Goal: Task Accomplishment & Management: Use online tool/utility

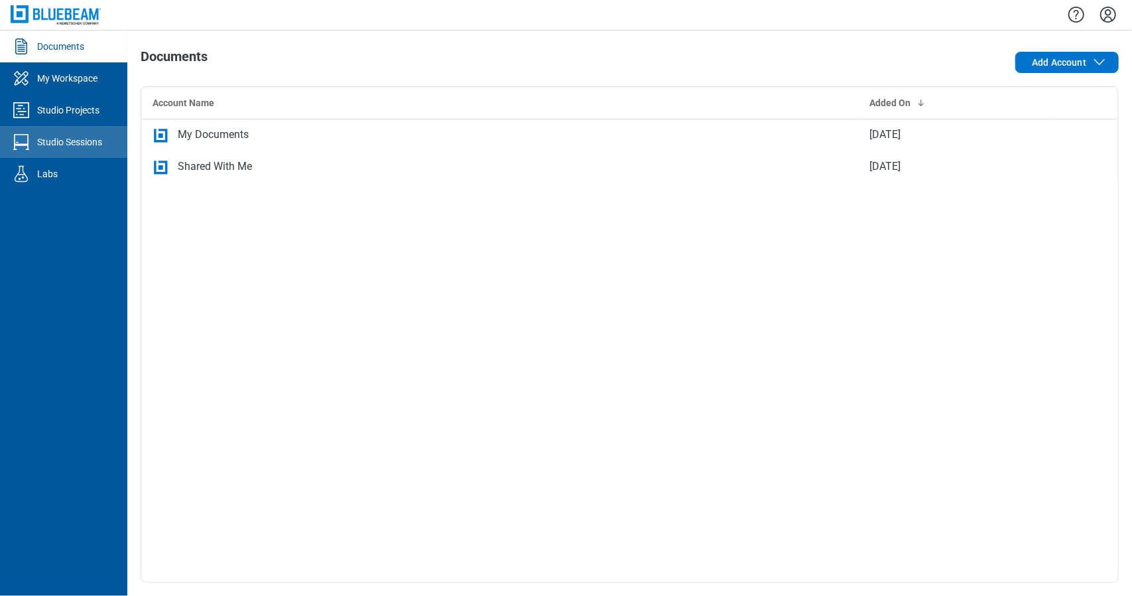
click at [92, 141] on div "Studio Sessions" at bounding box center [69, 141] width 65 height 13
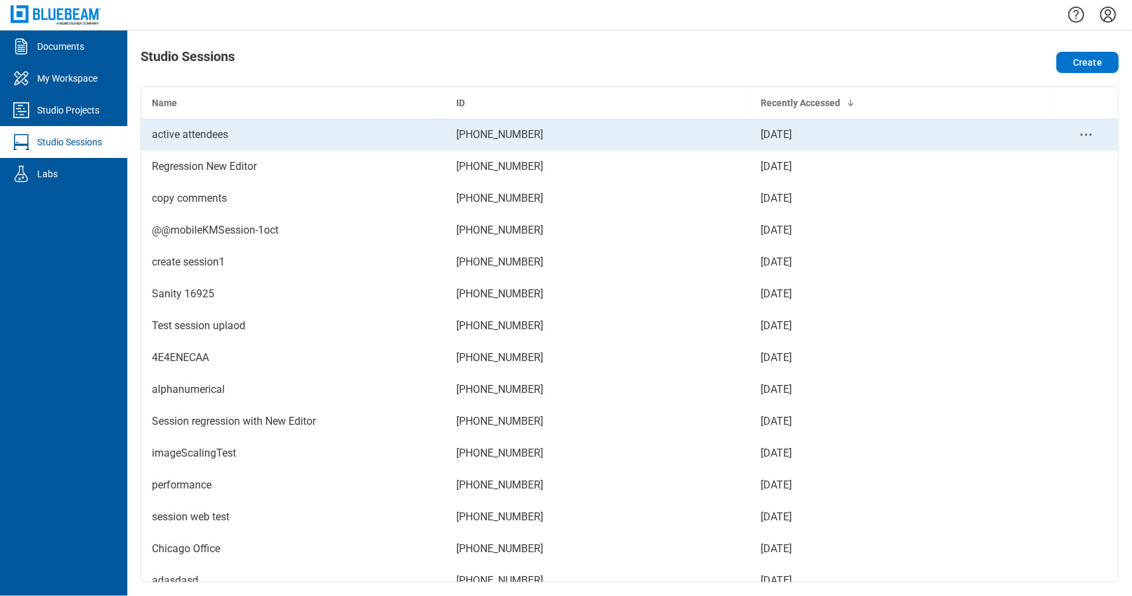
click at [313, 147] on td "active attendees" at bounding box center [293, 135] width 304 height 32
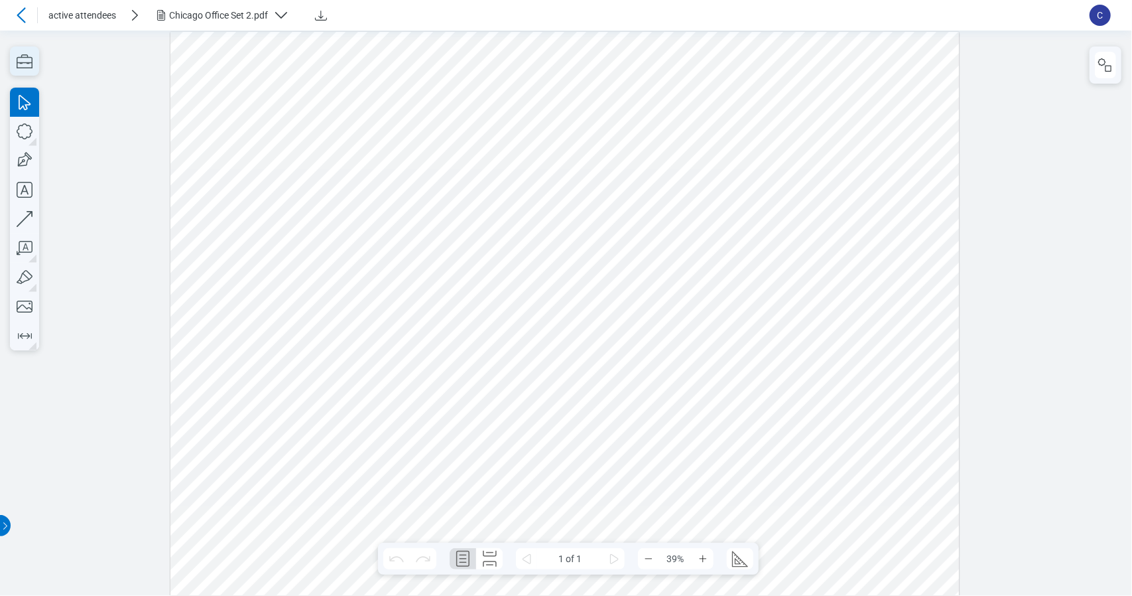
click at [29, 56] on icon "button" at bounding box center [25, 61] width 16 height 14
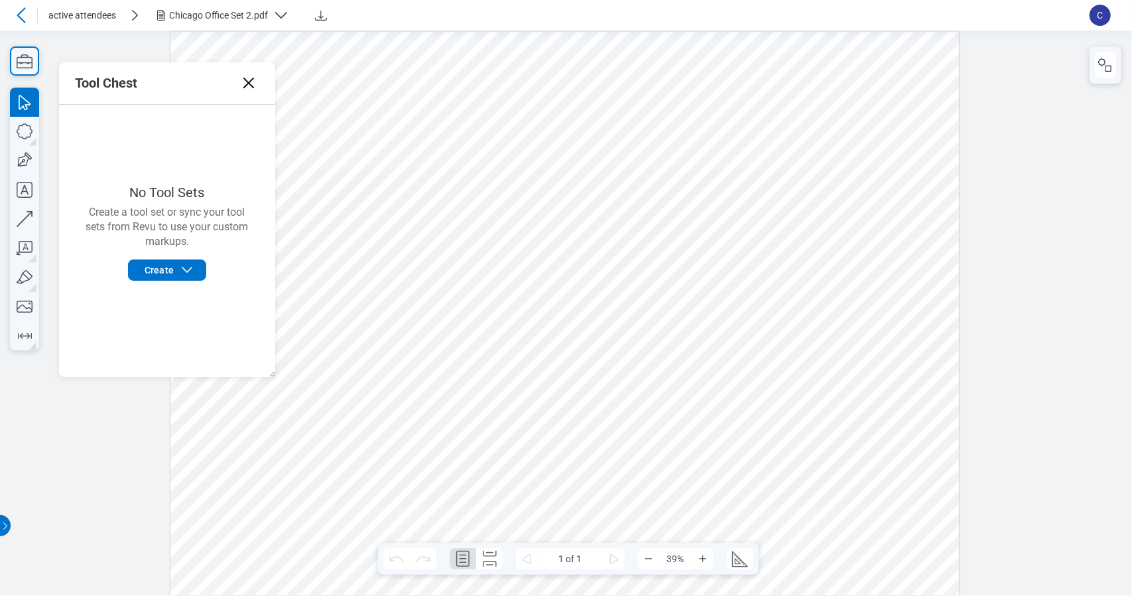
click at [255, 80] on icon at bounding box center [248, 82] width 21 height 21
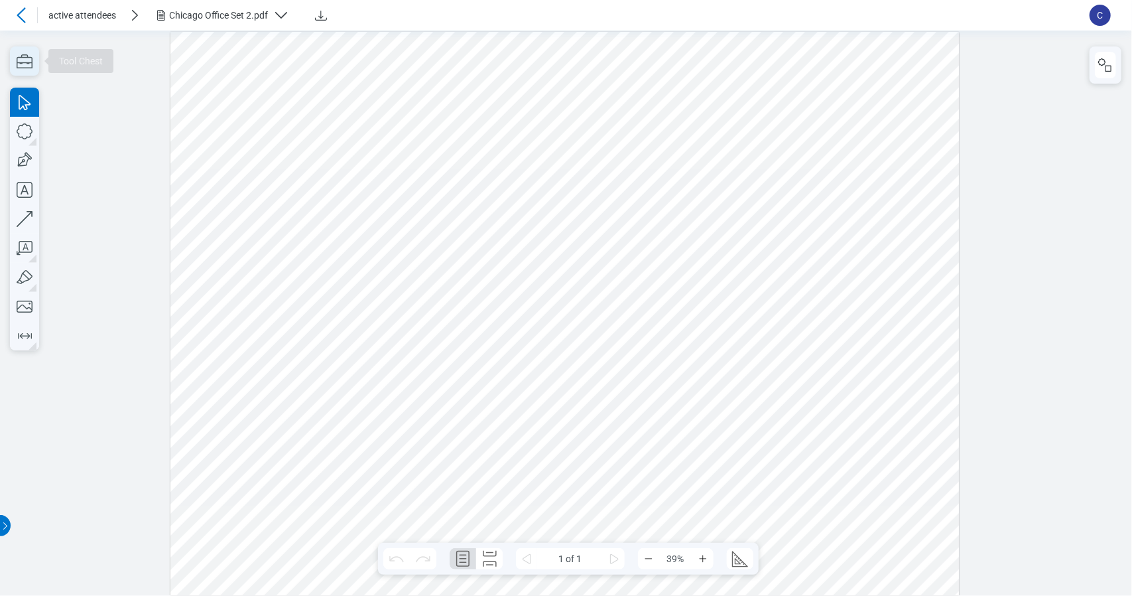
click at [25, 68] on icon "button" at bounding box center [24, 60] width 29 height 29
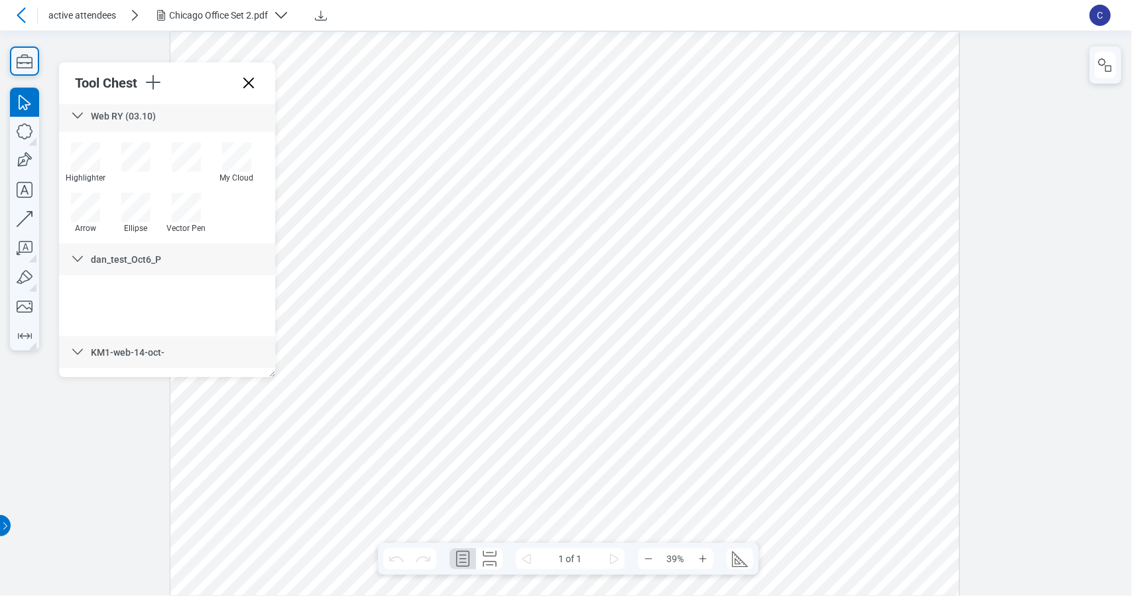
scroll to position [1344, 0]
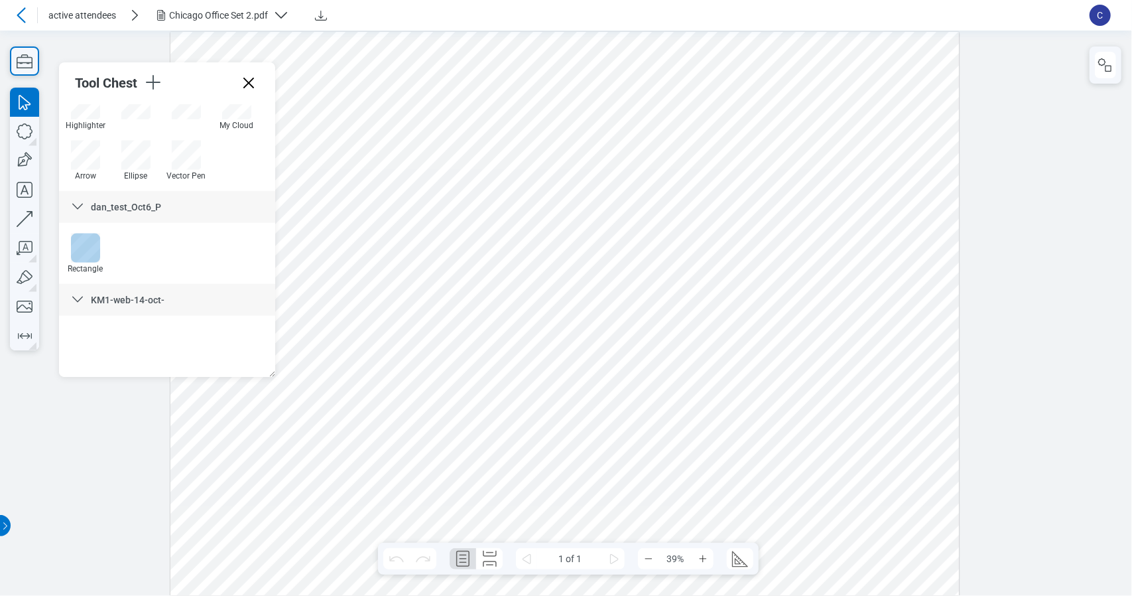
click at [90, 248] on div at bounding box center [85, 247] width 29 height 29
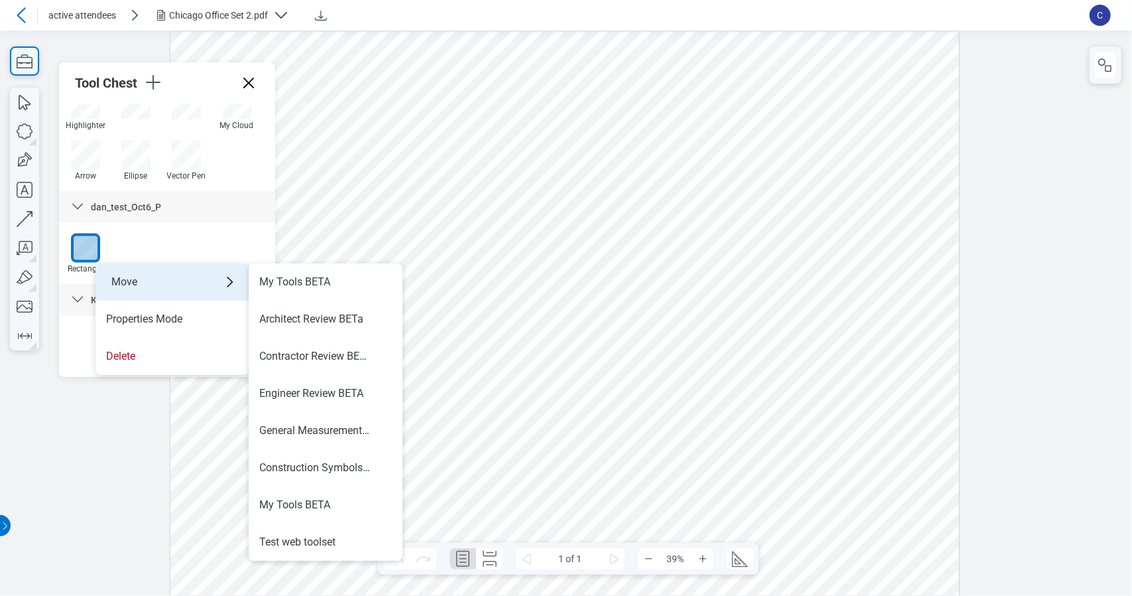
click at [192, 286] on div "Move" at bounding box center [172, 281] width 153 height 37
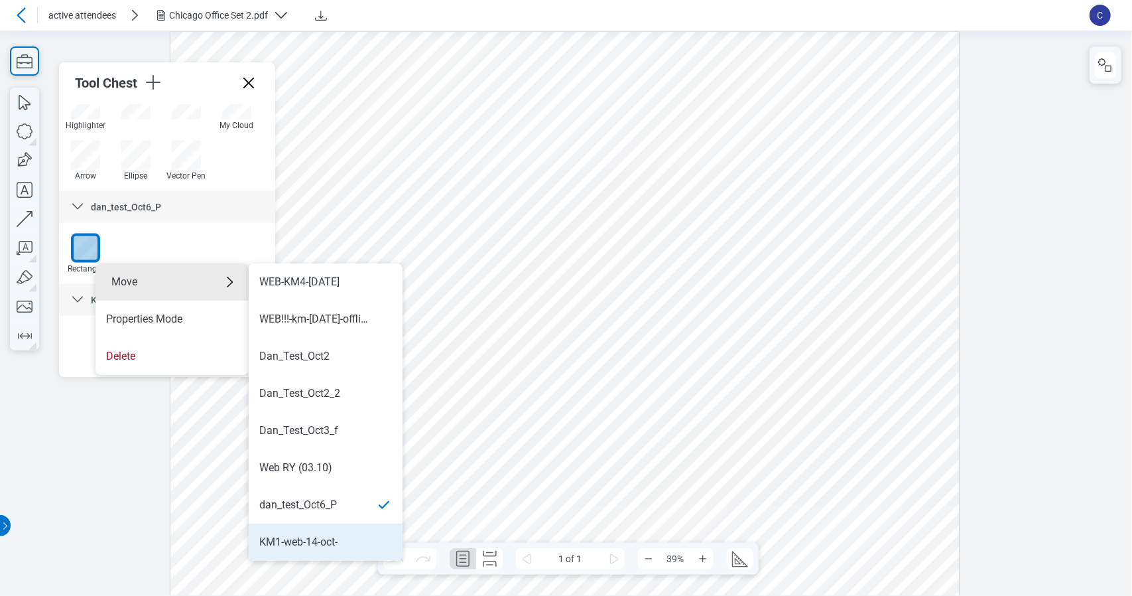
click at [320, 535] on div "KM1-web-14-oct-" at bounding box center [298, 542] width 78 height 15
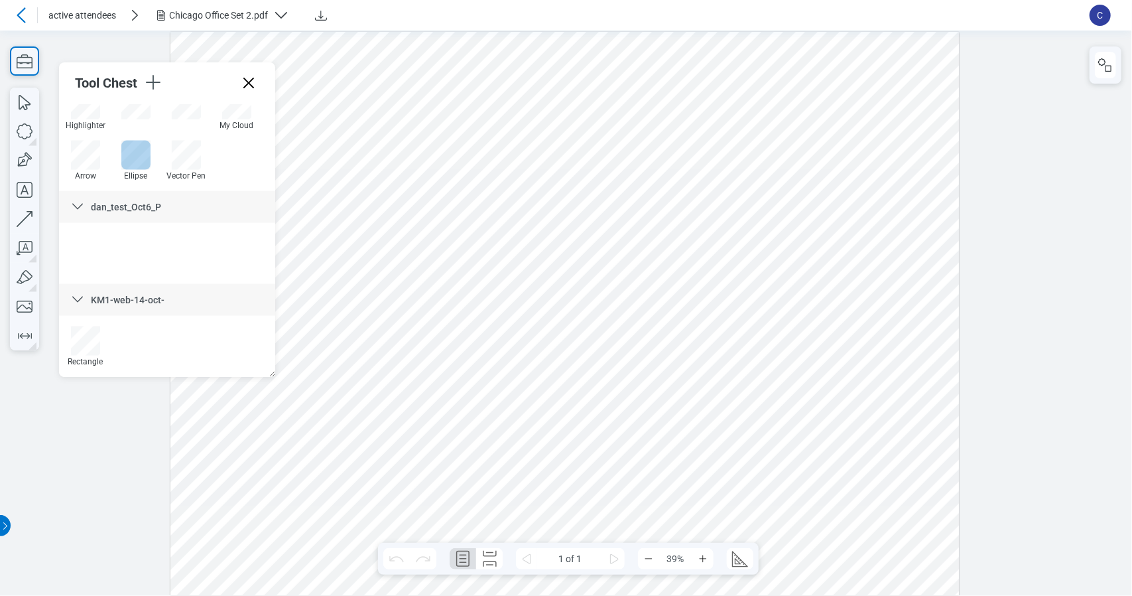
click at [134, 149] on div at bounding box center [135, 155] width 29 height 29
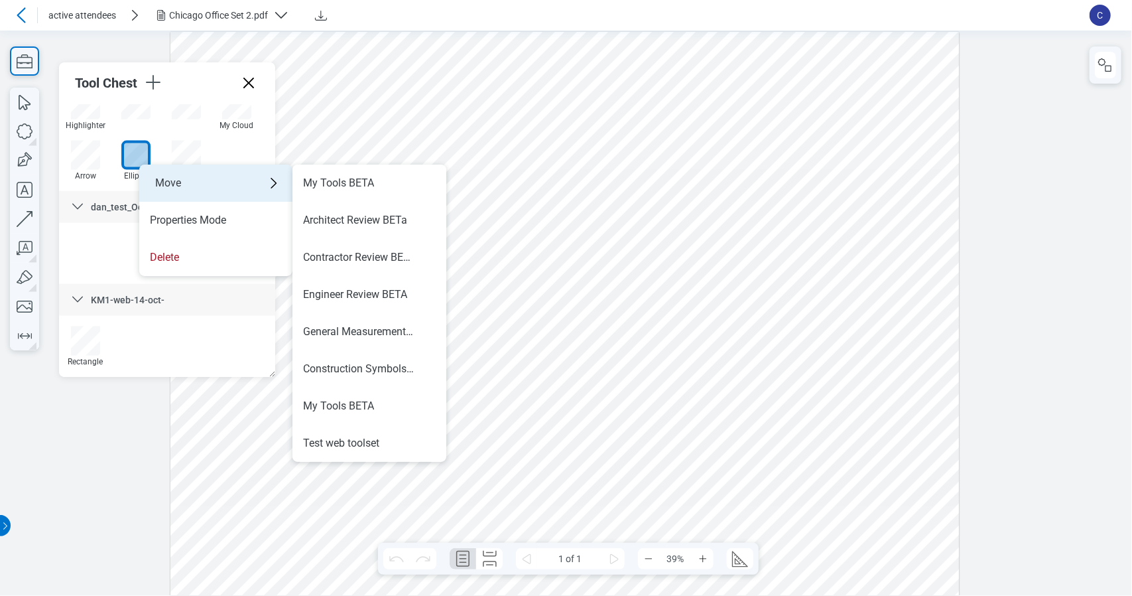
click at [206, 196] on div "Move" at bounding box center [215, 182] width 153 height 37
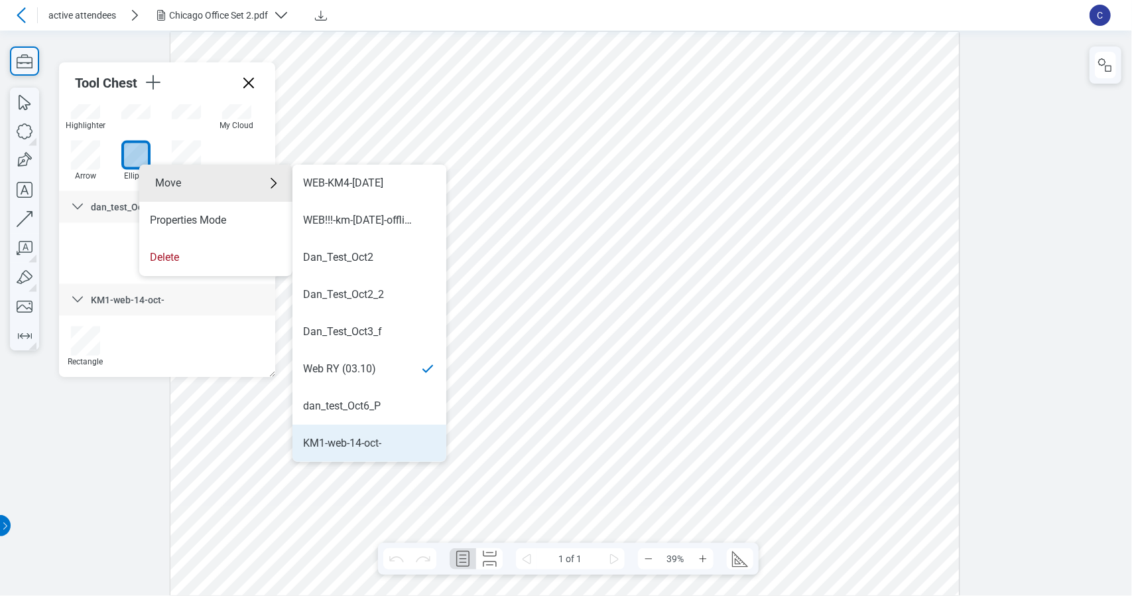
click at [371, 444] on div "KM1-web-14-oct-" at bounding box center [342, 443] width 78 height 15
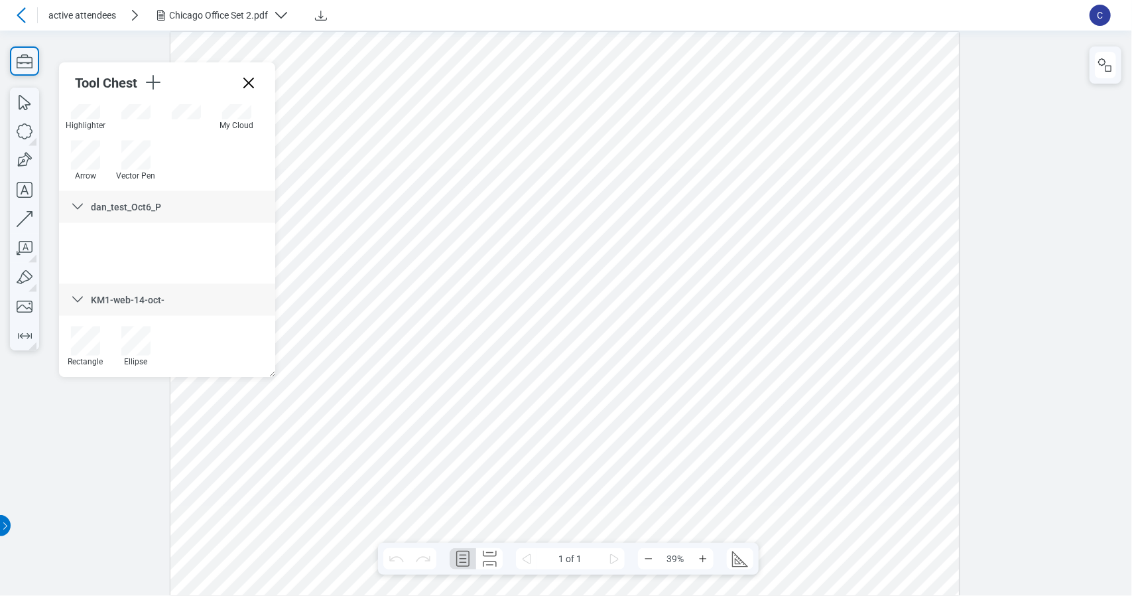
click at [186, 300] on div "KM1-web-14-oct-" at bounding box center [167, 300] width 216 height 32
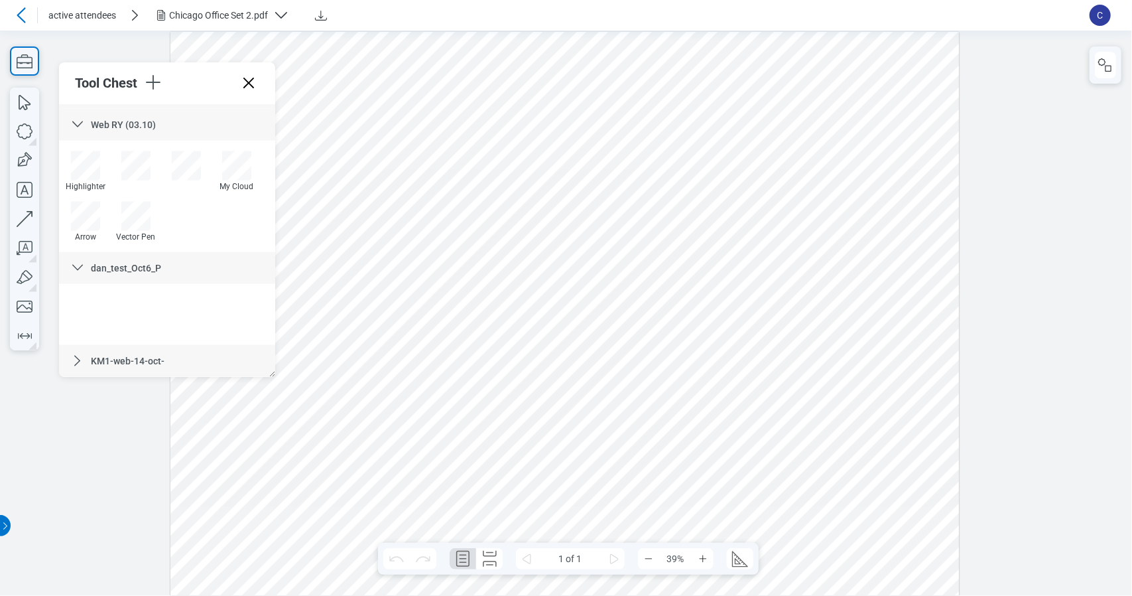
scroll to position [1283, 0]
click at [221, 353] on div "KM1-web-14-oct-" at bounding box center [167, 361] width 216 height 32
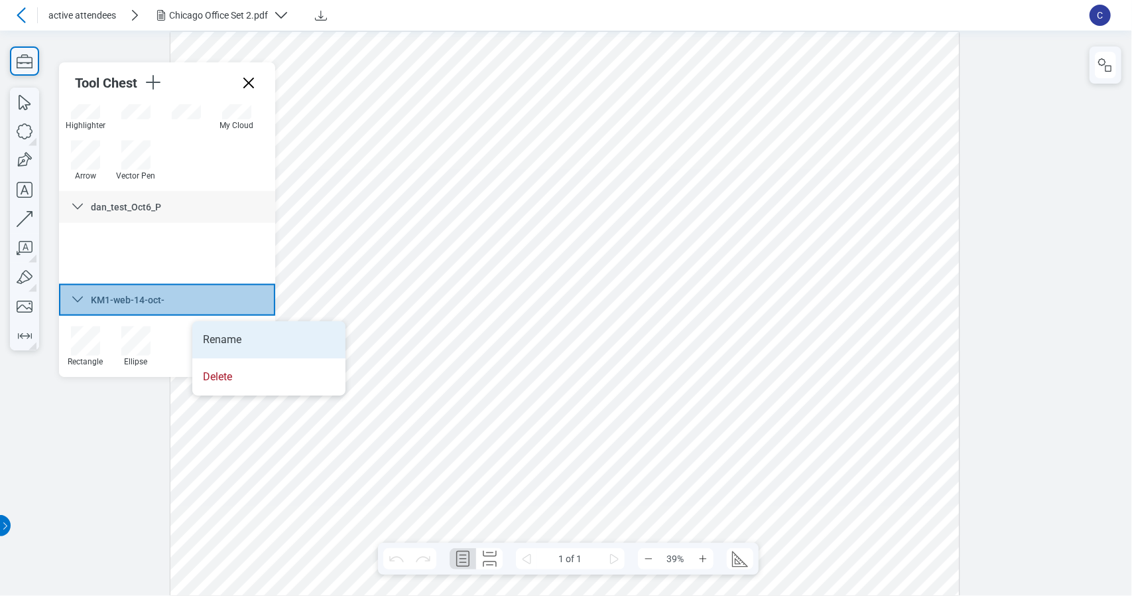
click at [226, 333] on li "Rename" at bounding box center [268, 339] width 153 height 37
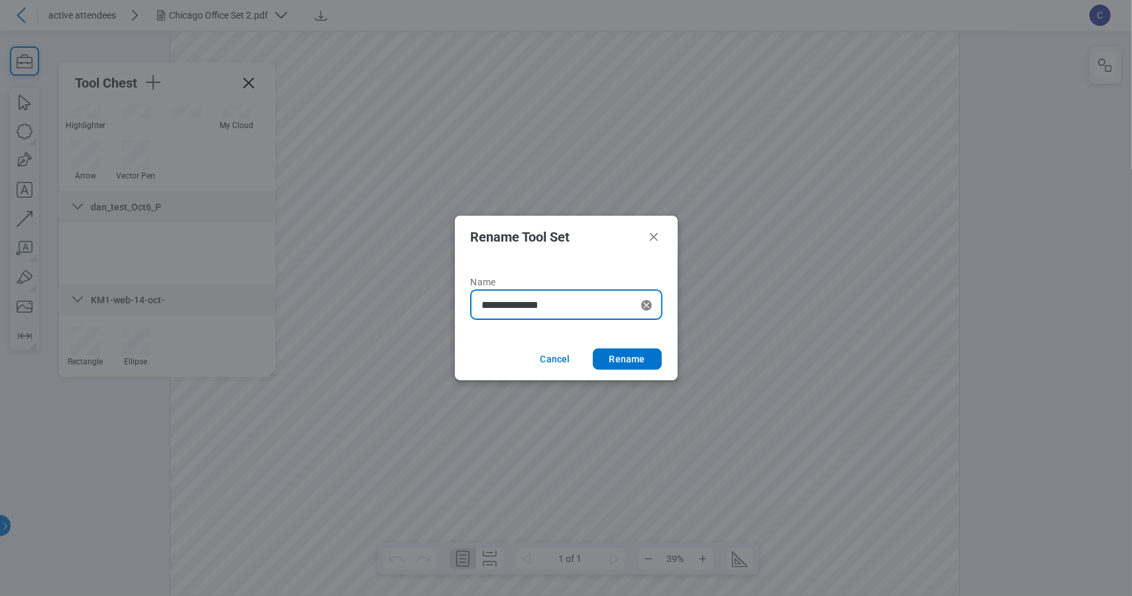
click at [519, 296] on div "**********" at bounding box center [566, 304] width 191 height 29
type input "**********"
click at [625, 355] on button "Rename" at bounding box center [627, 358] width 69 height 21
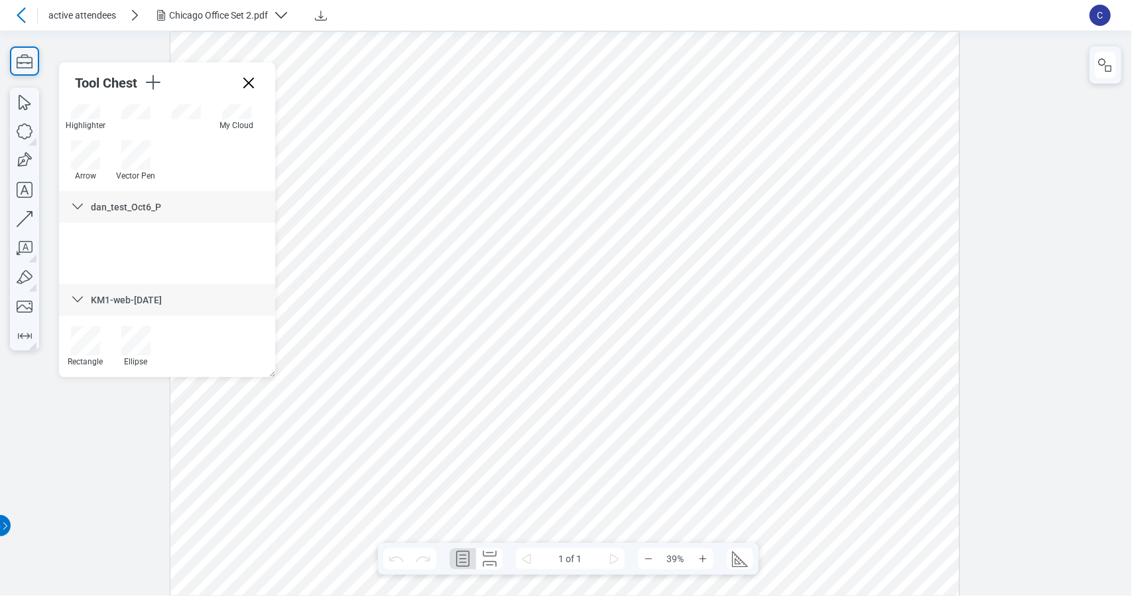
click at [619, 499] on div at bounding box center [564, 313] width 789 height 564
click at [150, 152] on div at bounding box center [135, 155] width 29 height 29
click at [220, 182] on div "Move" at bounding box center [231, 185] width 153 height 37
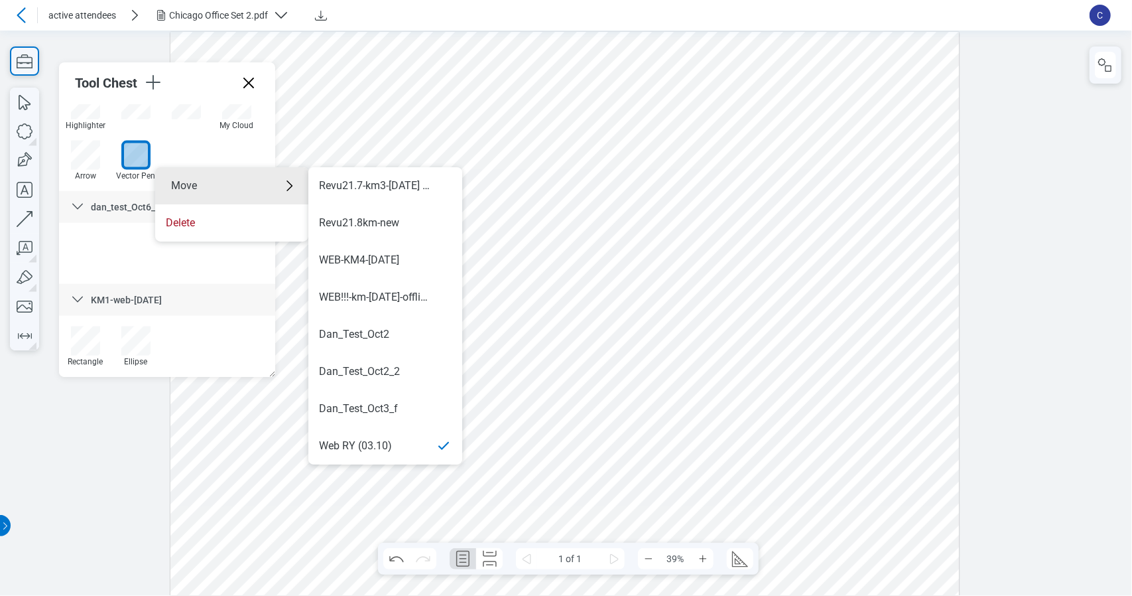
scroll to position [854, 0]
click at [391, 438] on div "KM1-web-[DATE]" at bounding box center [358, 445] width 78 height 15
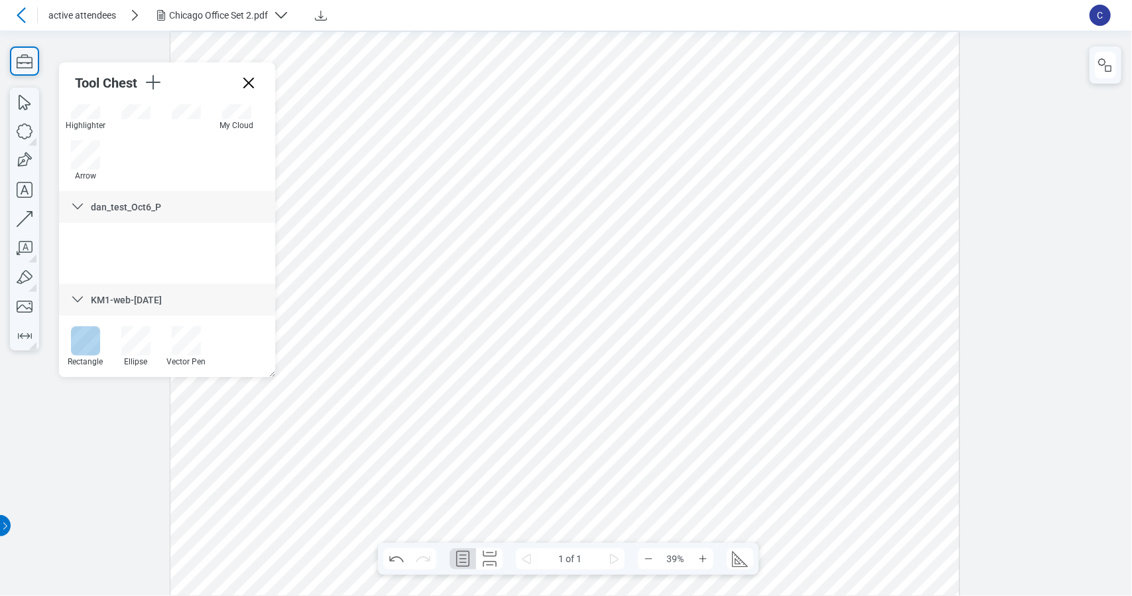
click at [88, 342] on div at bounding box center [85, 340] width 29 height 29
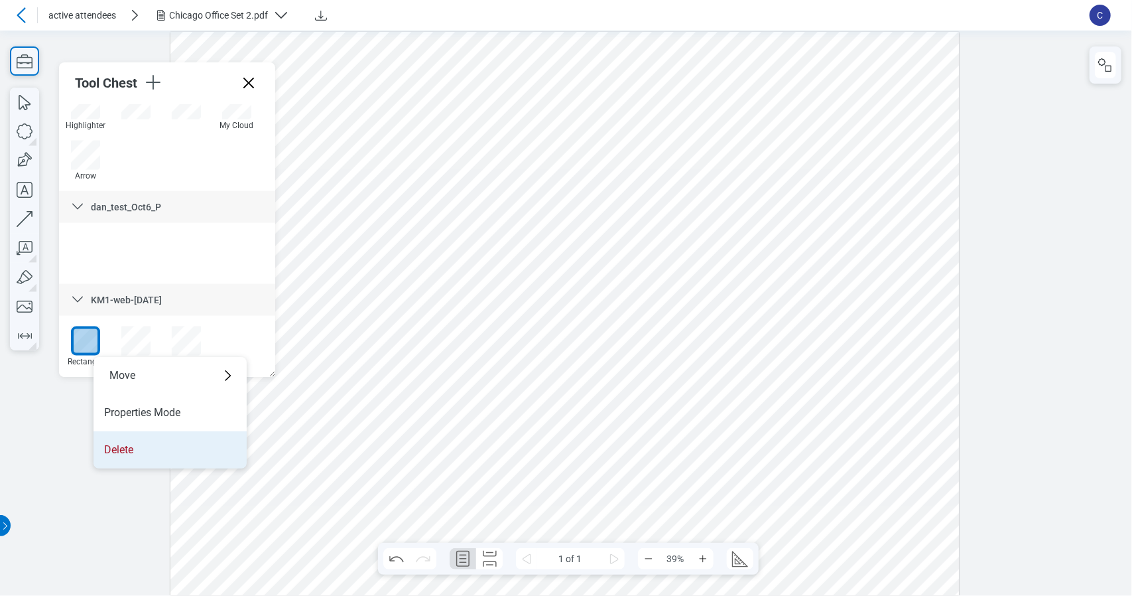
click at [141, 445] on li "Delete" at bounding box center [170, 449] width 153 height 37
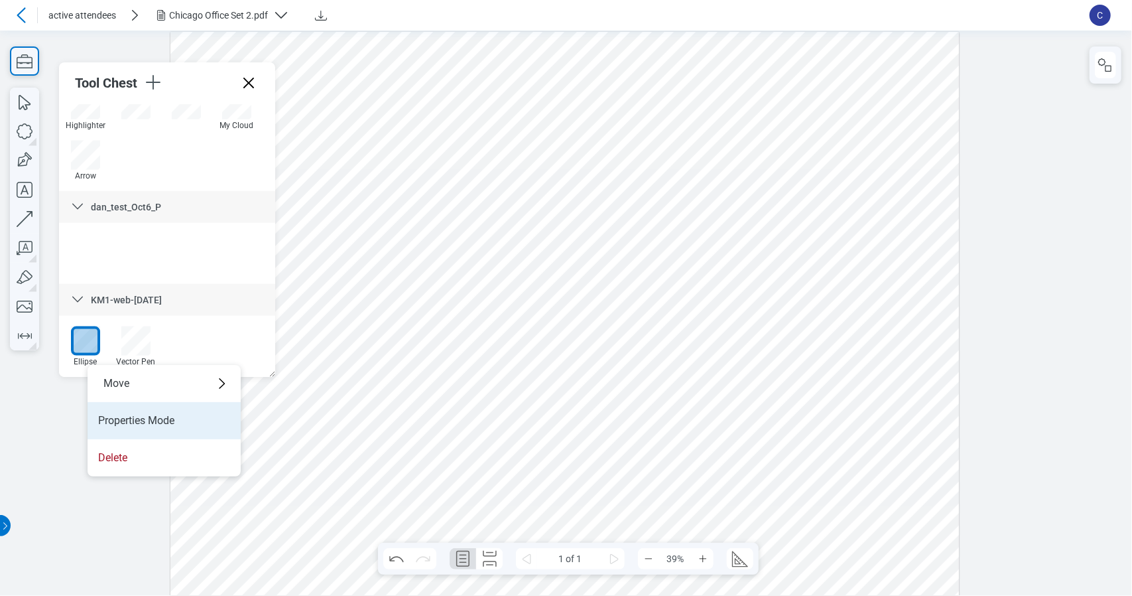
click at [135, 417] on li "Properties Mode" at bounding box center [164, 420] width 153 height 37
click at [23, 131] on icon "button" at bounding box center [24, 131] width 29 height 29
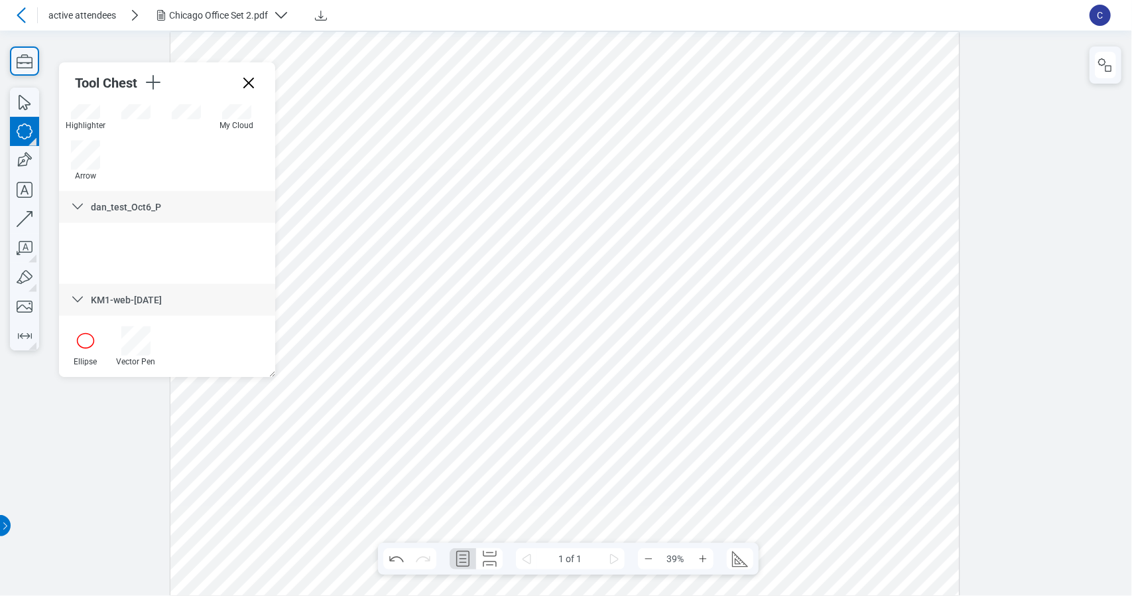
drag, startPoint x: 448, startPoint y: 149, endPoint x: 340, endPoint y: 242, distance: 143.0
click at [340, 242] on div at bounding box center [564, 313] width 789 height 564
click at [706, 556] on icon "Zoom In" at bounding box center [703, 558] width 11 height 11
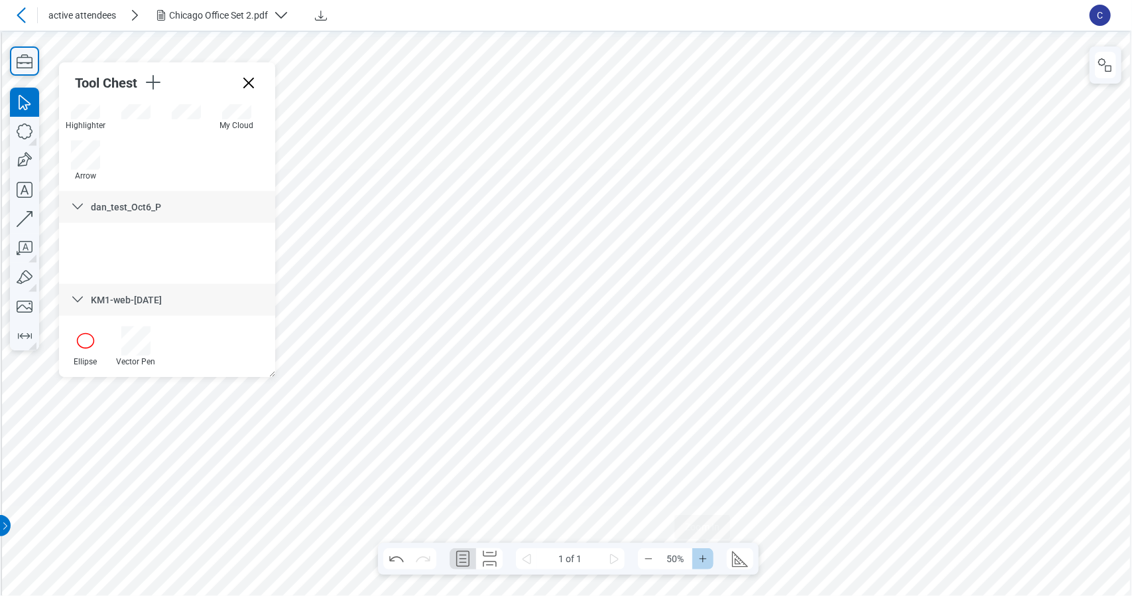
click at [706, 556] on icon "Zoom In" at bounding box center [703, 558] width 11 height 11
click at [645, 560] on icon "Zoom Out" at bounding box center [648, 558] width 11 height 11
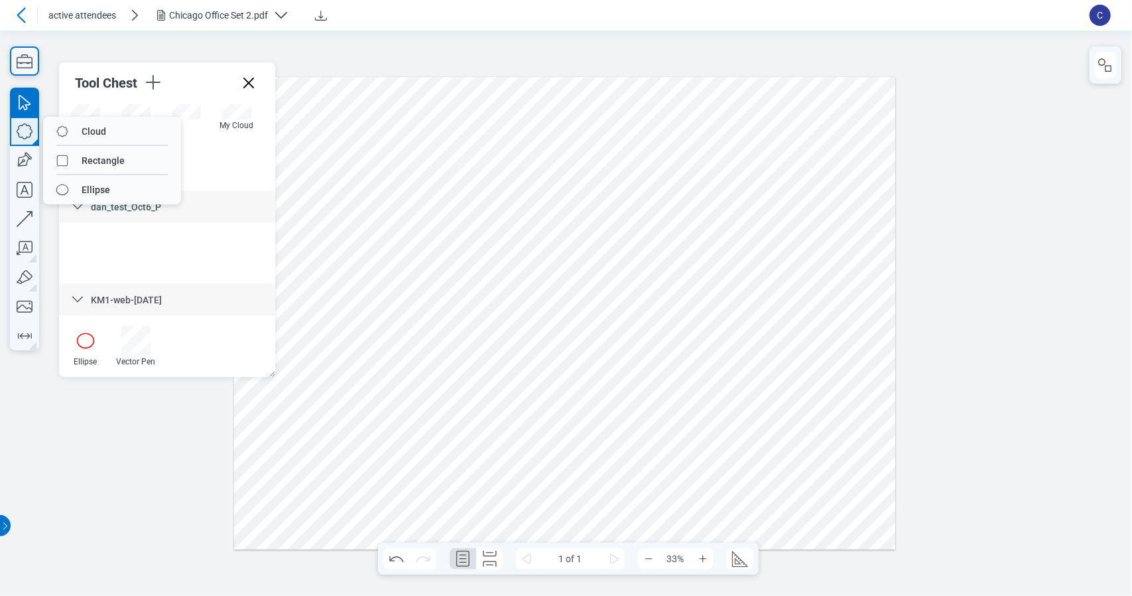
click at [34, 135] on icon "button" at bounding box center [24, 131] width 29 height 29
drag, startPoint x: 680, startPoint y: 133, endPoint x: 799, endPoint y: 189, distance: 130.5
click at [799, 189] on div at bounding box center [565, 312] width 662 height 473
click at [708, 129] on div at bounding box center [565, 312] width 662 height 473
click at [709, 153] on div at bounding box center [565, 312] width 662 height 473
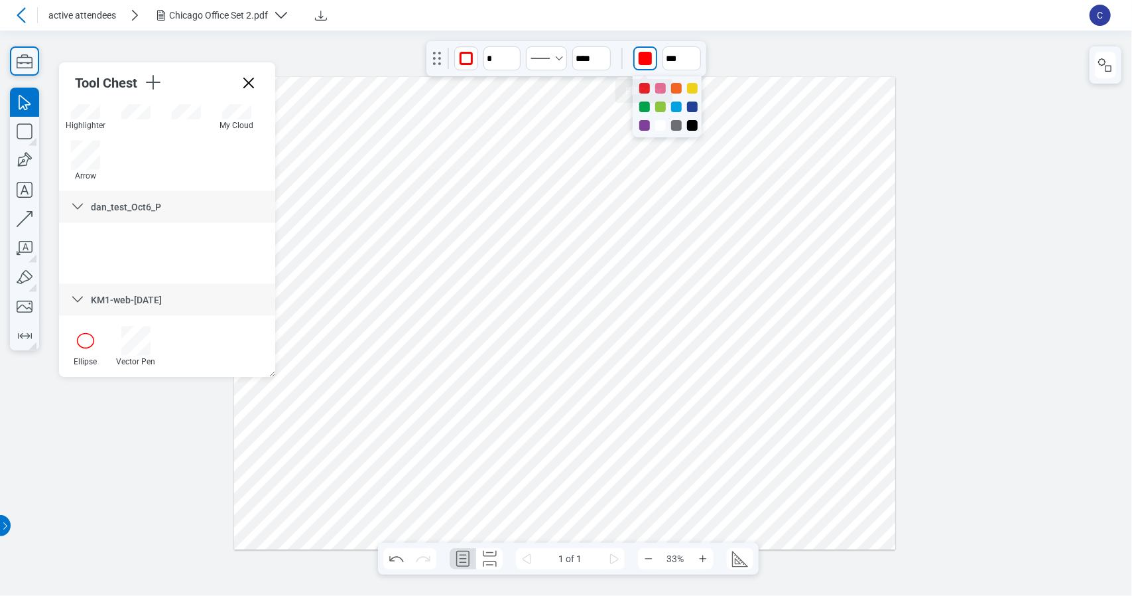
click at [642, 59] on div "button" at bounding box center [645, 58] width 13 height 13
click at [692, 129] on div at bounding box center [692, 125] width 11 height 11
click at [694, 48] on icon "button" at bounding box center [693, 52] width 11 height 11
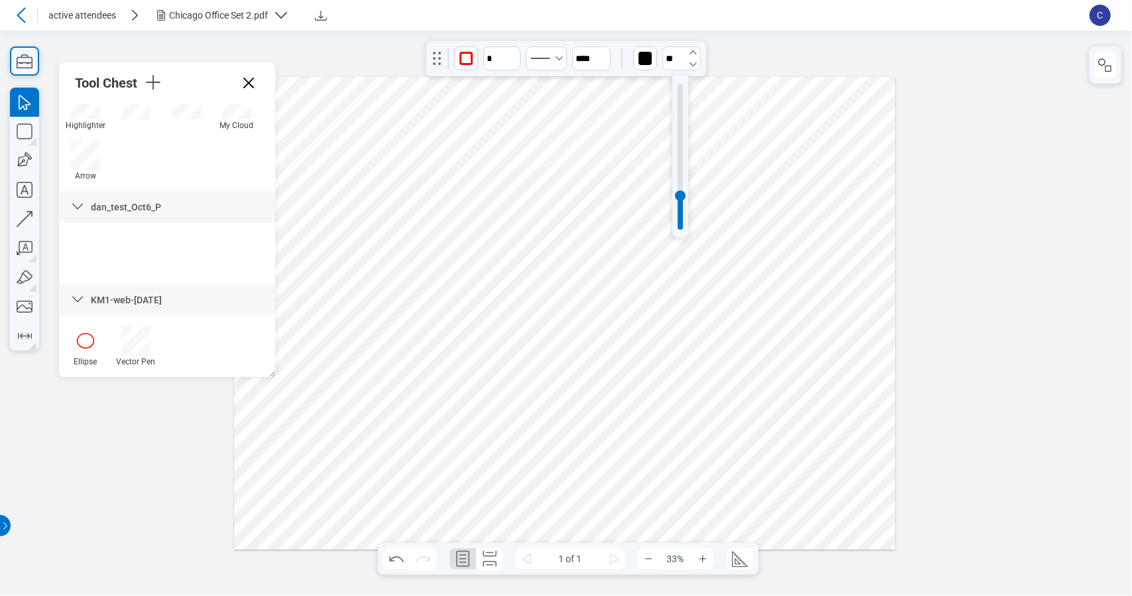
click at [694, 48] on icon "button" at bounding box center [693, 52] width 11 height 11
drag, startPoint x: 694, startPoint y: 48, endPoint x: 673, endPoint y: 127, distance: 81.6
click at [694, 48] on icon "button" at bounding box center [693, 52] width 11 height 11
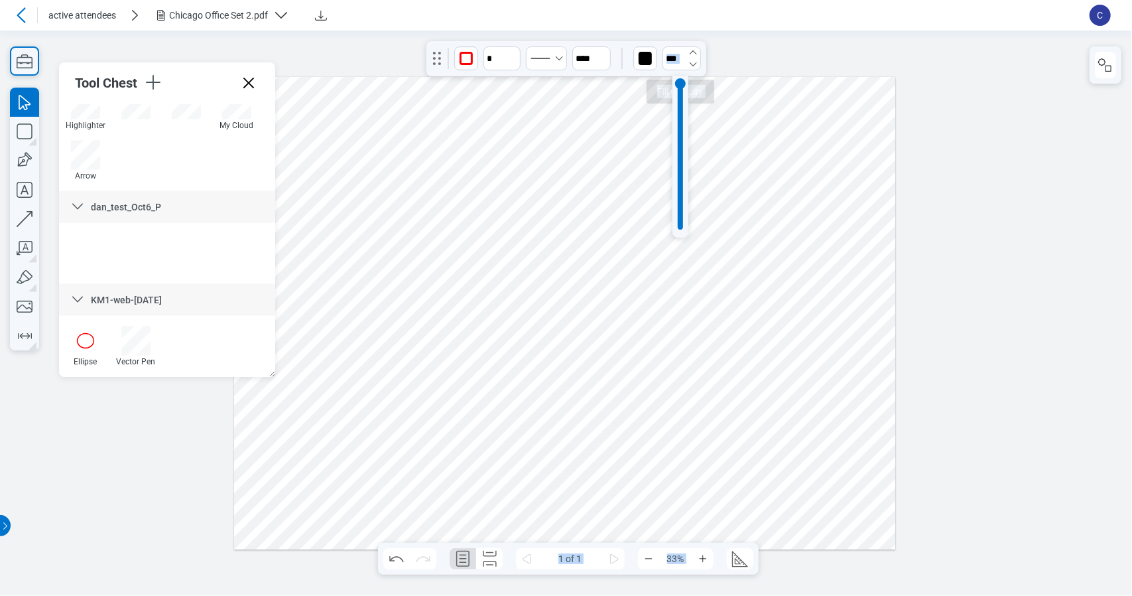
drag, startPoint x: 681, startPoint y: 186, endPoint x: 691, endPoint y: 64, distance: 121.8
click at [691, 64] on body "active attendees Chicago Office Set 2.pdf C Pages Tool Chest My Tools BETA Arch…" at bounding box center [566, 298] width 1132 height 596
type input "****"
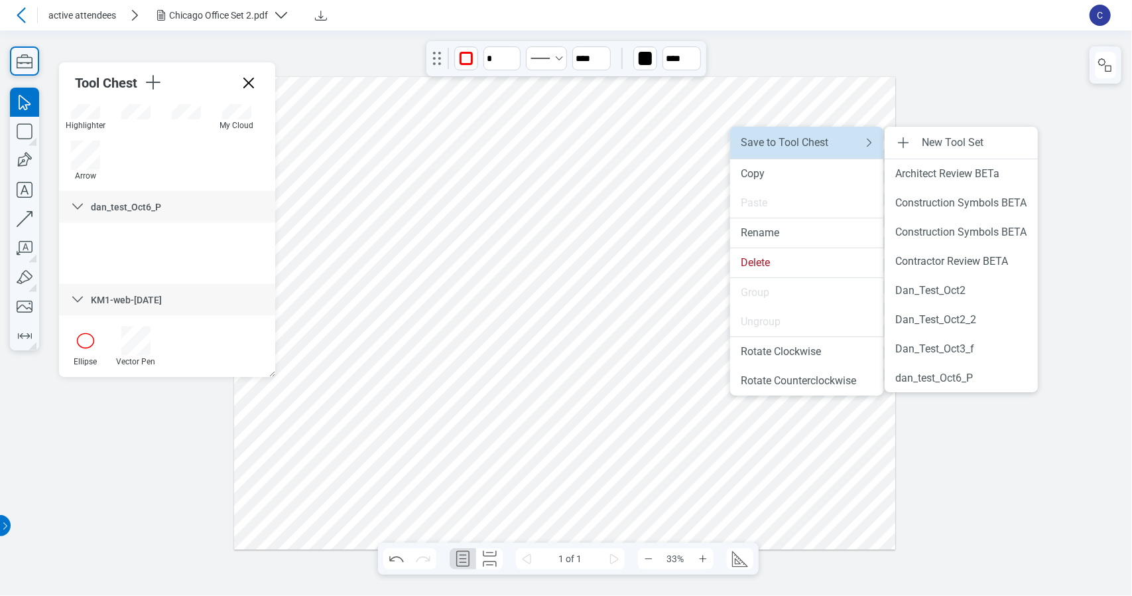
click at [806, 151] on li "Save to Tool Chest" at bounding box center [806, 143] width 153 height 32
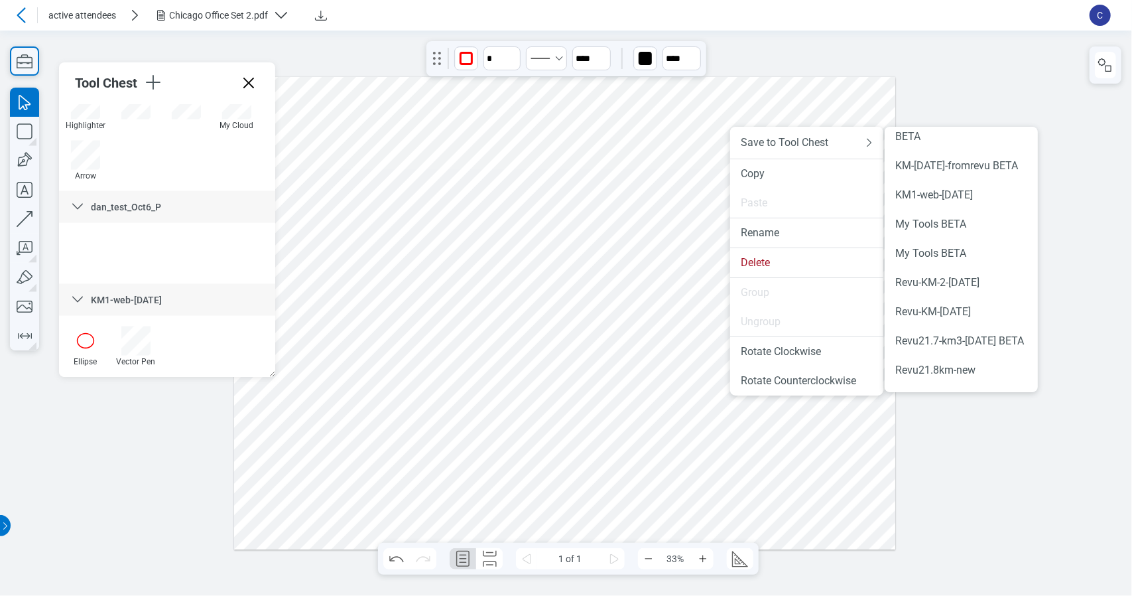
scroll to position [777, 0]
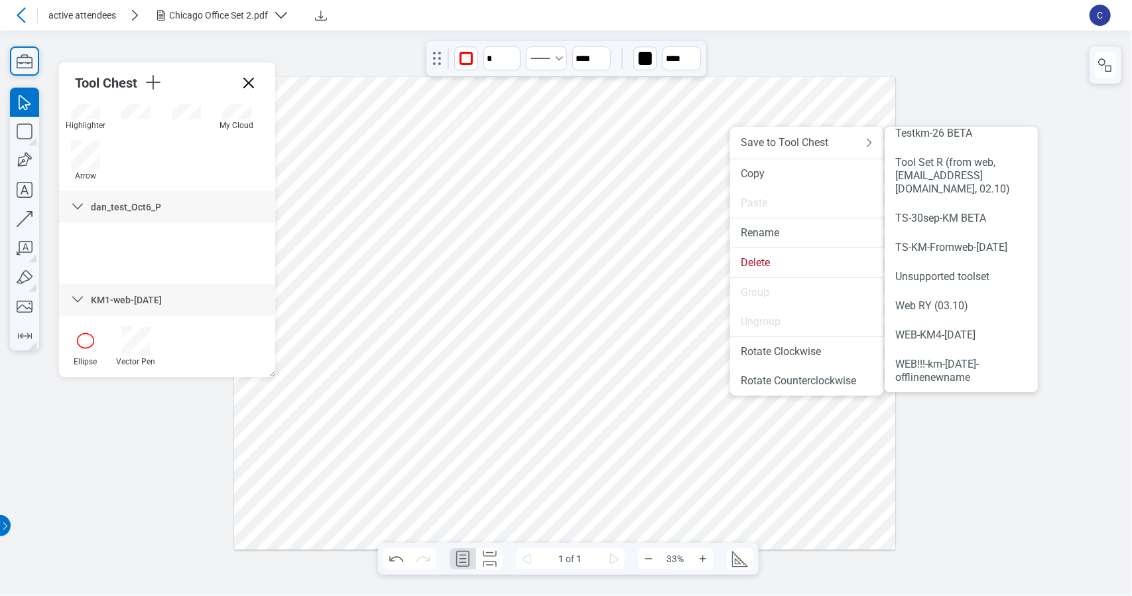
drag, startPoint x: 1036, startPoint y: 192, endPoint x: 1005, endPoint y: 351, distance: 162.2
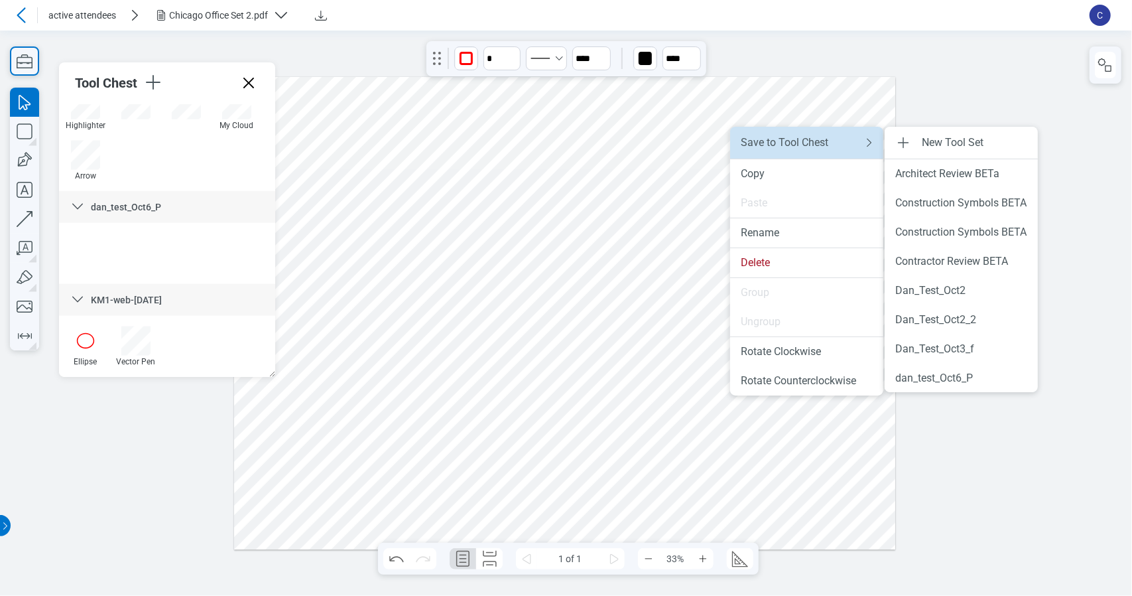
click at [809, 145] on div "Save to Tool Chest" at bounding box center [794, 142] width 106 height 13
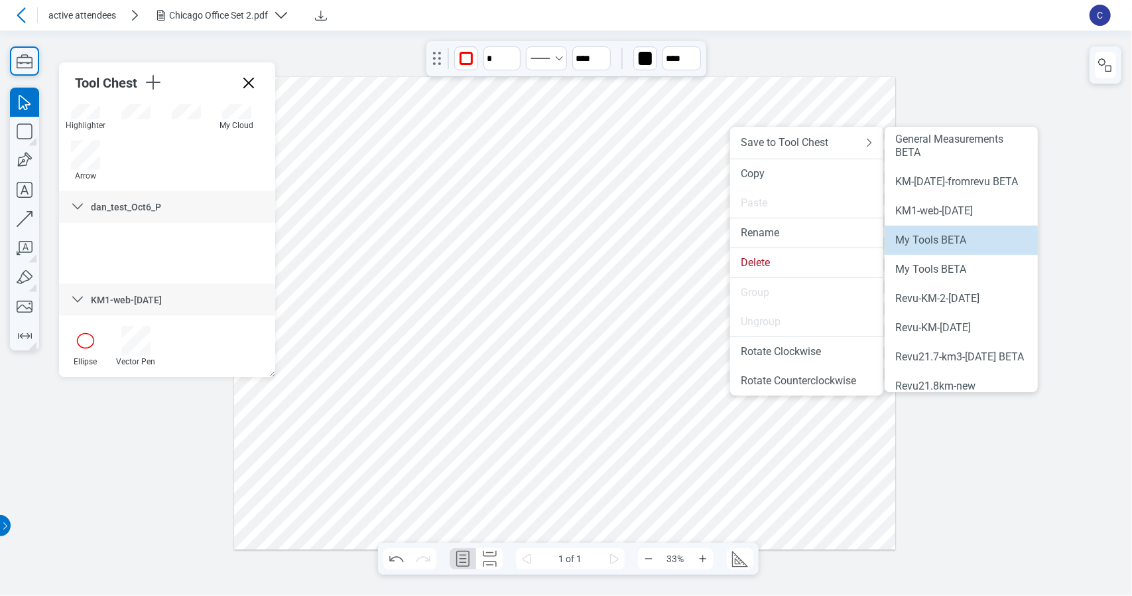
scroll to position [387, 0]
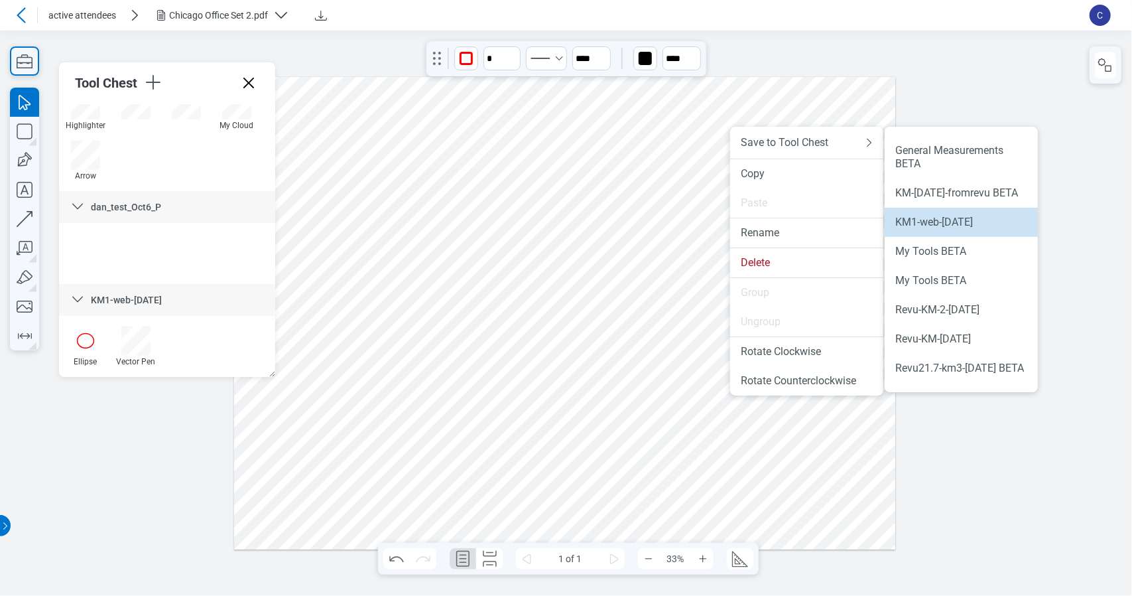
click at [982, 237] on li "KM1-web-[DATE]" at bounding box center [961, 222] width 153 height 29
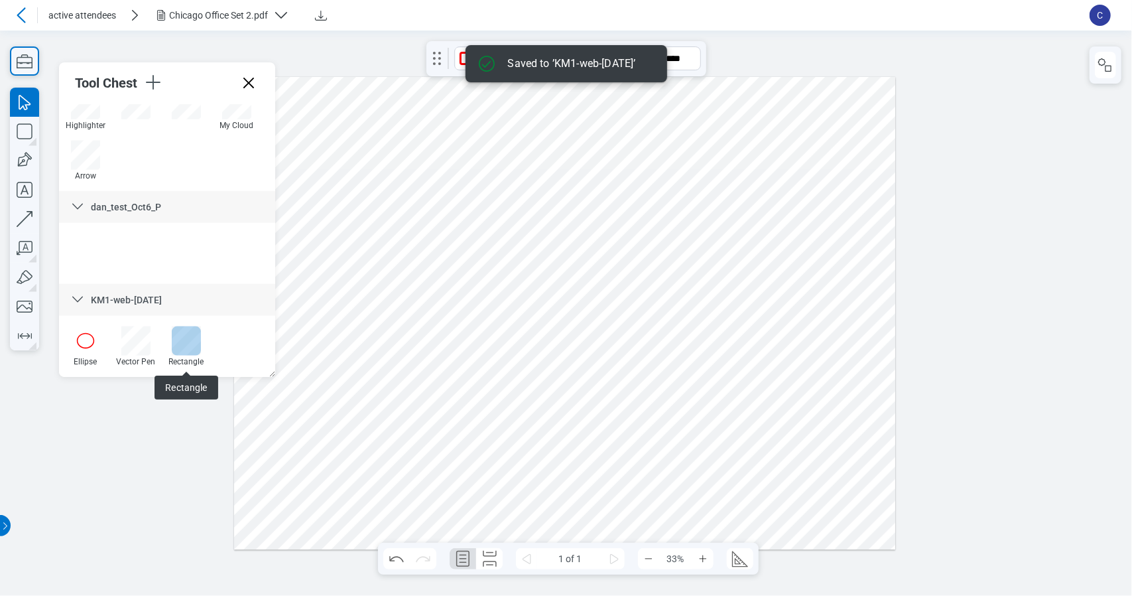
click at [186, 348] on div at bounding box center [186, 340] width 29 height 29
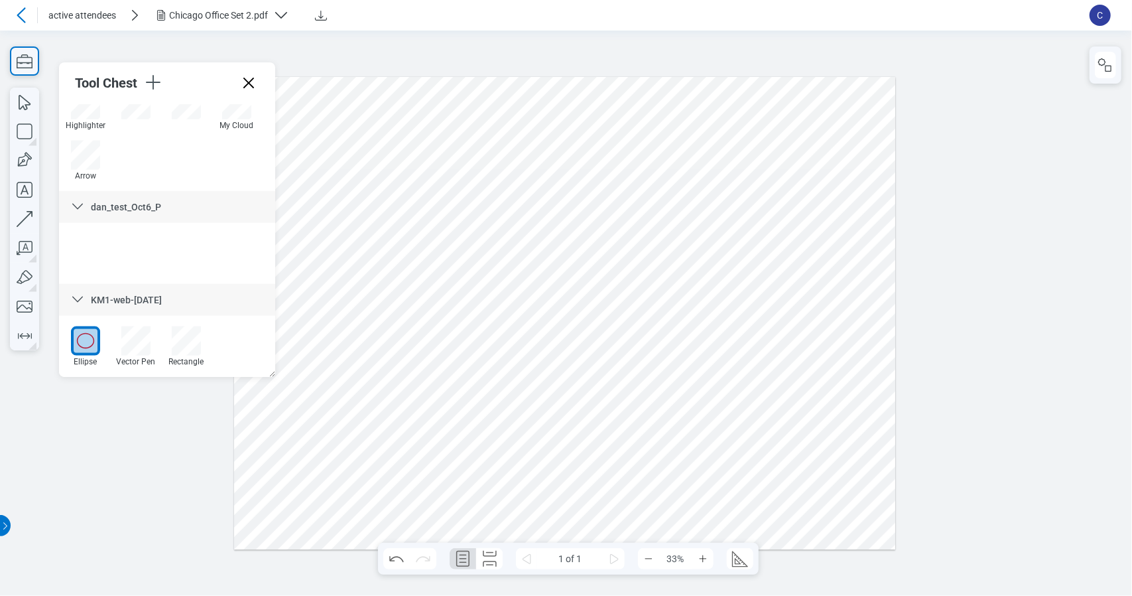
click at [371, 505] on div at bounding box center [565, 312] width 662 height 473
click at [16, 335] on icon "button" at bounding box center [24, 335] width 21 height 21
drag, startPoint x: 322, startPoint y: 484, endPoint x: 509, endPoint y: 497, distance: 187.5
click at [509, 497] on div at bounding box center [565, 312] width 662 height 473
click at [530, 494] on div at bounding box center [565, 312] width 662 height 473
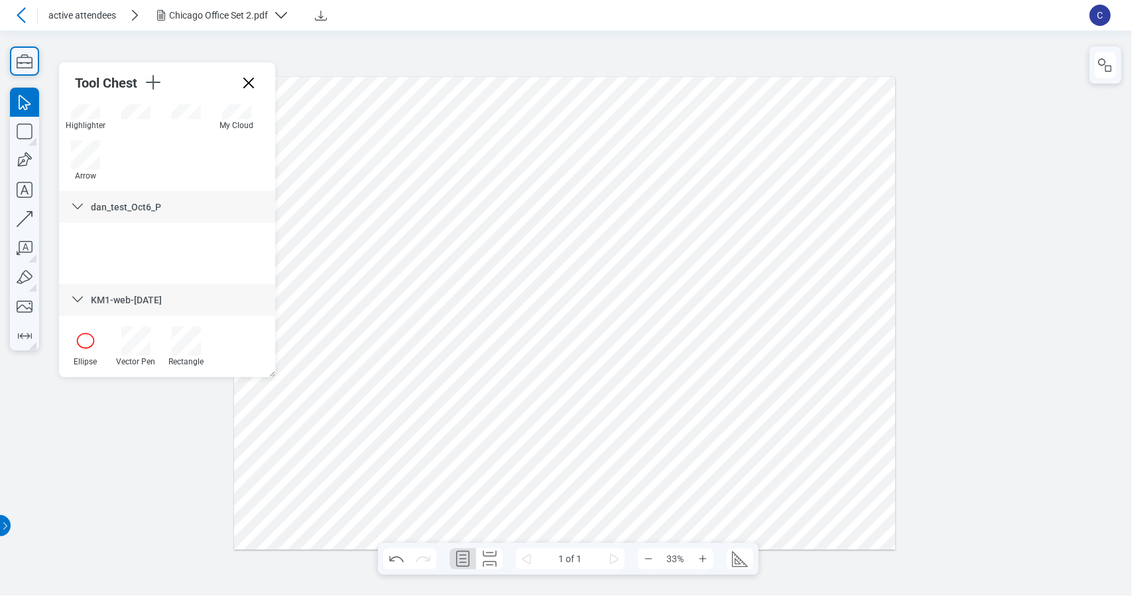
click at [493, 494] on div at bounding box center [565, 312] width 662 height 473
click at [683, 489] on div at bounding box center [565, 312] width 662 height 473
click at [29, 302] on icon "button" at bounding box center [24, 306] width 29 height 29
drag, startPoint x: 583, startPoint y: 360, endPoint x: 700, endPoint y: 441, distance: 142.0
click at [698, 441] on div at bounding box center [565, 312] width 662 height 473
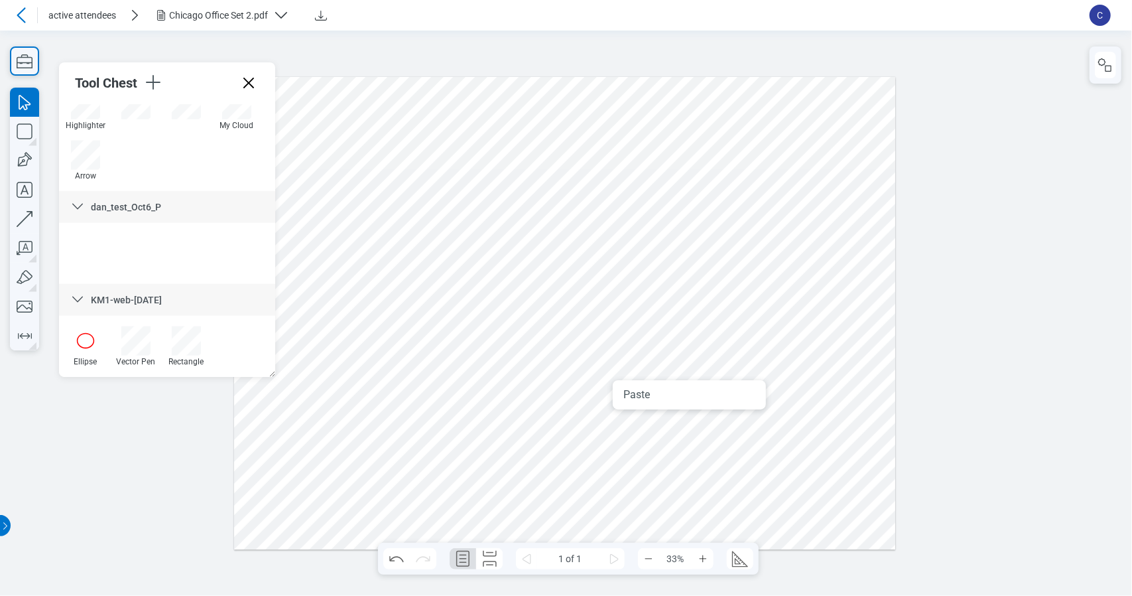
click at [730, 466] on div at bounding box center [565, 312] width 662 height 473
click at [624, 436] on div at bounding box center [565, 312] width 662 height 473
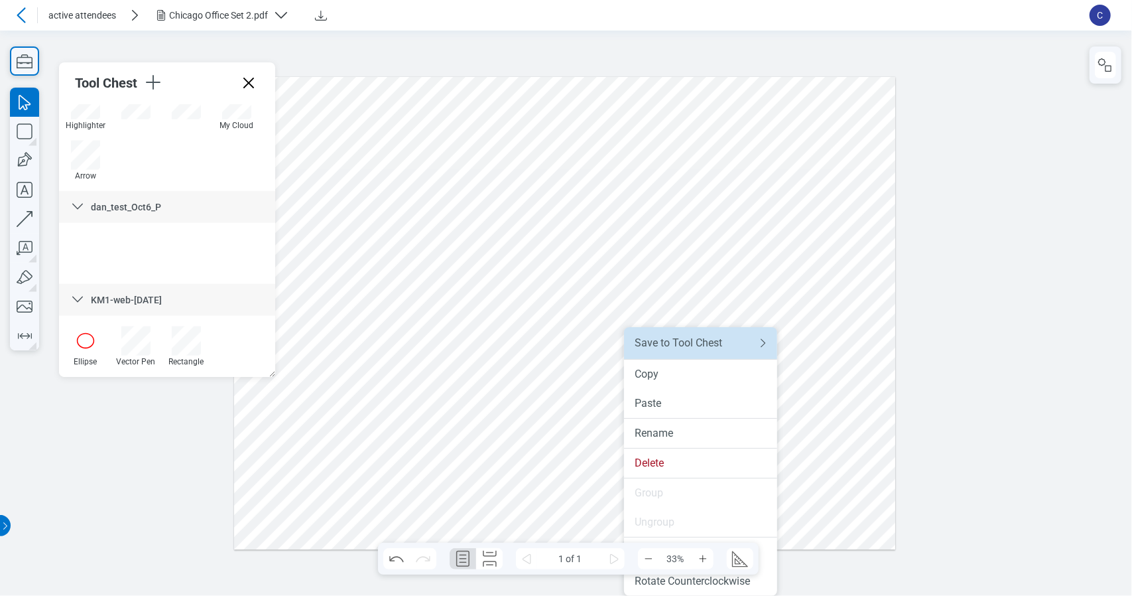
click at [711, 342] on div "Save to Tool Chest" at bounding box center [688, 342] width 106 height 13
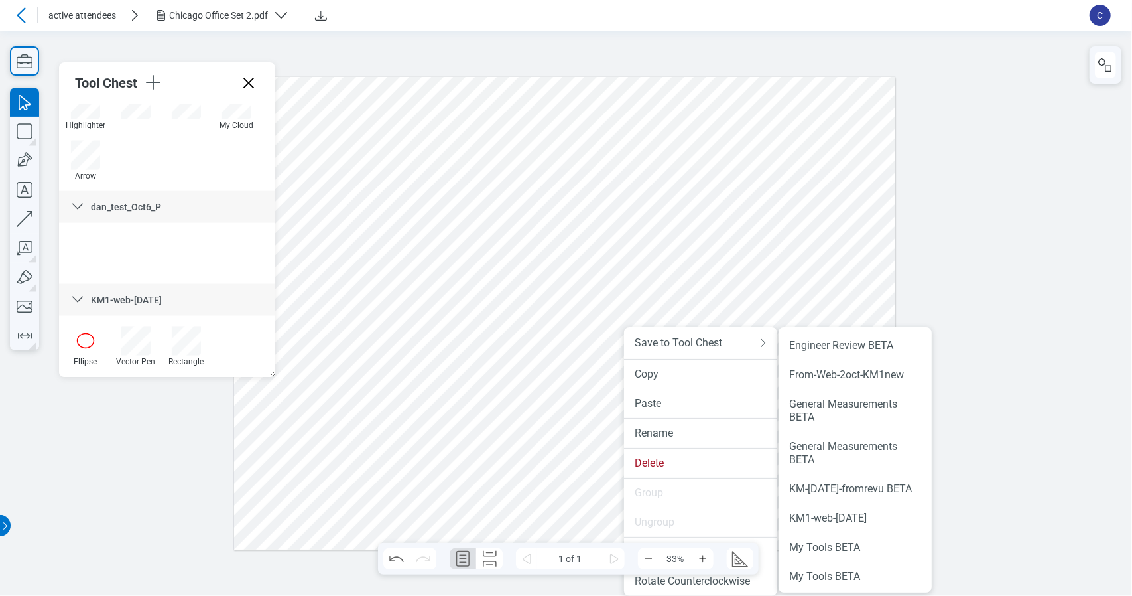
scroll to position [292, 0]
click at [866, 524] on div "KM1-web-[DATE]" at bounding box center [855, 517] width 132 height 13
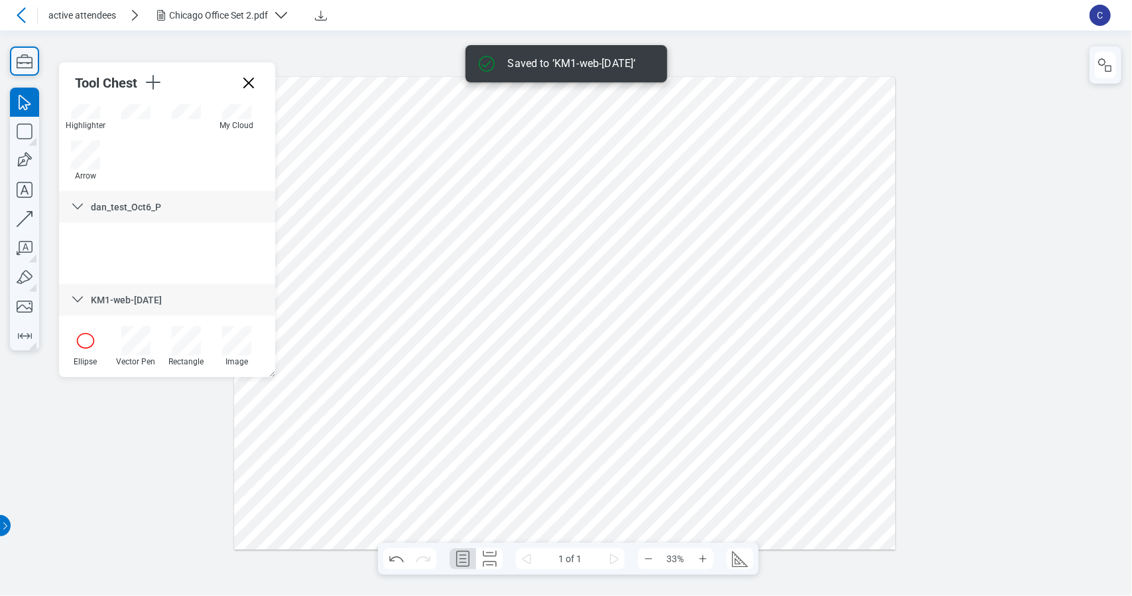
click at [408, 481] on div at bounding box center [565, 312] width 662 height 473
click at [29, 155] on icon "button" at bounding box center [23, 160] width 19 height 19
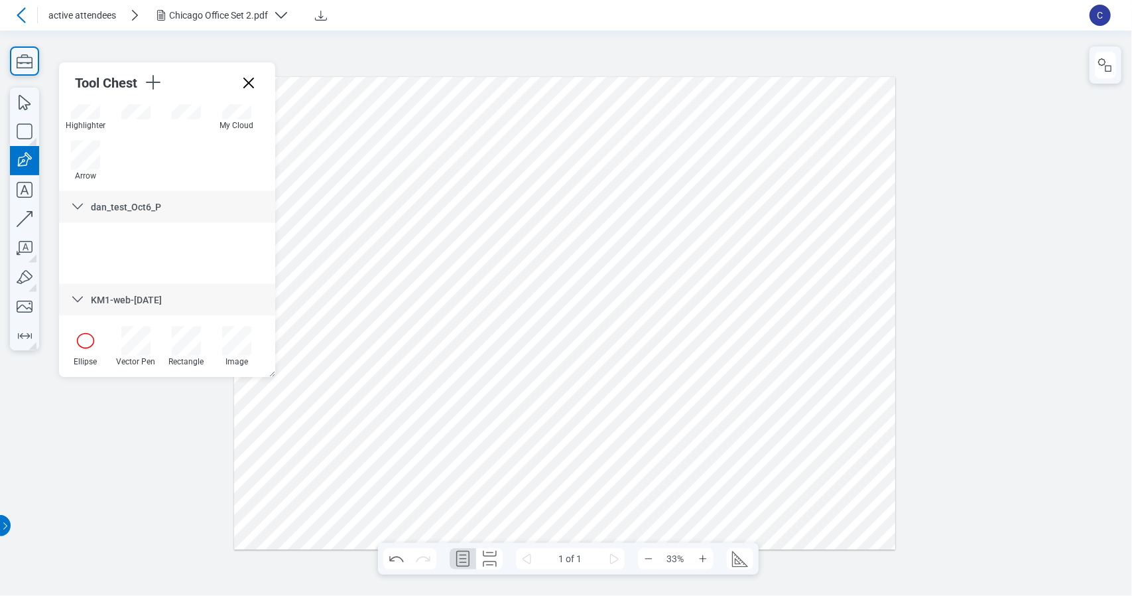
click at [695, 501] on div at bounding box center [565, 312] width 662 height 473
click at [750, 374] on div at bounding box center [565, 312] width 662 height 473
click at [787, 507] on div at bounding box center [565, 312] width 662 height 473
click at [698, 501] on div at bounding box center [565, 312] width 662 height 473
click at [723, 482] on div at bounding box center [565, 312] width 662 height 473
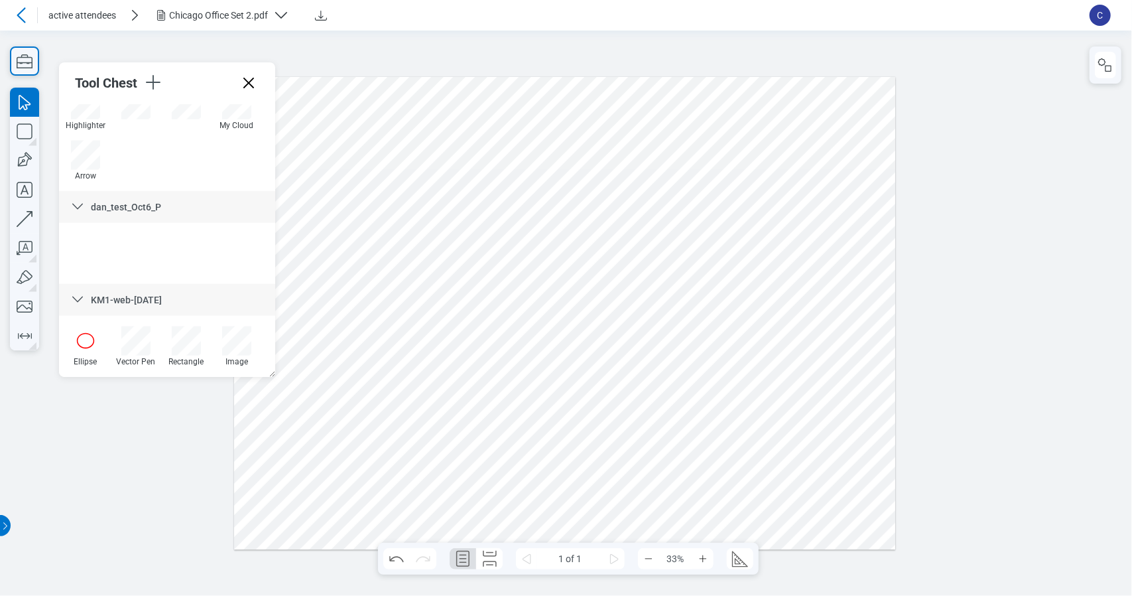
click at [805, 304] on div at bounding box center [565, 312] width 662 height 473
click at [729, 456] on div at bounding box center [565, 312] width 662 height 473
click at [722, 497] on div at bounding box center [565, 312] width 662 height 473
drag, startPoint x: 735, startPoint y: 473, endPoint x: 464, endPoint y: 476, distance: 270.6
click at [464, 476] on div at bounding box center [565, 312] width 662 height 473
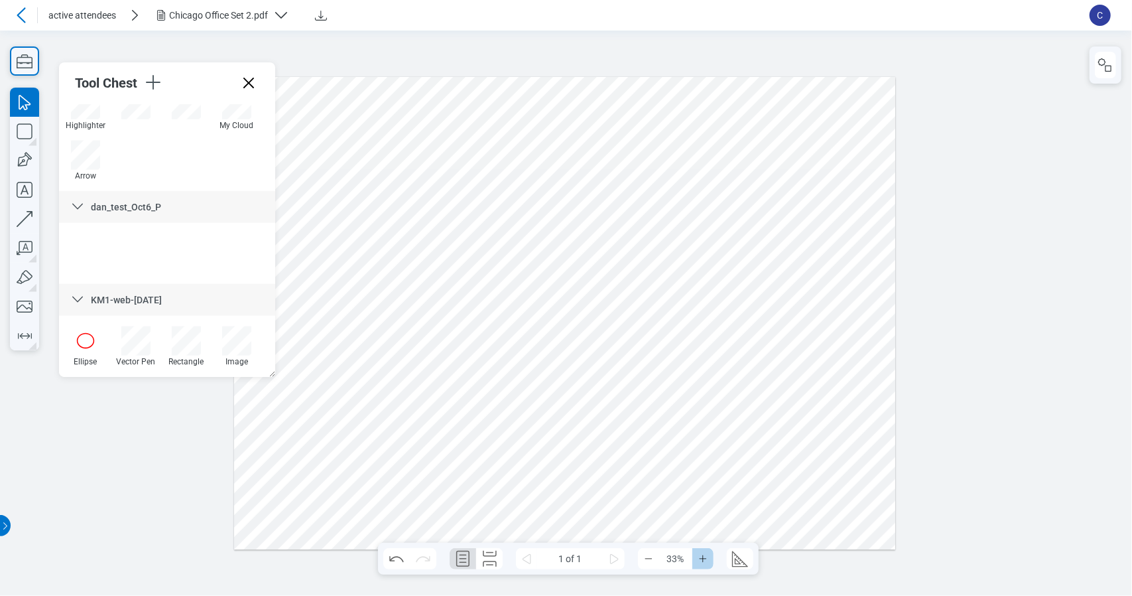
click at [704, 560] on icon "Zoom In" at bounding box center [703, 558] width 11 height 11
click at [651, 562] on icon "Zoom Out" at bounding box center [648, 558] width 11 height 11
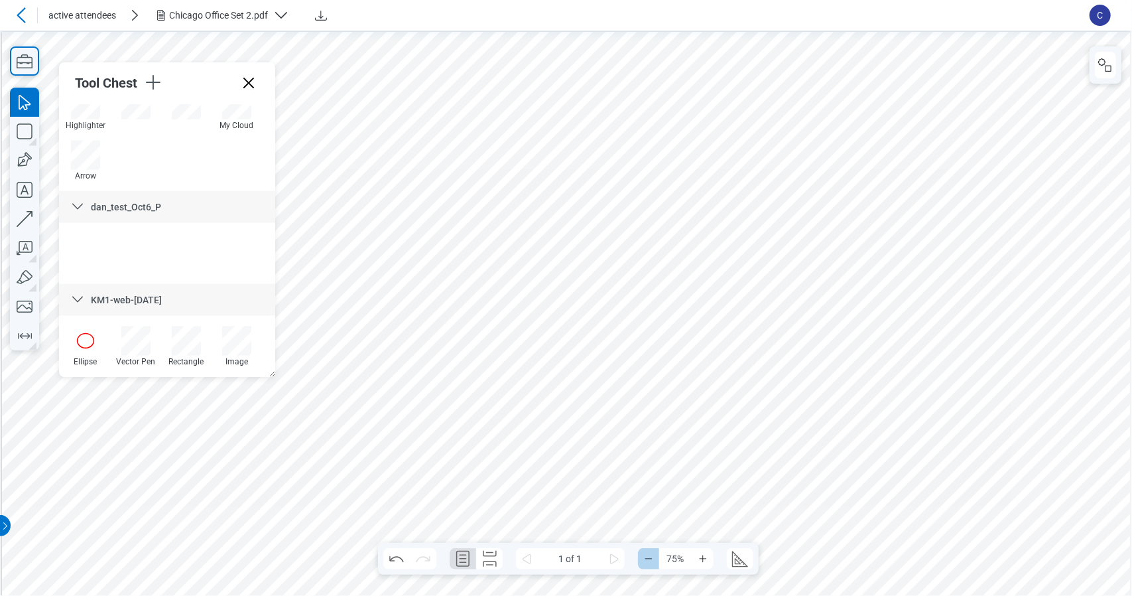
click at [651, 562] on icon "Zoom Out" at bounding box center [648, 558] width 11 height 11
click at [474, 452] on div at bounding box center [564, 312] width 501 height 358
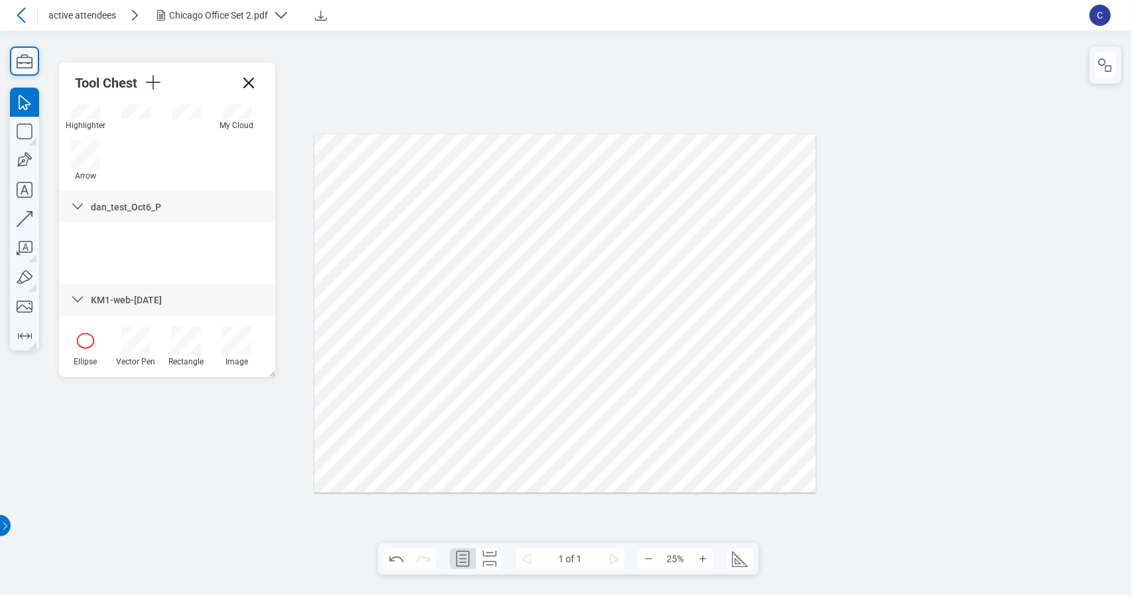
click at [401, 458] on div at bounding box center [564, 312] width 501 height 358
click at [464, 453] on div at bounding box center [564, 312] width 501 height 358
click at [375, 475] on div at bounding box center [564, 312] width 501 height 358
click at [493, 440] on div at bounding box center [564, 312] width 501 height 358
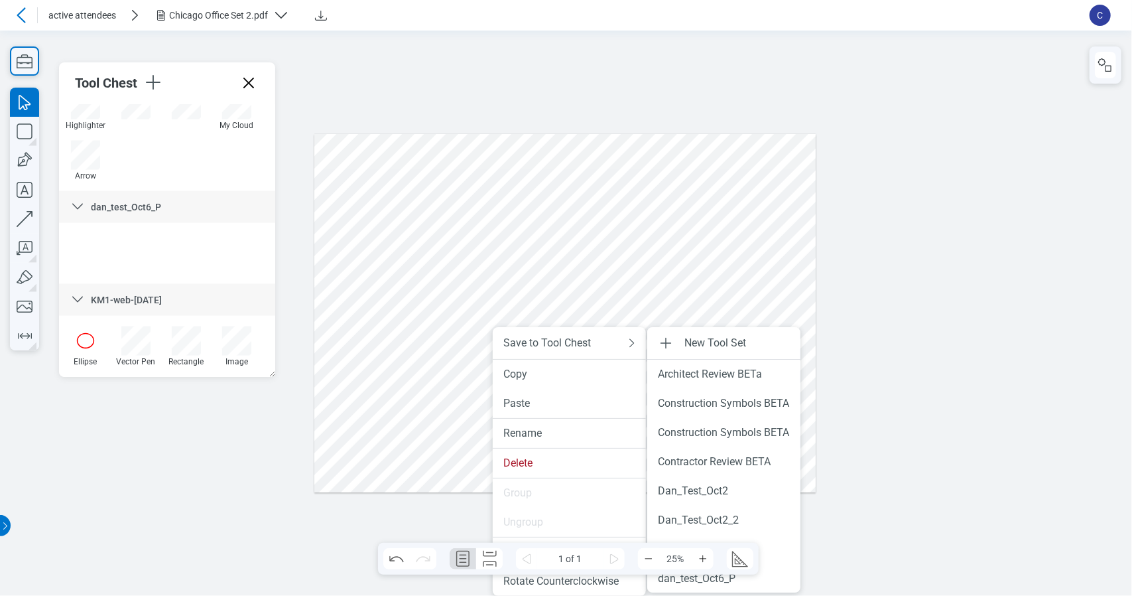
click at [407, 433] on div at bounding box center [564, 312] width 501 height 358
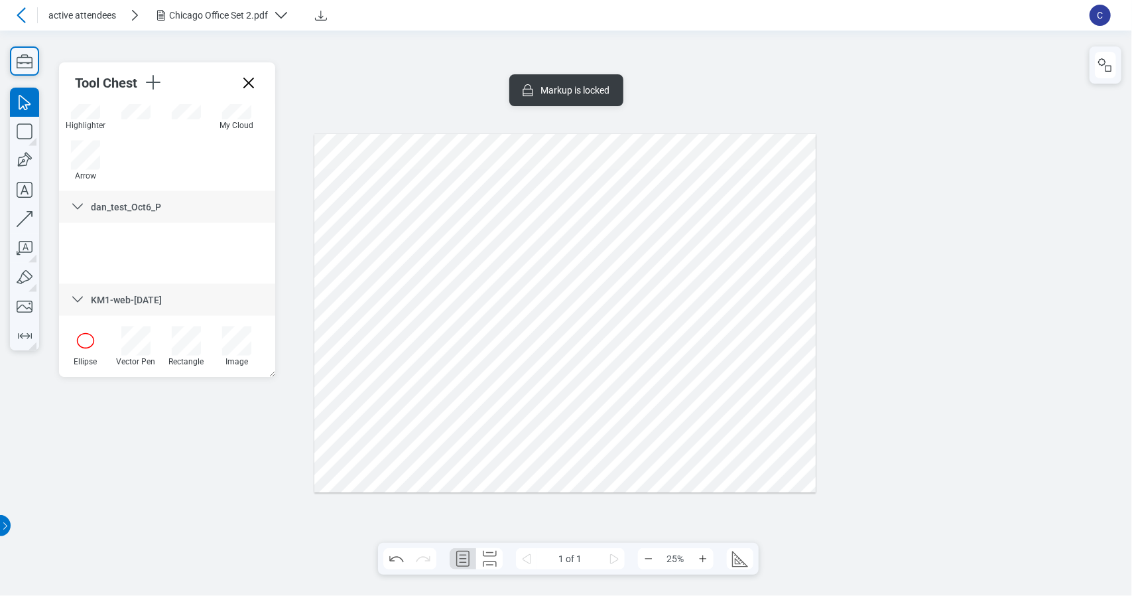
click at [491, 428] on div at bounding box center [564, 312] width 501 height 358
drag, startPoint x: 493, startPoint y: 426, endPoint x: 399, endPoint y: 452, distance: 97.5
click at [399, 452] on div at bounding box center [564, 312] width 501 height 358
click at [472, 436] on div at bounding box center [564, 312] width 501 height 358
click at [26, 158] on icon "button" at bounding box center [24, 160] width 29 height 29
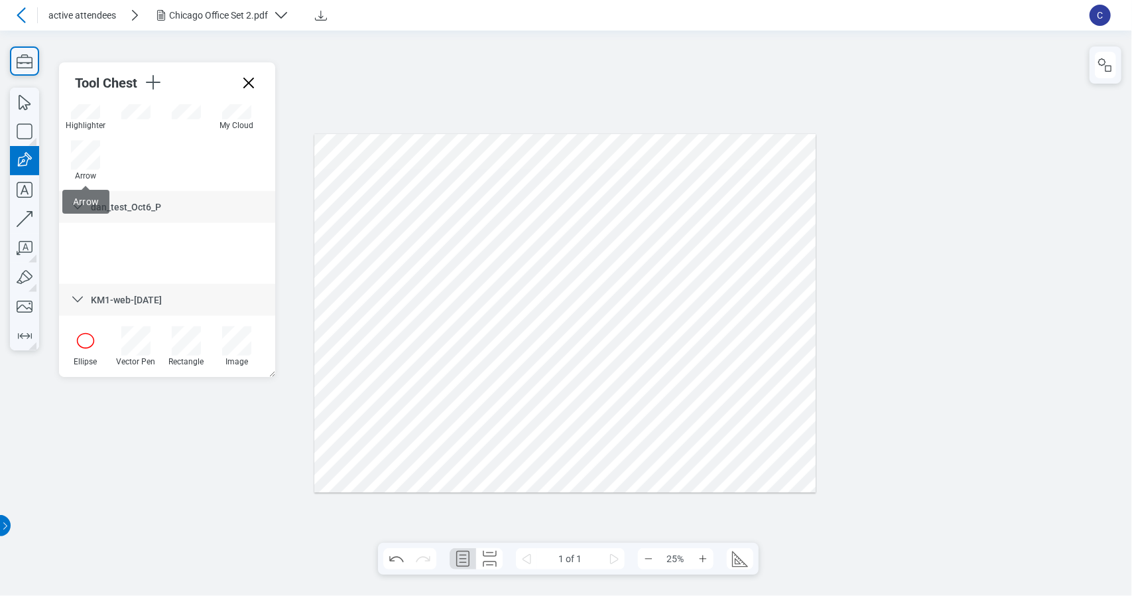
click at [485, 464] on div at bounding box center [564, 312] width 501 height 358
click at [468, 432] on div at bounding box center [564, 312] width 501 height 358
click at [512, 456] on div at bounding box center [564, 312] width 501 height 358
click at [503, 478] on div at bounding box center [564, 312] width 501 height 358
click at [535, 466] on div at bounding box center [564, 312] width 501 height 358
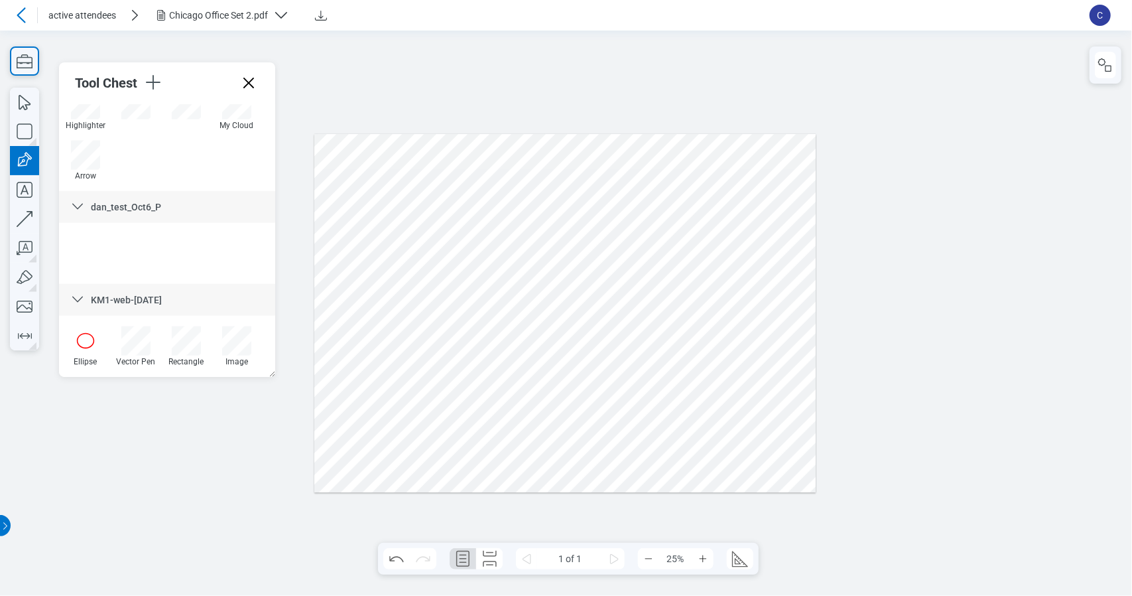
click at [483, 464] on div at bounding box center [564, 312] width 501 height 358
click at [562, 468] on div at bounding box center [564, 312] width 501 height 358
click at [508, 460] on div at bounding box center [564, 312] width 501 height 358
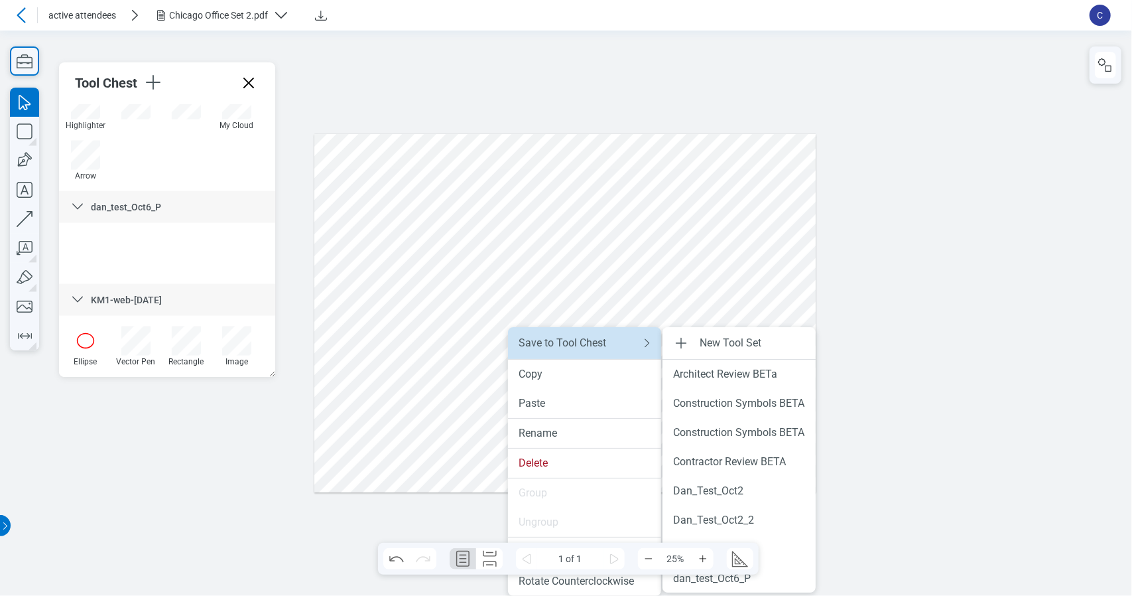
click at [582, 347] on div "Save to Tool Chest" at bounding box center [572, 342] width 106 height 13
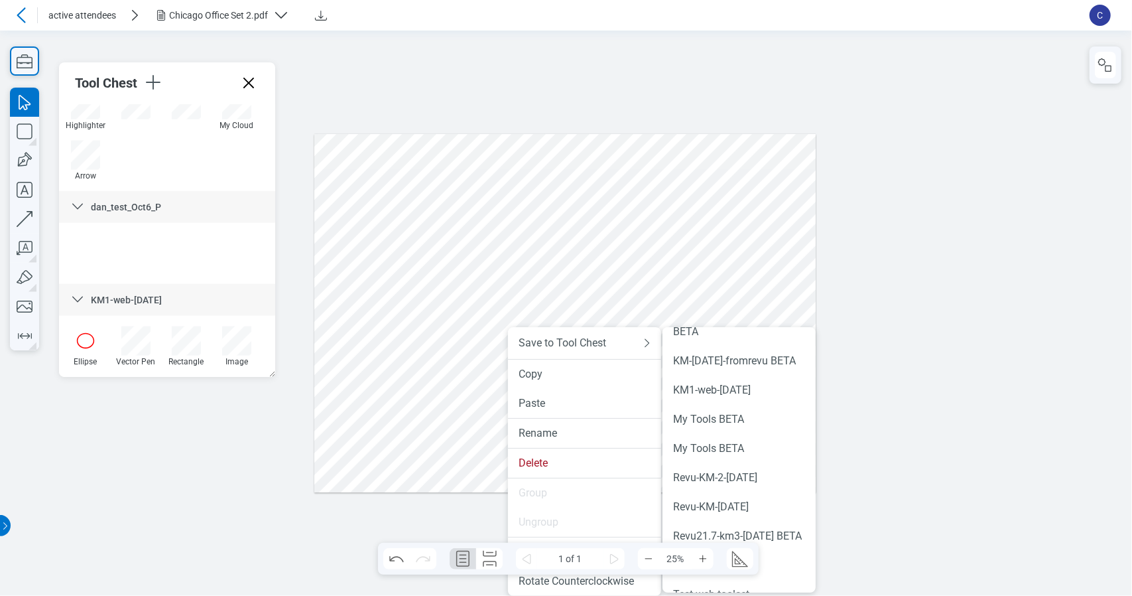
scroll to position [417, 0]
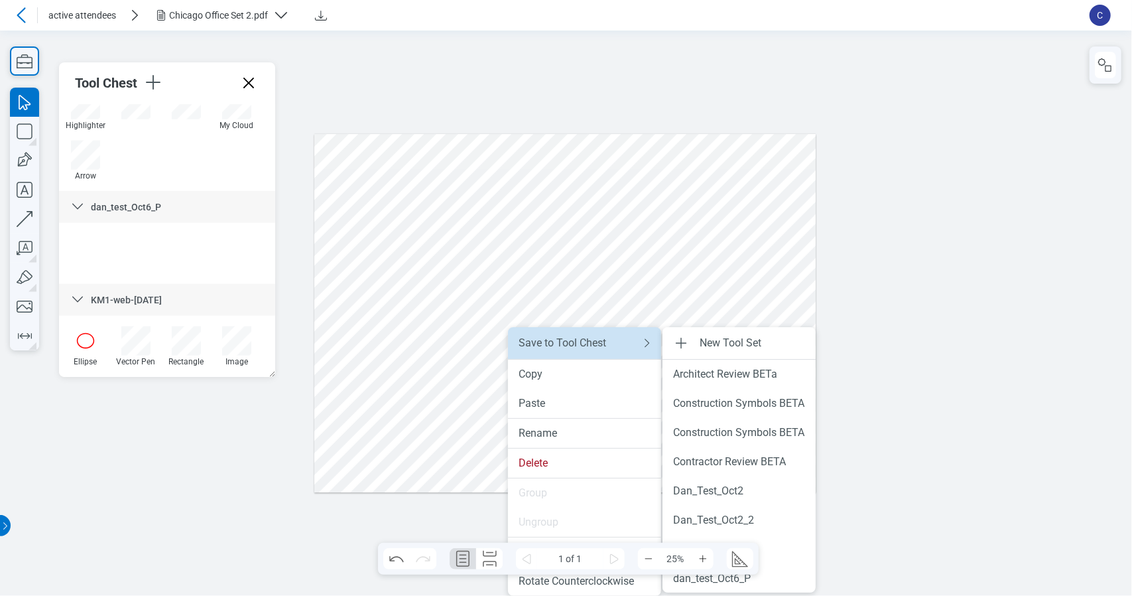
click at [643, 339] on icon at bounding box center [647, 343] width 13 height 16
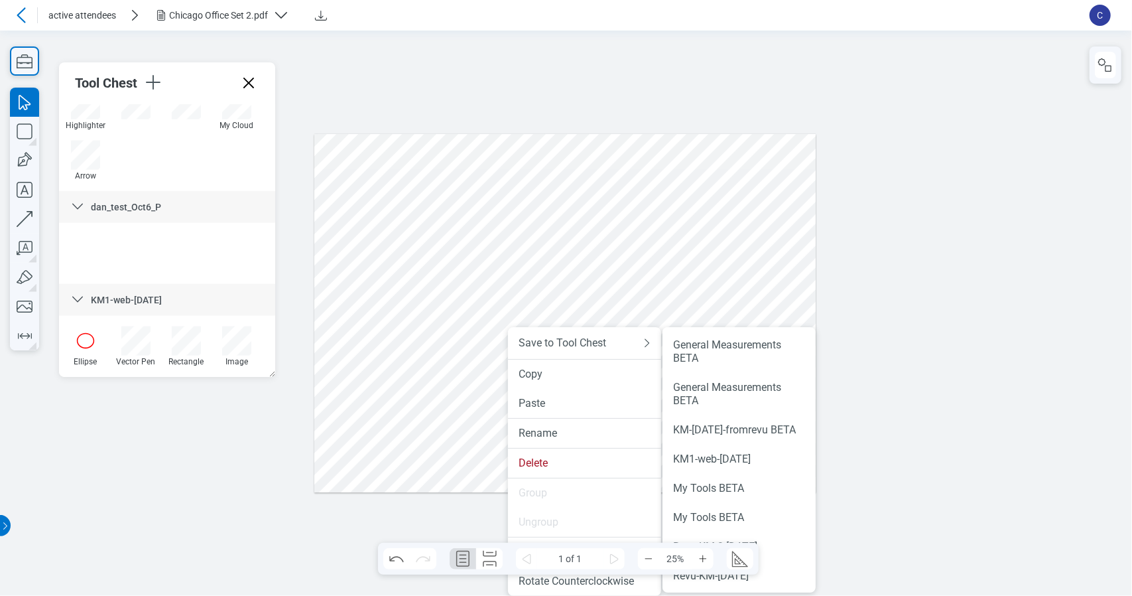
scroll to position [352, 0]
click at [768, 464] on div "KM1-web-[DATE]" at bounding box center [739, 456] width 132 height 13
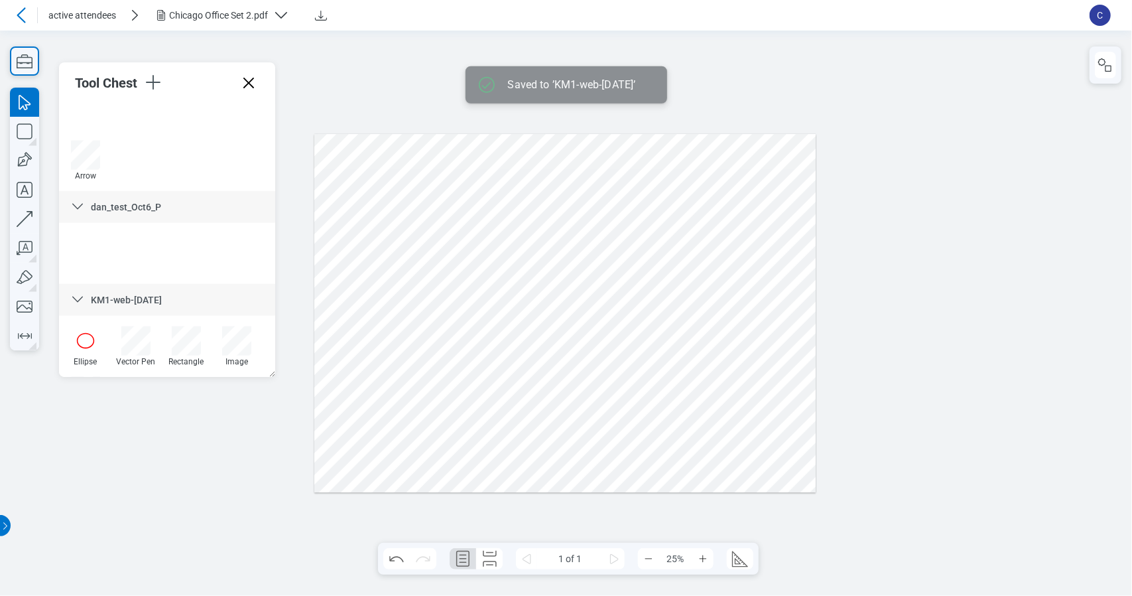
scroll to position [1394, 0]
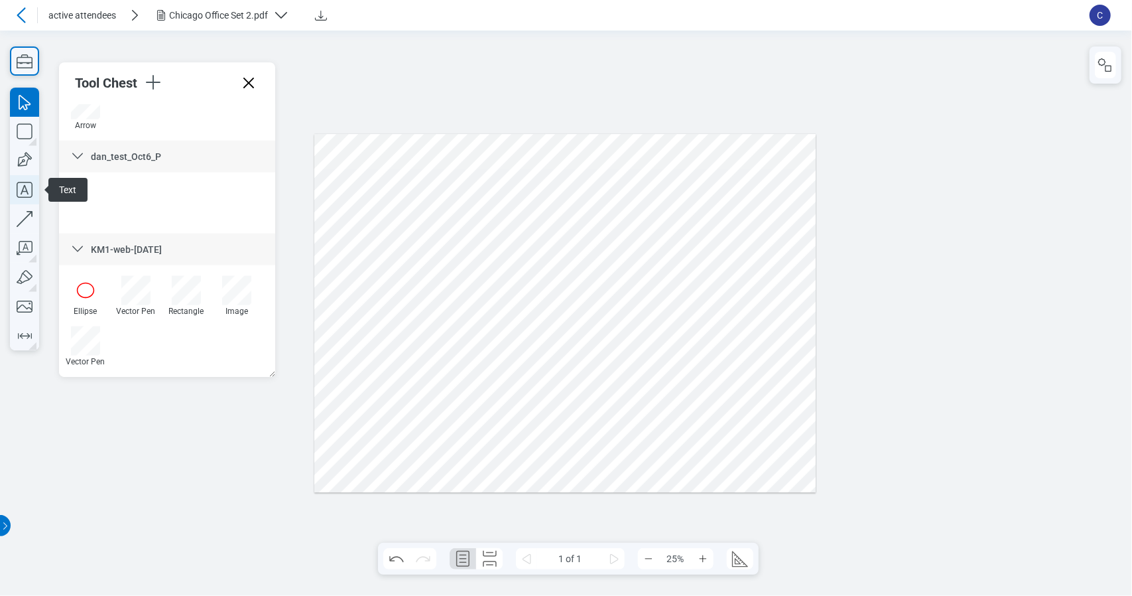
click at [21, 191] on icon "button" at bounding box center [24, 189] width 29 height 29
drag, startPoint x: 330, startPoint y: 173, endPoint x: 387, endPoint y: 203, distance: 65.0
click at [387, 203] on div at bounding box center [564, 312] width 501 height 358
click at [360, 216] on div at bounding box center [564, 312] width 501 height 358
click at [367, 188] on div at bounding box center [564, 312] width 501 height 358
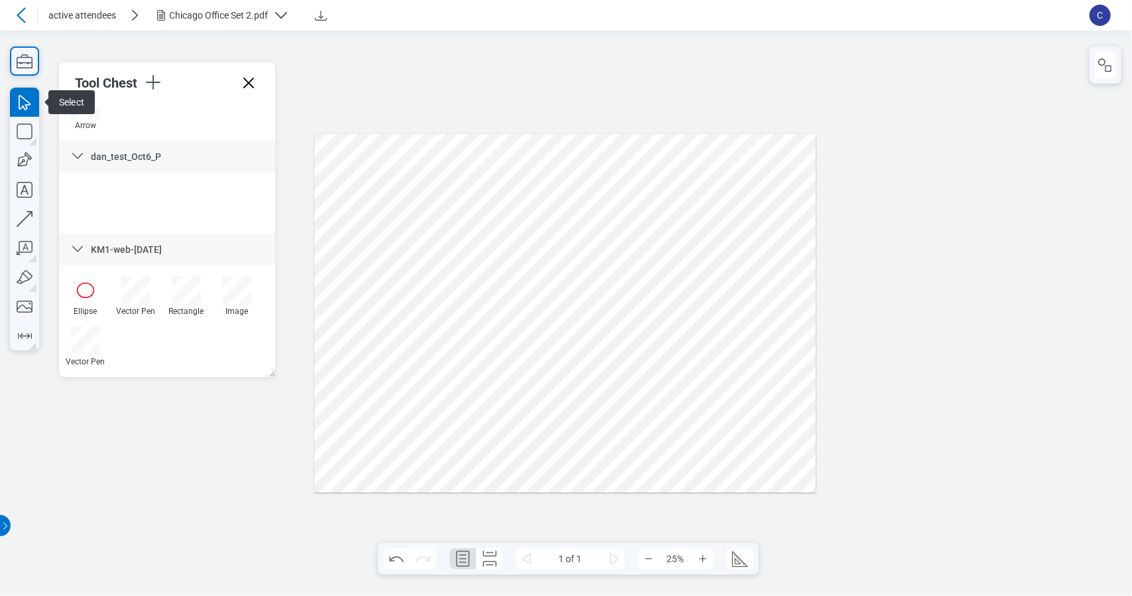
click at [363, 224] on div at bounding box center [564, 312] width 501 height 358
click at [532, 176] on div at bounding box center [564, 312] width 501 height 358
click at [355, 200] on div at bounding box center [564, 312] width 501 height 358
drag, startPoint x: 332, startPoint y: 206, endPoint x: 330, endPoint y: 292, distance: 86.2
click at [330, 292] on div at bounding box center [564, 312] width 501 height 358
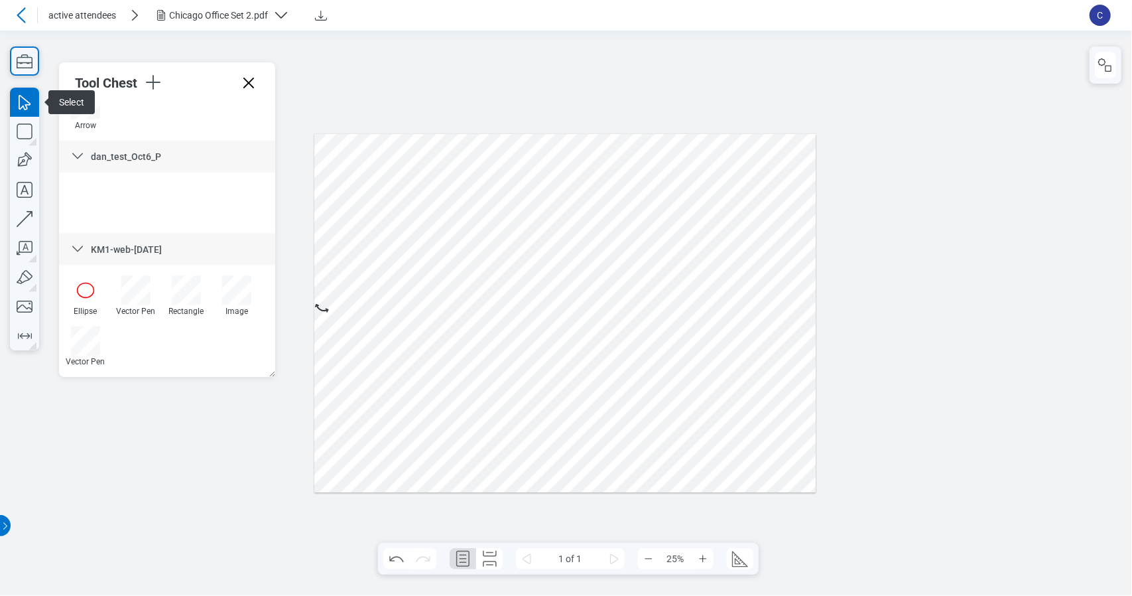
click at [468, 214] on div at bounding box center [564, 312] width 501 height 358
click at [338, 212] on div at bounding box center [564, 312] width 501 height 358
click at [464, 210] on div at bounding box center [564, 312] width 501 height 358
click at [358, 190] on div at bounding box center [564, 312] width 501 height 358
drag, startPoint x: 386, startPoint y: 169, endPoint x: 334, endPoint y: 267, distance: 110.4
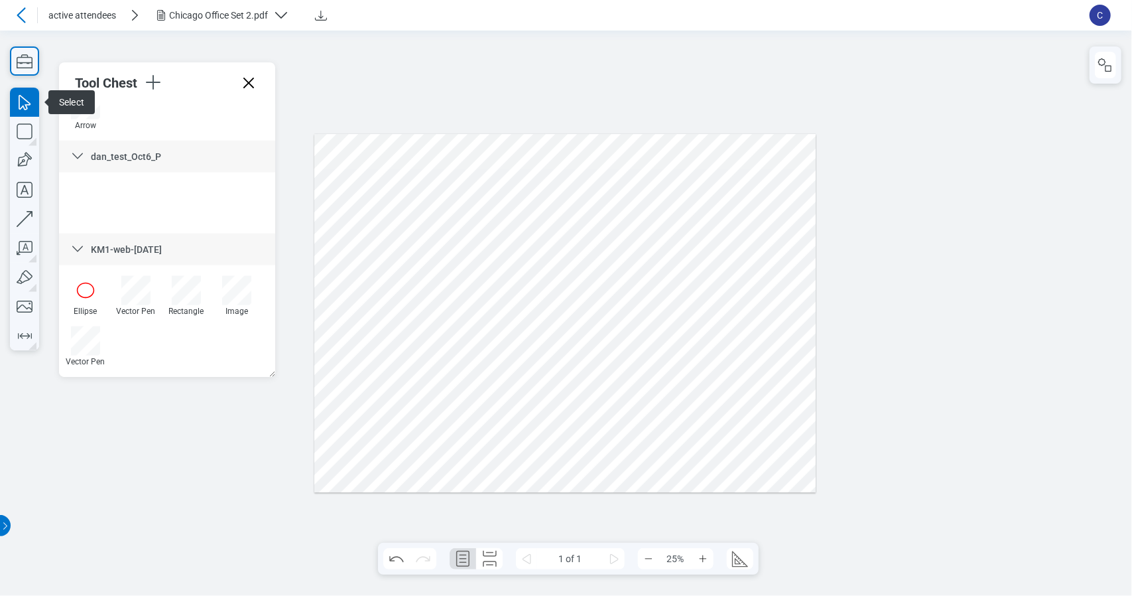
click at [330, 273] on div at bounding box center [564, 312] width 501 height 358
drag, startPoint x: 359, startPoint y: 170, endPoint x: 365, endPoint y: 242, distance: 71.9
click at [365, 242] on div at bounding box center [564, 312] width 501 height 358
click at [362, 198] on div at bounding box center [564, 312] width 501 height 358
drag, startPoint x: 347, startPoint y: 251, endPoint x: 689, endPoint y: 202, distance: 345.7
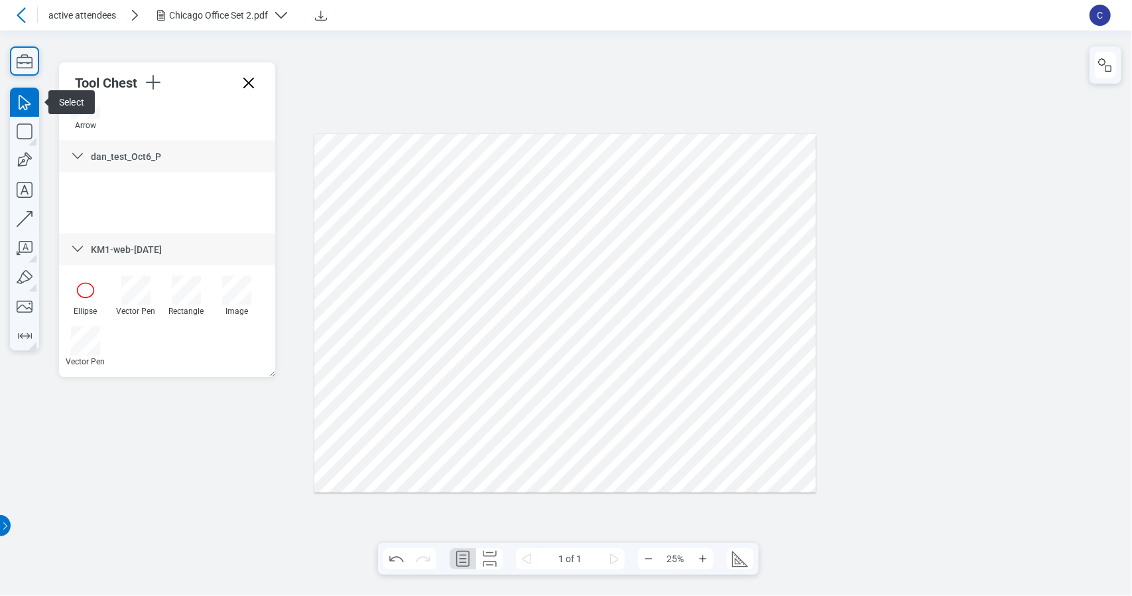
click at [689, 202] on div at bounding box center [564, 312] width 501 height 358
click at [763, 216] on div at bounding box center [564, 312] width 501 height 358
click at [708, 216] on div at bounding box center [564, 312] width 501 height 358
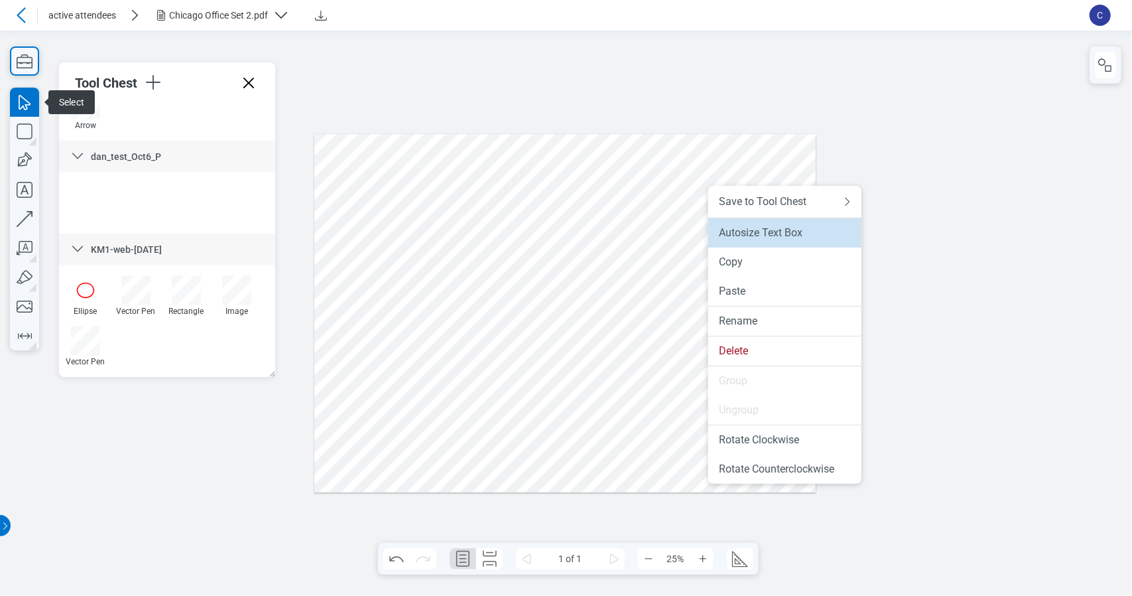
click at [818, 231] on div "Autosize Text Box" at bounding box center [785, 232] width 132 height 13
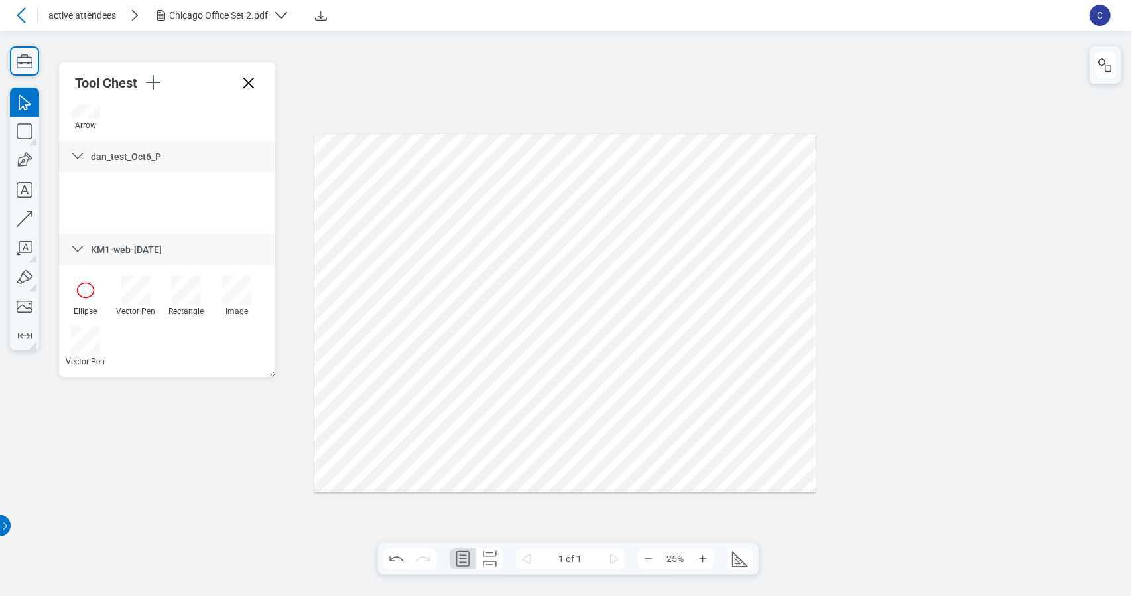
click at [676, 223] on div at bounding box center [564, 312] width 501 height 358
click at [676, 217] on div at bounding box center [564, 312] width 501 height 358
drag, startPoint x: 687, startPoint y: 252, endPoint x: 654, endPoint y: 209, distance: 54.4
click at [654, 209] on div at bounding box center [564, 312] width 501 height 358
click at [674, 222] on div at bounding box center [564, 312] width 501 height 358
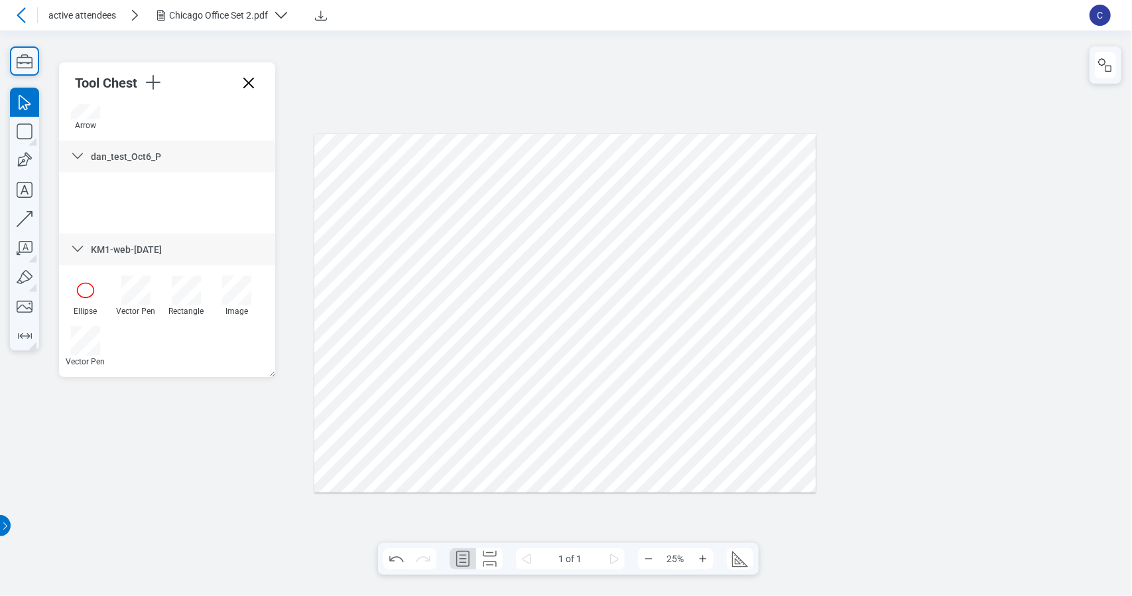
drag, startPoint x: 684, startPoint y: 224, endPoint x: 761, endPoint y: 257, distance: 83.8
click at [761, 257] on div at bounding box center [564, 312] width 501 height 358
click at [674, 220] on div at bounding box center [564, 312] width 501 height 358
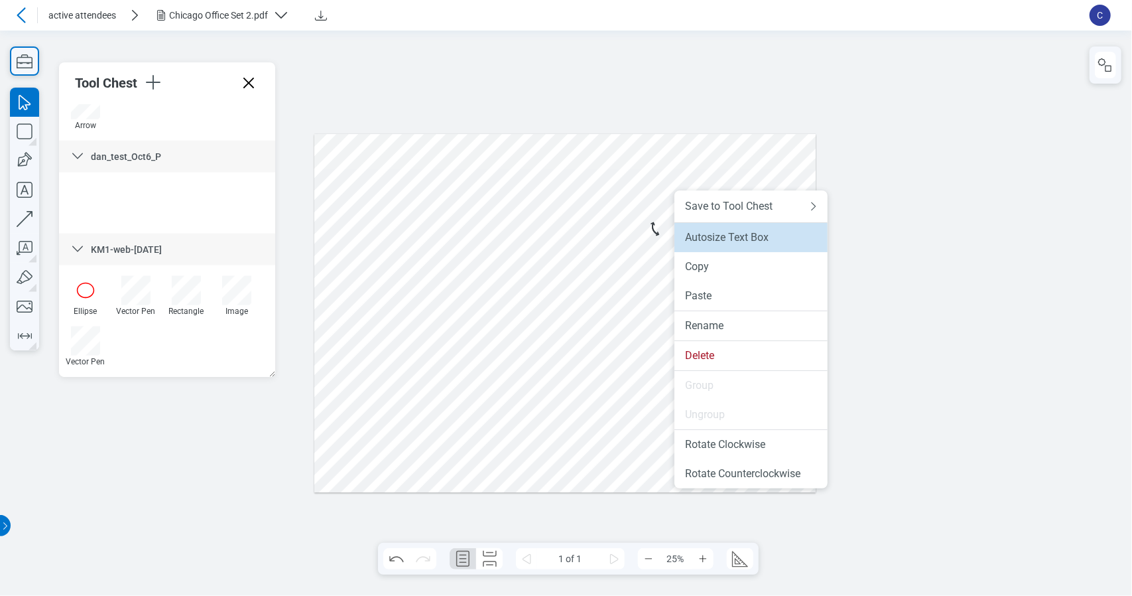
click at [777, 232] on div "Autosize Text Box" at bounding box center [751, 237] width 132 height 13
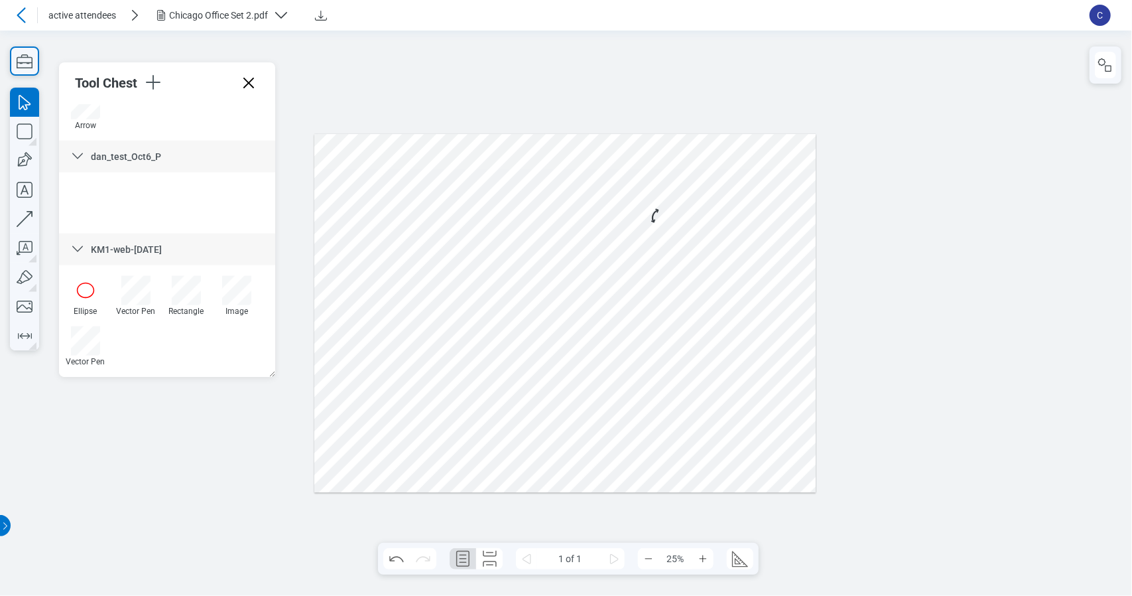
click at [679, 223] on div at bounding box center [564, 312] width 501 height 358
drag, startPoint x: 679, startPoint y: 224, endPoint x: 751, endPoint y: 286, distance: 95.0
click at [751, 286] on div at bounding box center [564, 312] width 501 height 358
drag, startPoint x: 735, startPoint y: 259, endPoint x: 391, endPoint y: 217, distance: 346.2
click at [391, 217] on div at bounding box center [564, 312] width 501 height 358
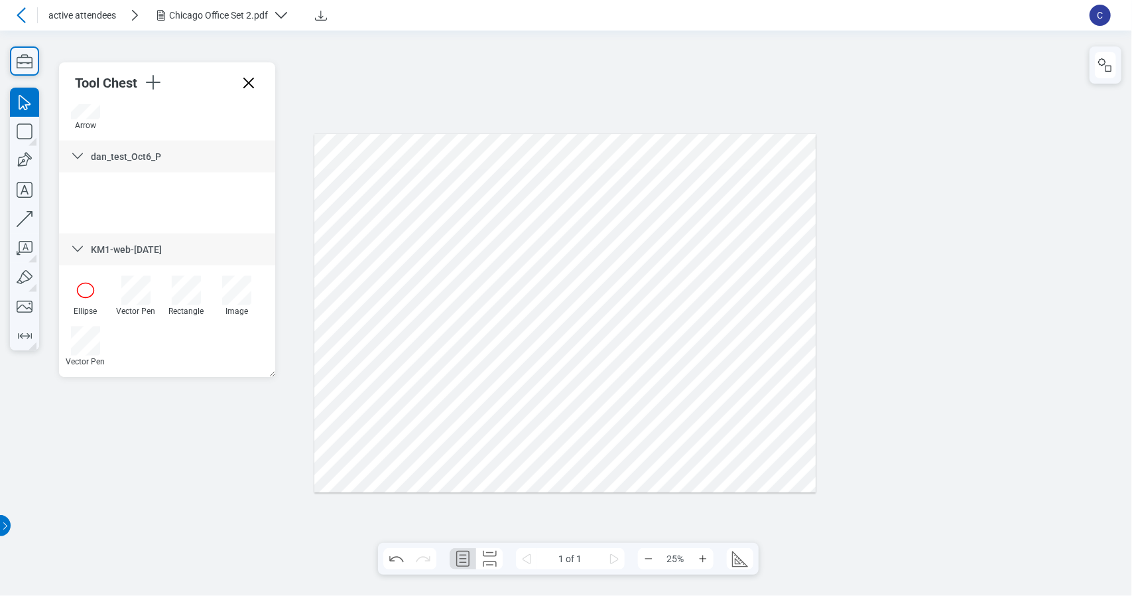
click at [783, 226] on div at bounding box center [564, 312] width 501 height 358
click at [1094, 66] on div at bounding box center [1106, 64] width 32 height 37
click at [1113, 64] on icon "button" at bounding box center [1106, 65] width 16 height 16
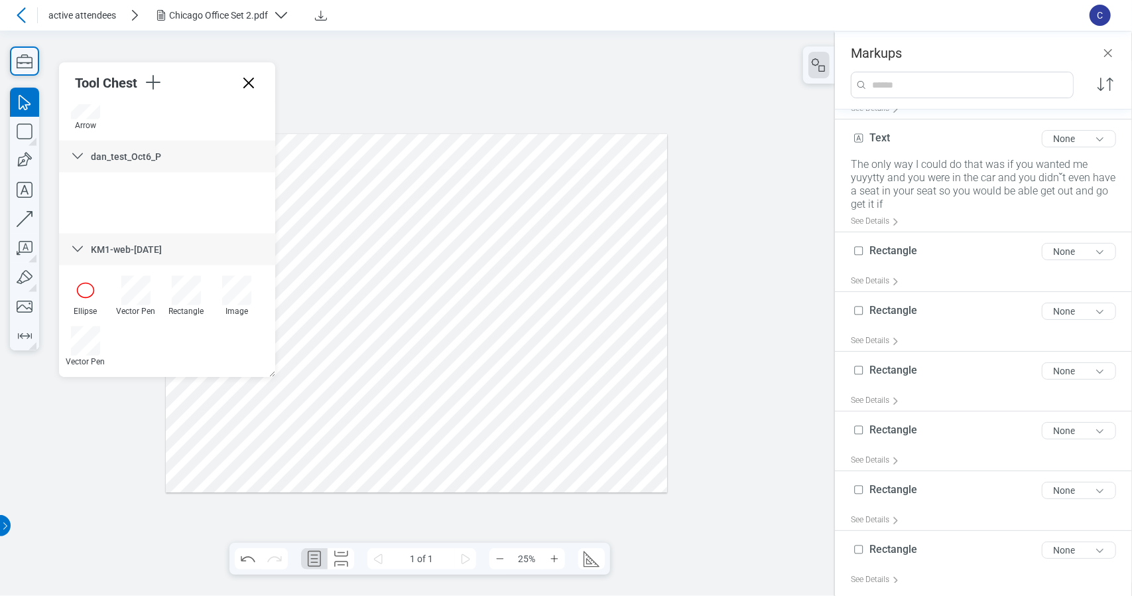
scroll to position [0, 0]
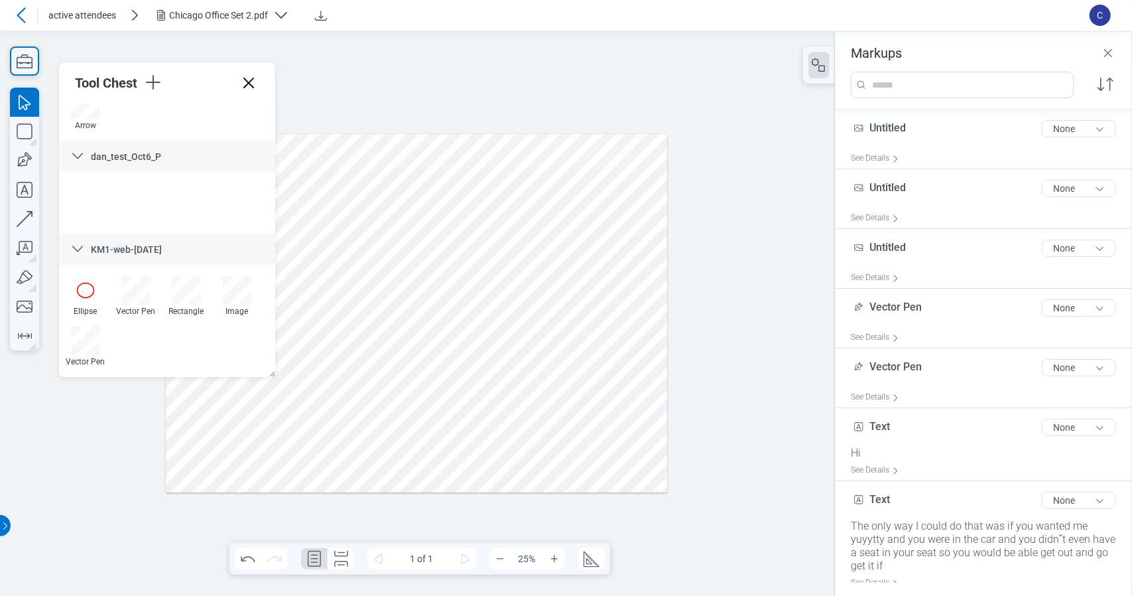
click at [1101, 83] on icon "button" at bounding box center [1106, 84] width 16 height 13
click at [531, 458] on div at bounding box center [416, 312] width 501 height 358
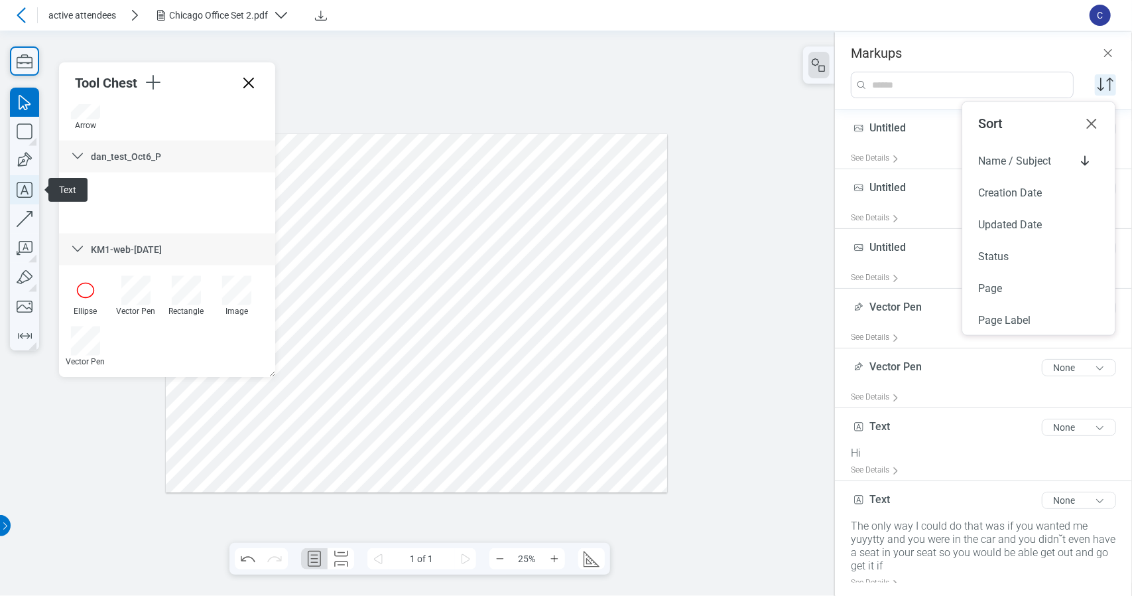
click at [29, 184] on icon "button" at bounding box center [24, 189] width 29 height 29
drag, startPoint x: 498, startPoint y: 472, endPoint x: 523, endPoint y: 477, distance: 25.1
click at [522, 478] on div at bounding box center [416, 312] width 501 height 358
click at [579, 453] on div at bounding box center [416, 312] width 501 height 358
click at [556, 481] on div at bounding box center [416, 312] width 501 height 358
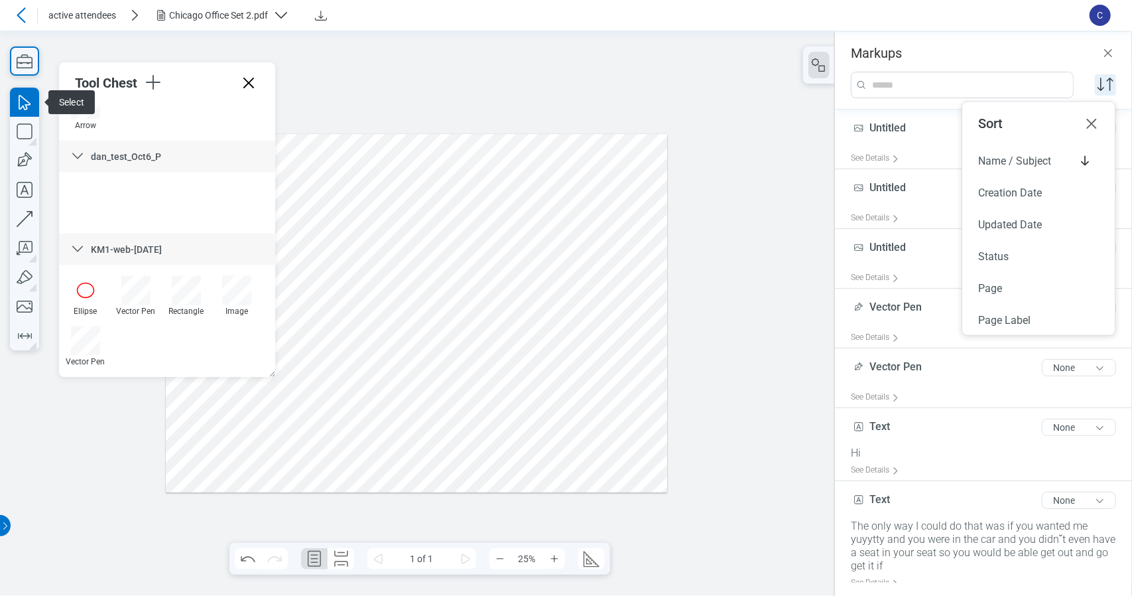
click at [512, 470] on div at bounding box center [416, 312] width 501 height 358
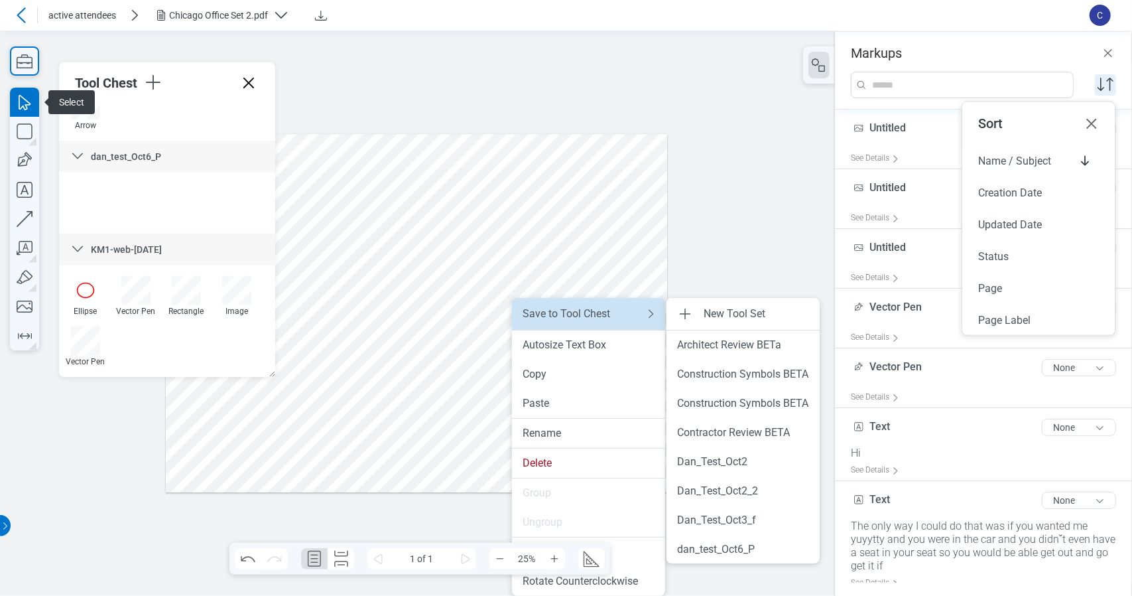
click at [572, 306] on li "Save to Tool Chest" at bounding box center [588, 314] width 153 height 32
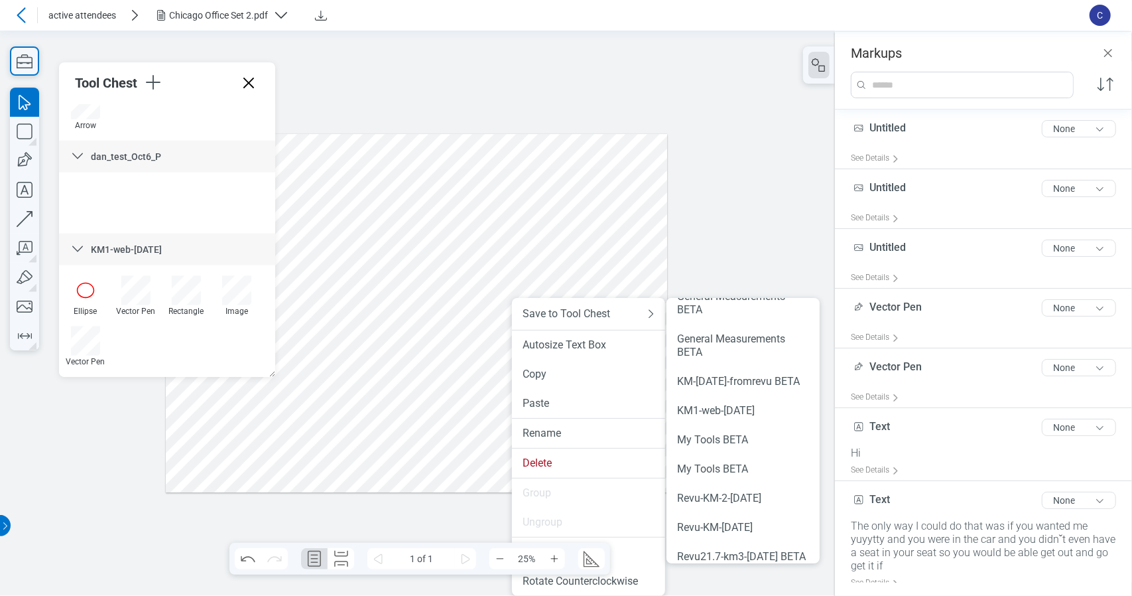
scroll to position [366, 0]
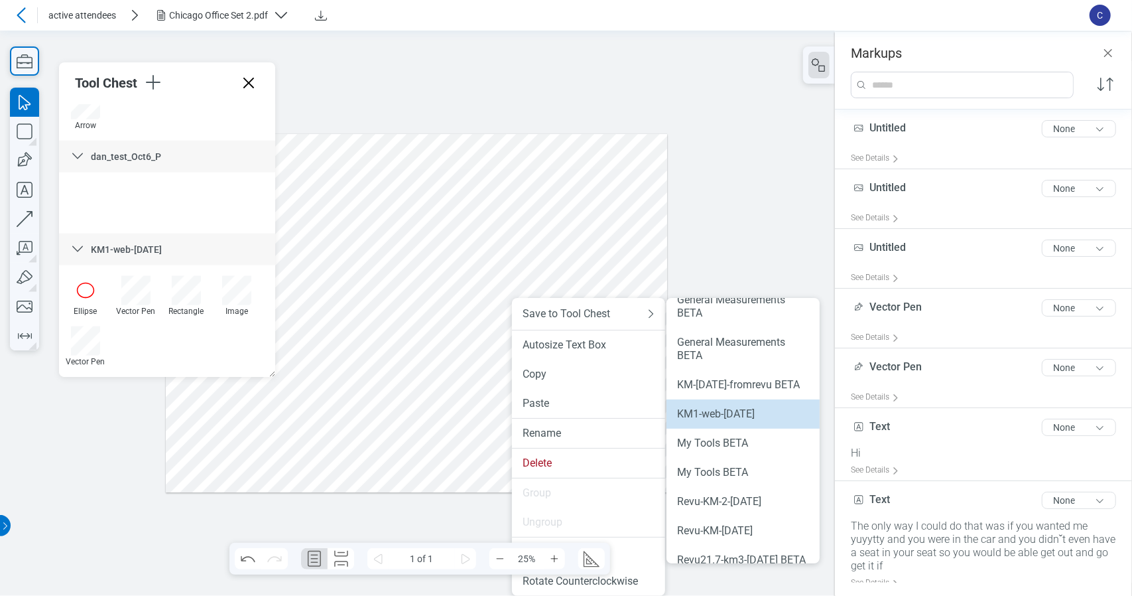
click at [769, 420] on div "KM1-web-[DATE]" at bounding box center [743, 413] width 132 height 13
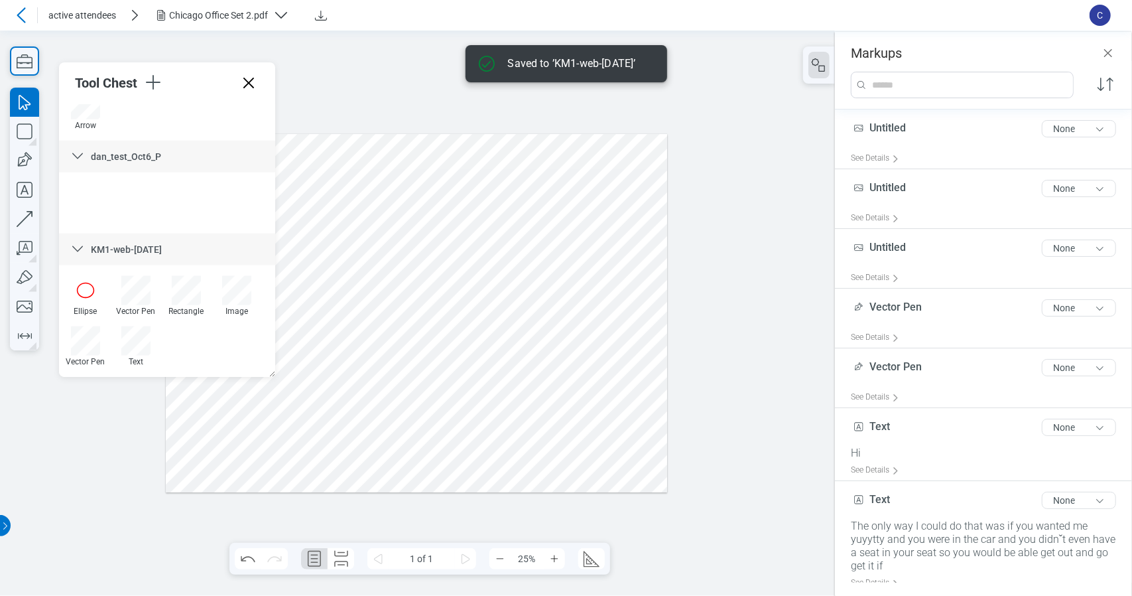
click at [546, 458] on div at bounding box center [416, 312] width 501 height 358
click at [507, 460] on div at bounding box center [416, 312] width 501 height 358
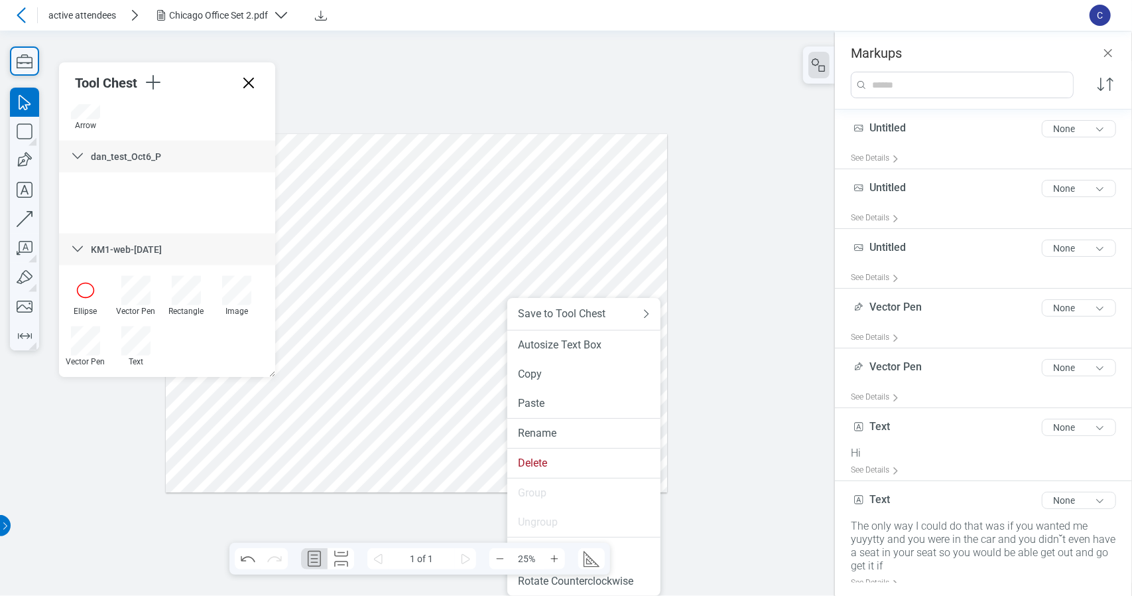
click at [395, 455] on div at bounding box center [416, 312] width 501 height 358
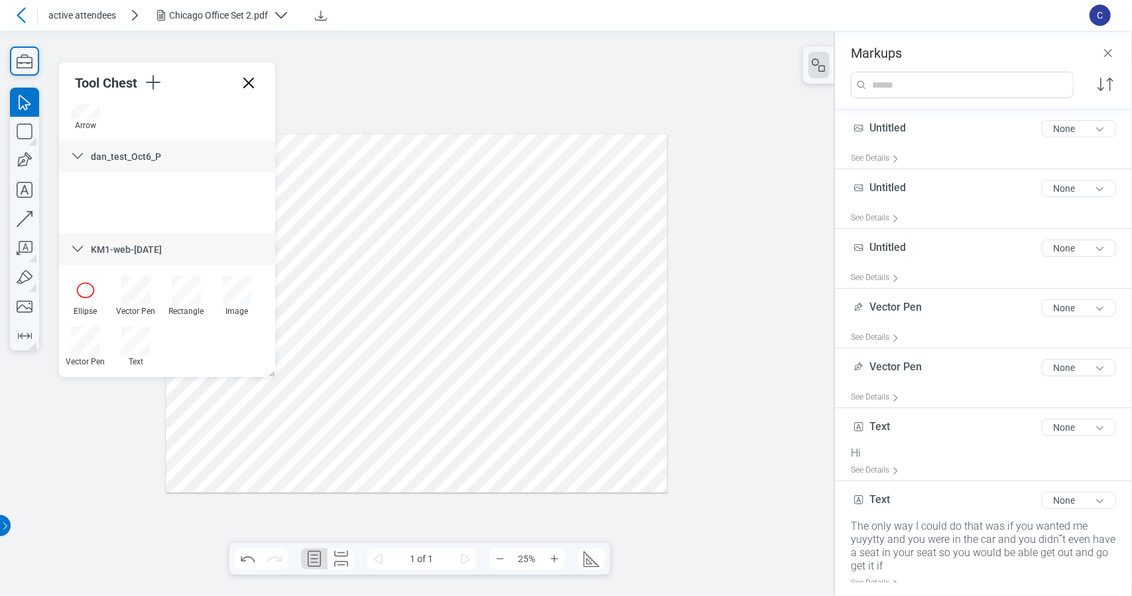
drag, startPoint x: 236, startPoint y: 295, endPoint x: 232, endPoint y: 310, distance: 15.1
click at [188, 343] on div "Ellipse Vector Pen Rectangle Image Vector Pen Text" at bounding box center [167, 326] width 214 height 101
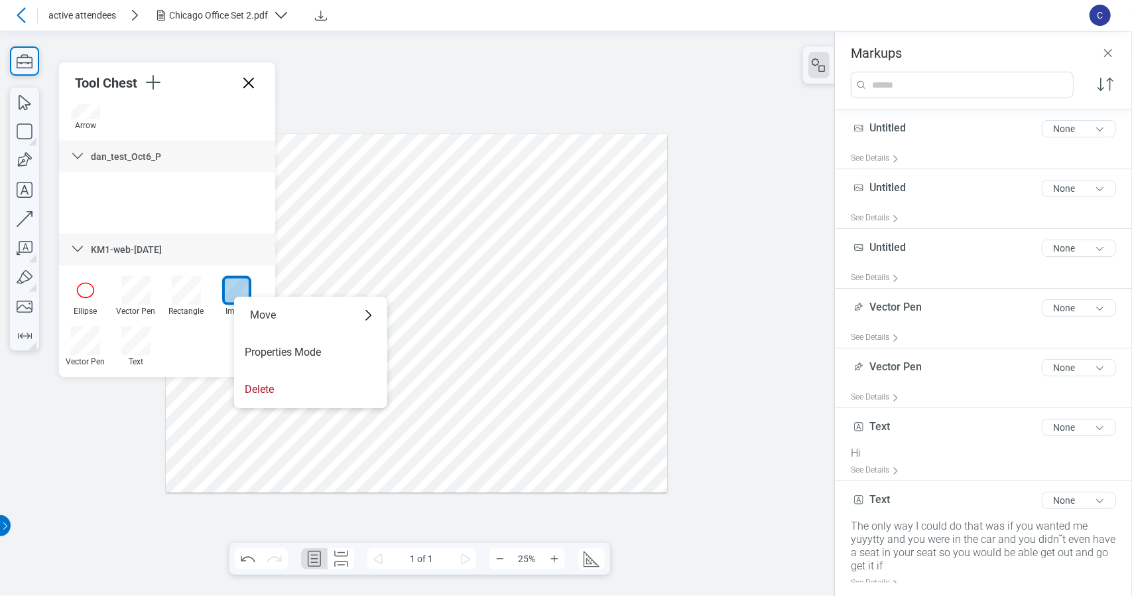
click at [217, 212] on div at bounding box center [167, 202] width 216 height 61
click at [250, 90] on icon at bounding box center [248, 82] width 21 height 21
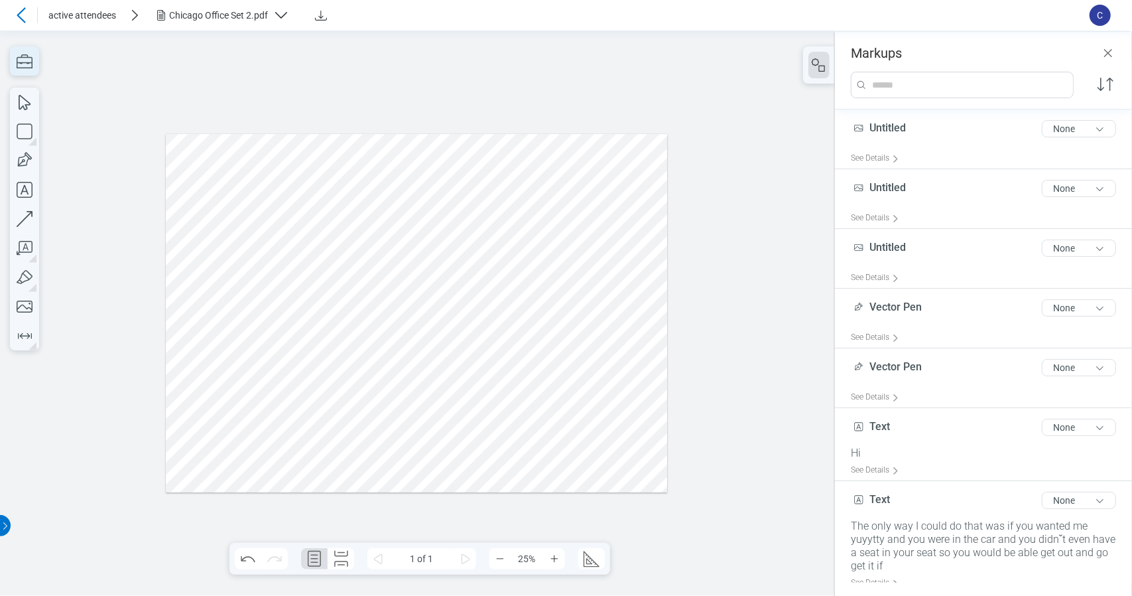
click at [31, 59] on icon "button" at bounding box center [24, 60] width 29 height 29
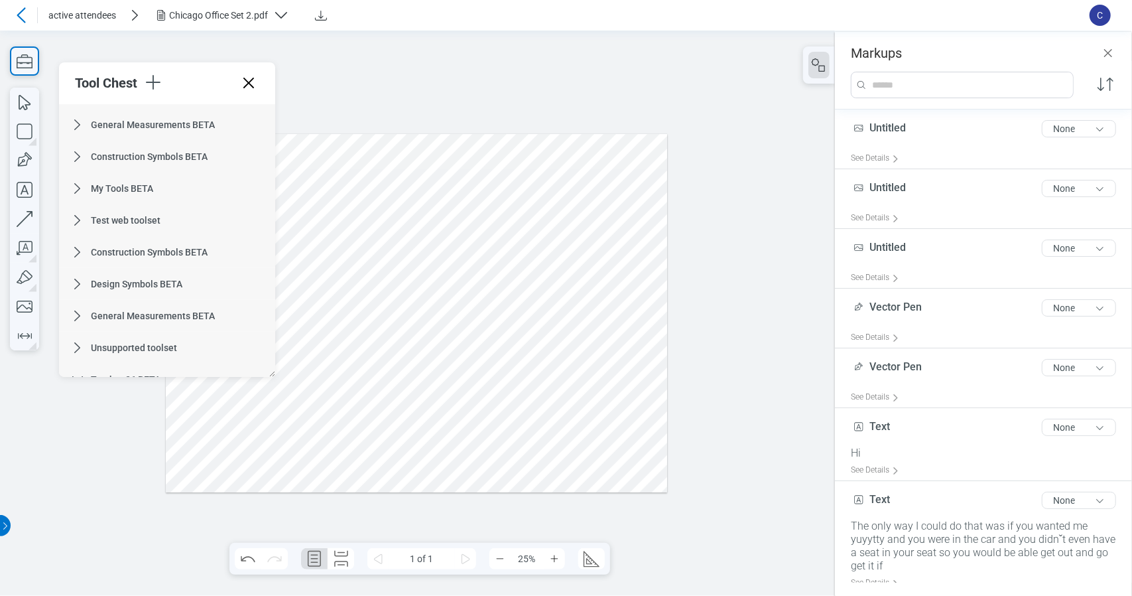
scroll to position [1394, 0]
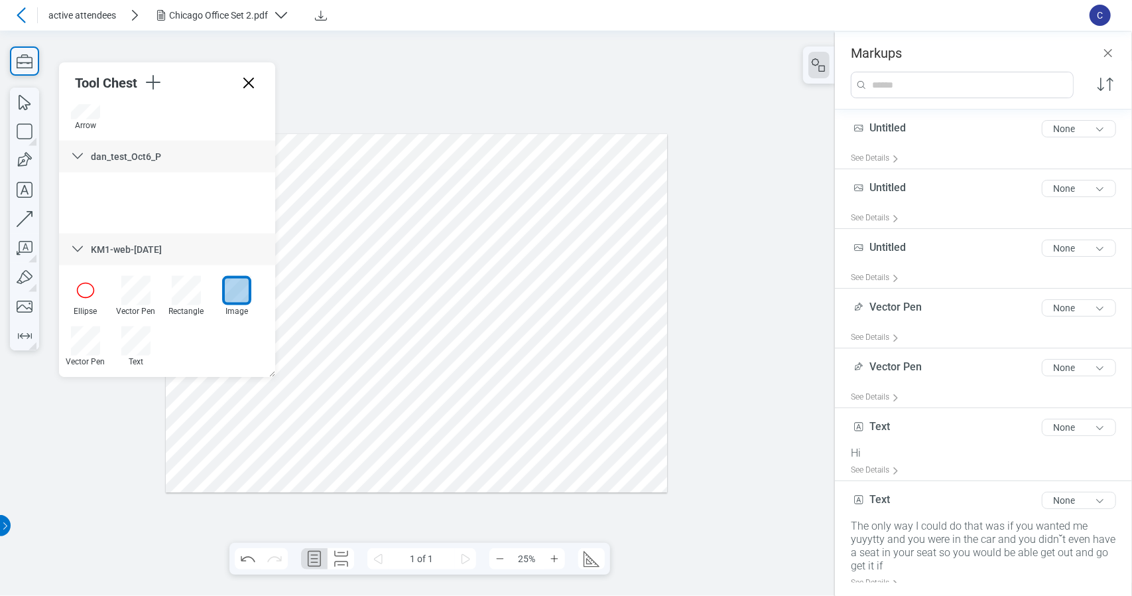
click at [570, 399] on div at bounding box center [416, 312] width 501 height 358
click at [446, 389] on div at bounding box center [416, 312] width 501 height 358
click at [558, 425] on div at bounding box center [416, 312] width 501 height 358
click at [695, 333] on div at bounding box center [417, 312] width 835 height 565
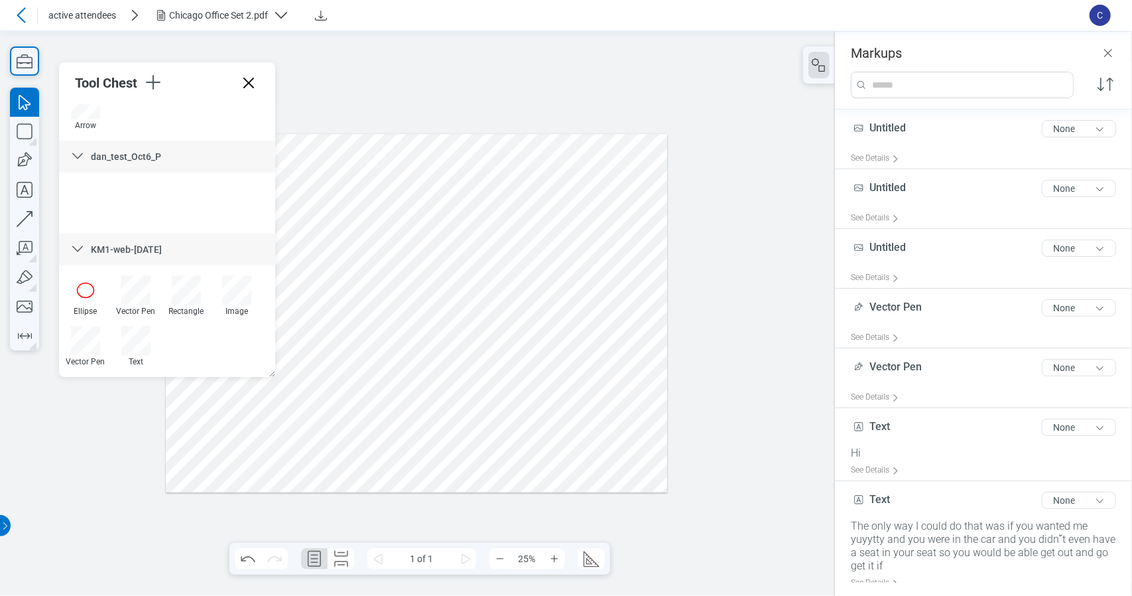
click at [1112, 41] on header "Markups" at bounding box center [983, 46] width 297 height 29
click at [1112, 50] on icon "Close" at bounding box center [1108, 53] width 16 height 16
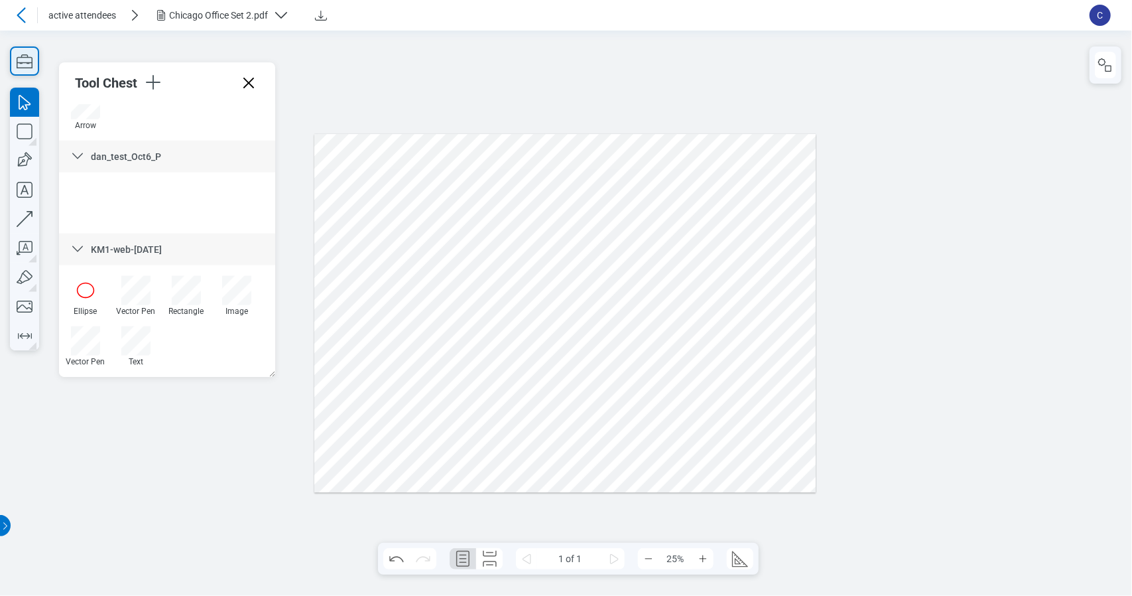
click at [29, 54] on icon "button" at bounding box center [24, 60] width 29 height 29
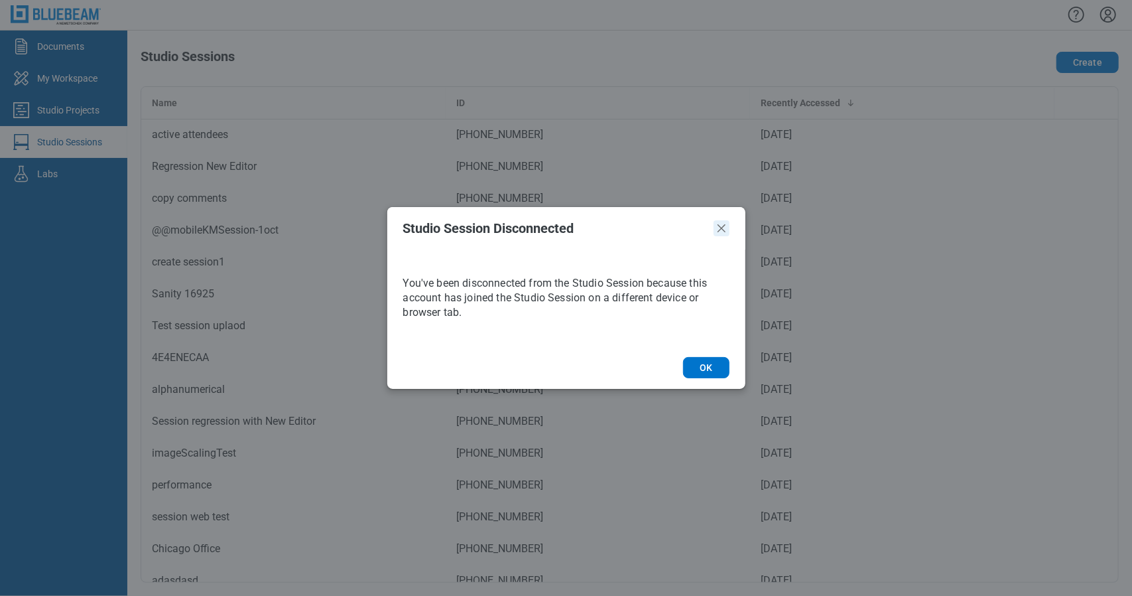
click at [721, 227] on icon "Close" at bounding box center [722, 228] width 8 height 8
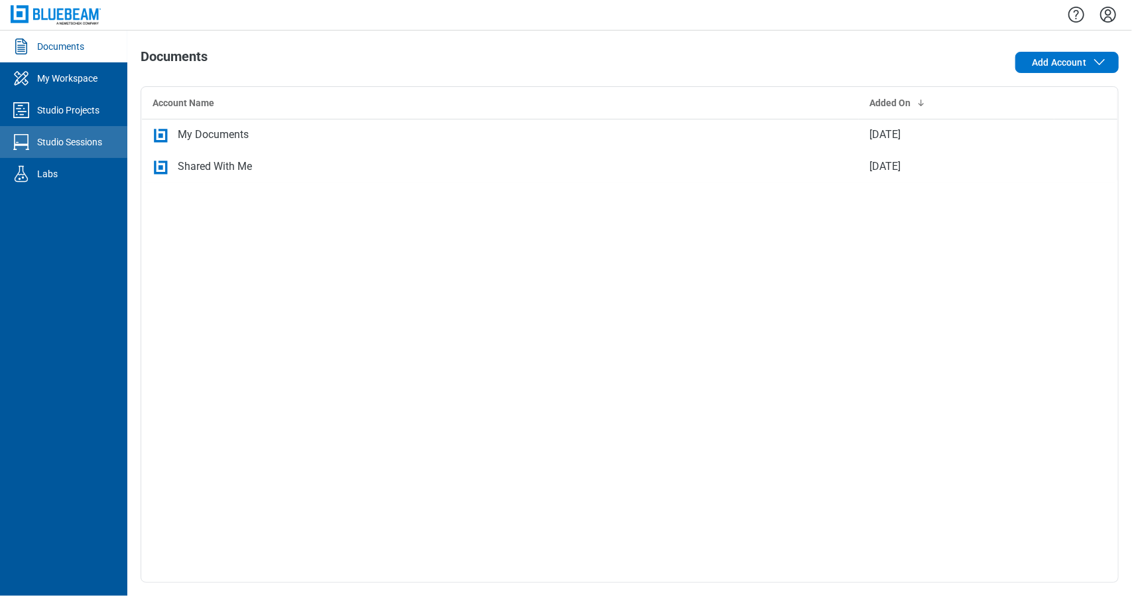
click at [81, 145] on div "Studio Sessions" at bounding box center [69, 141] width 65 height 13
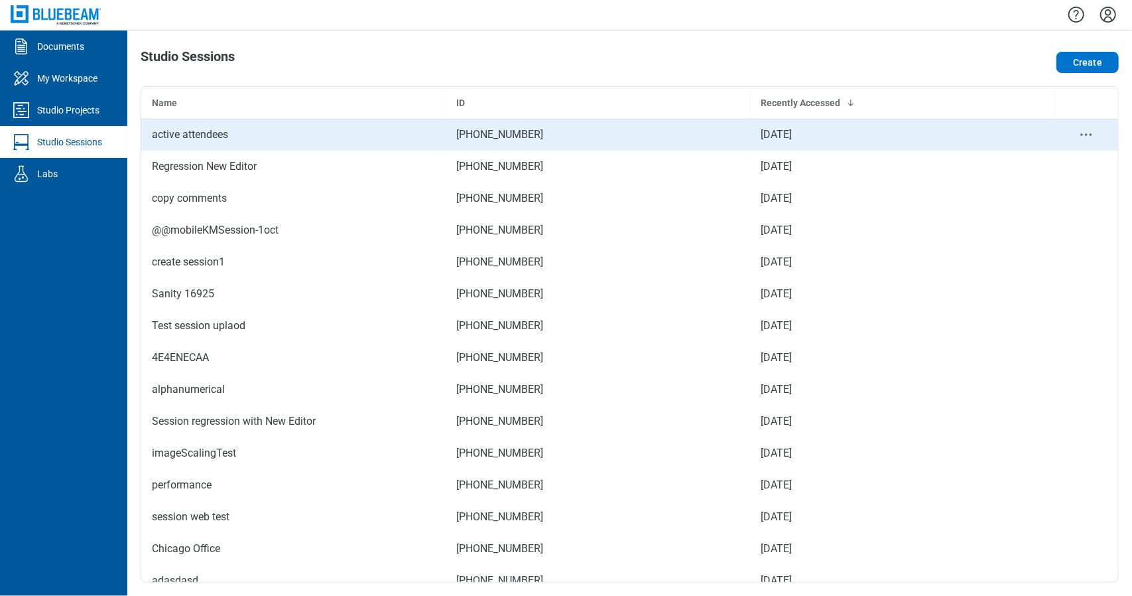
click at [417, 137] on div "active attendees" at bounding box center [293, 135] width 283 height 16
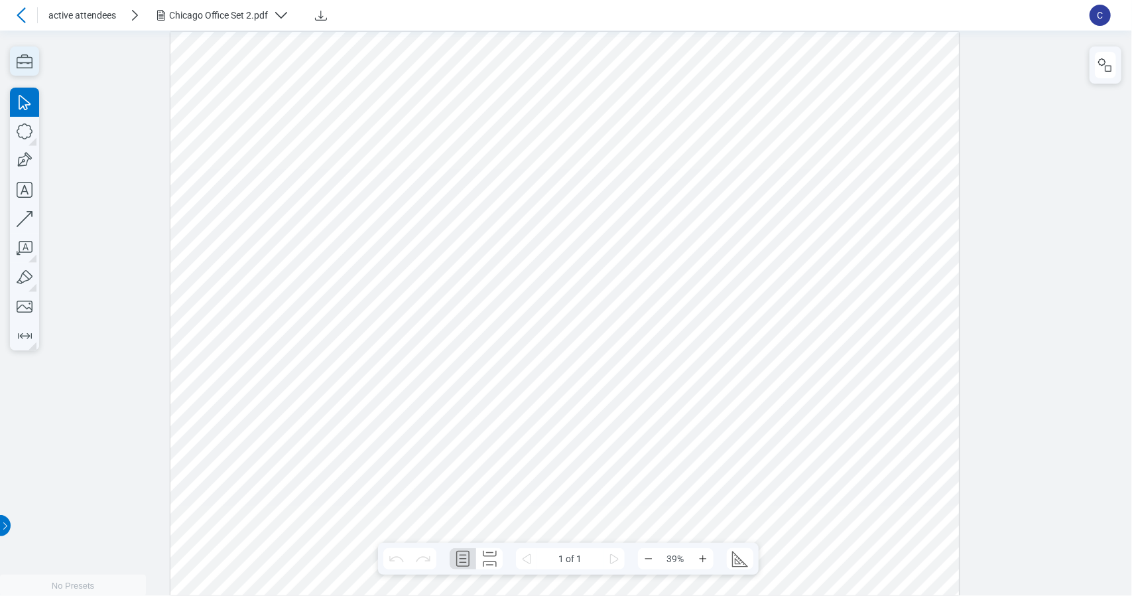
click at [29, 58] on icon "button" at bounding box center [24, 60] width 29 height 29
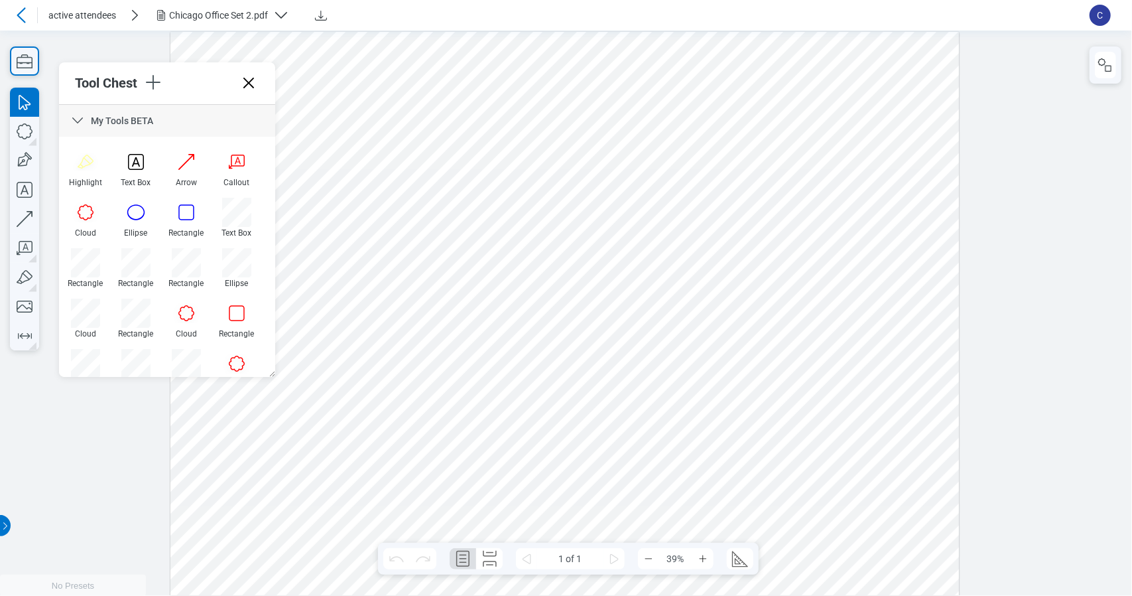
click at [82, 123] on icon at bounding box center [78, 121] width 16 height 16
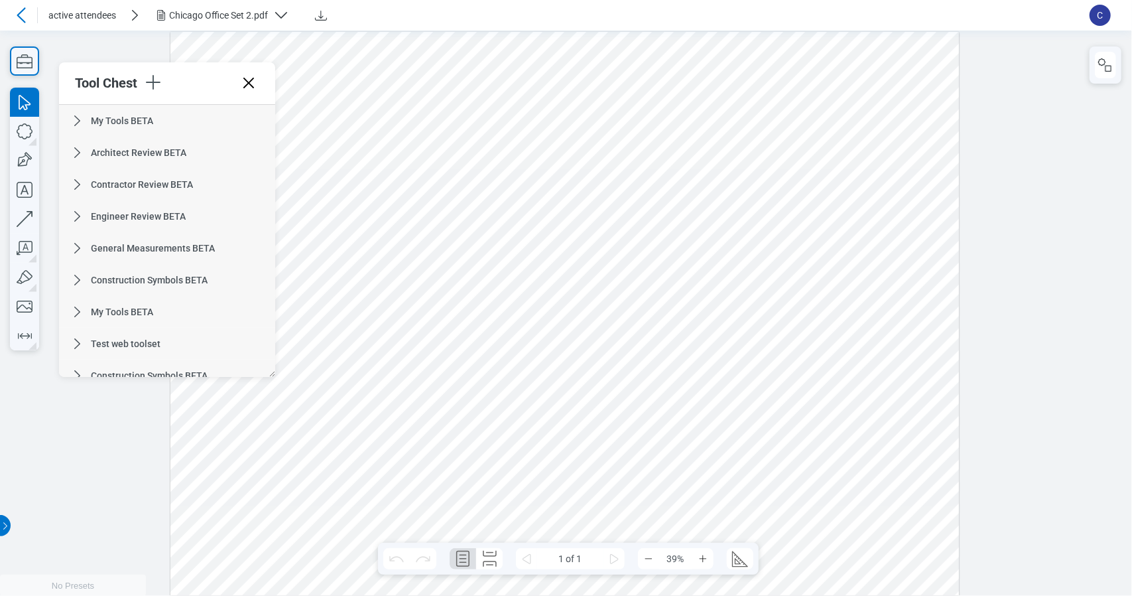
scroll to position [1574, 0]
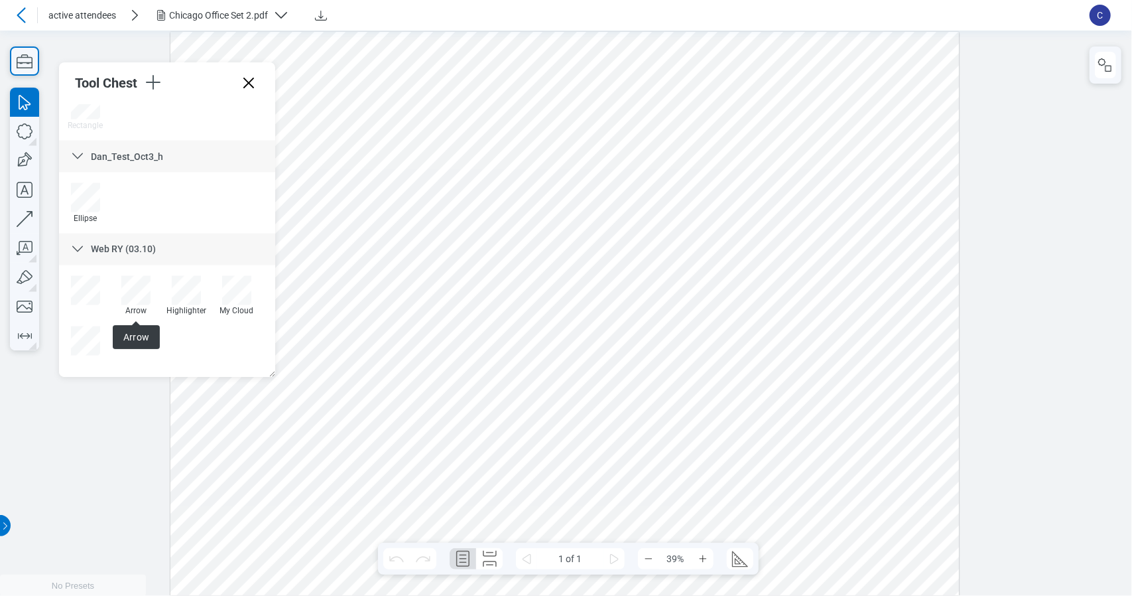
click at [73, 244] on icon at bounding box center [78, 249] width 16 height 16
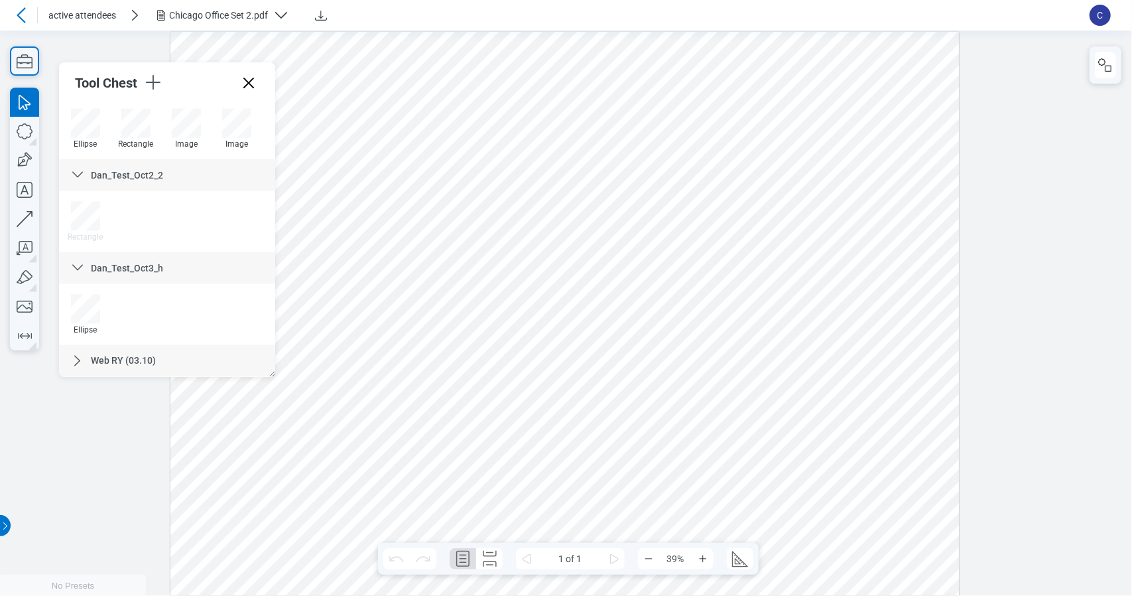
scroll to position [1463, 0]
click at [85, 270] on icon at bounding box center [78, 268] width 16 height 16
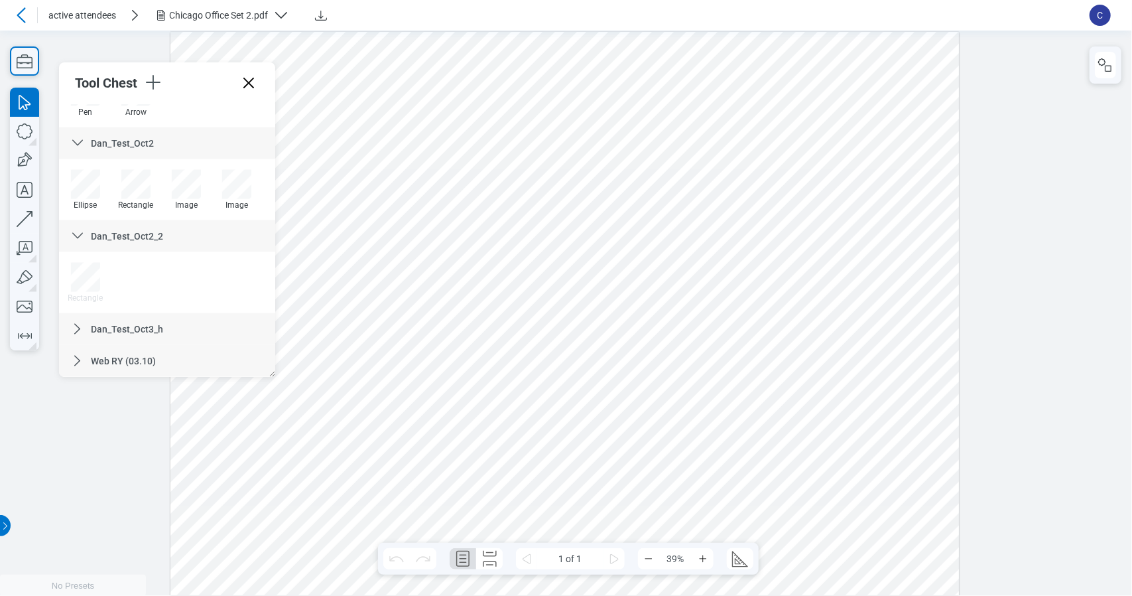
click at [78, 239] on icon at bounding box center [78, 236] width 16 height 16
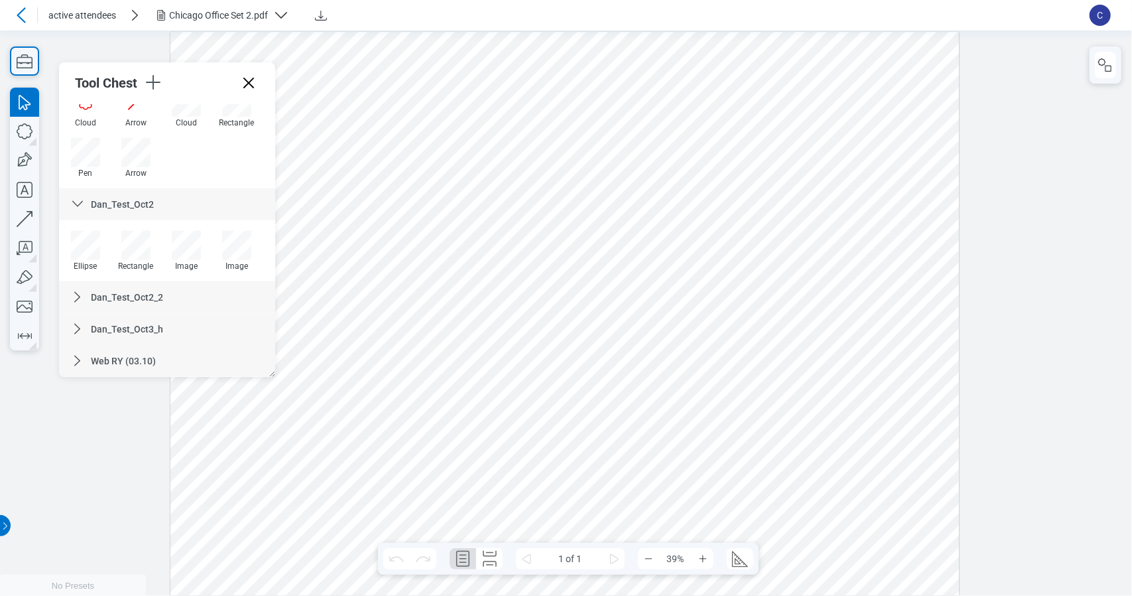
click at [74, 196] on icon at bounding box center [78, 204] width 16 height 16
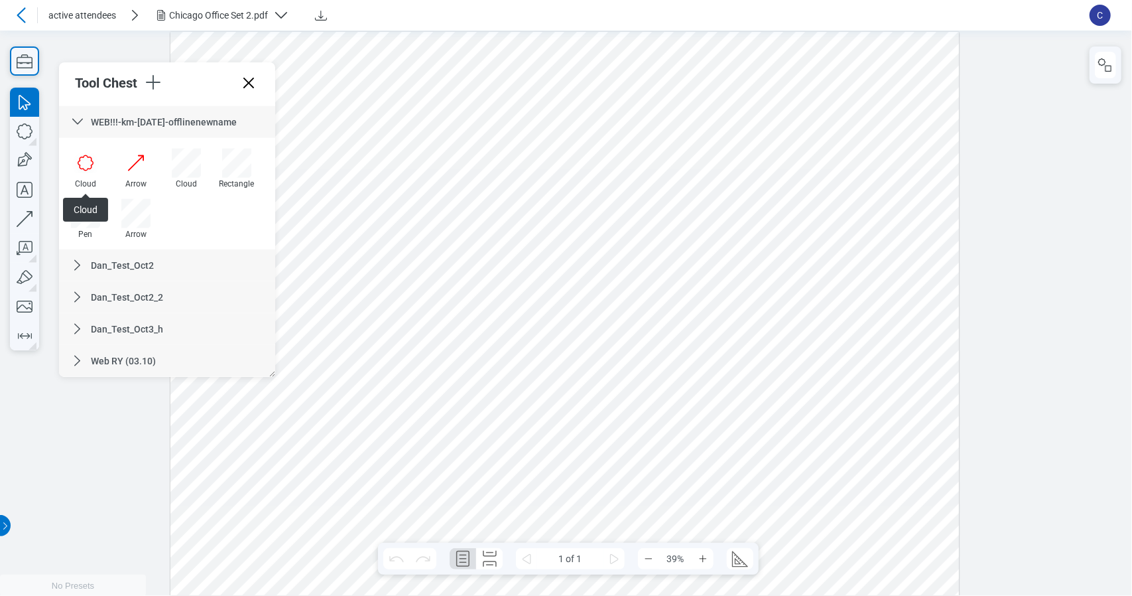
click at [74, 117] on icon at bounding box center [78, 122] width 16 height 16
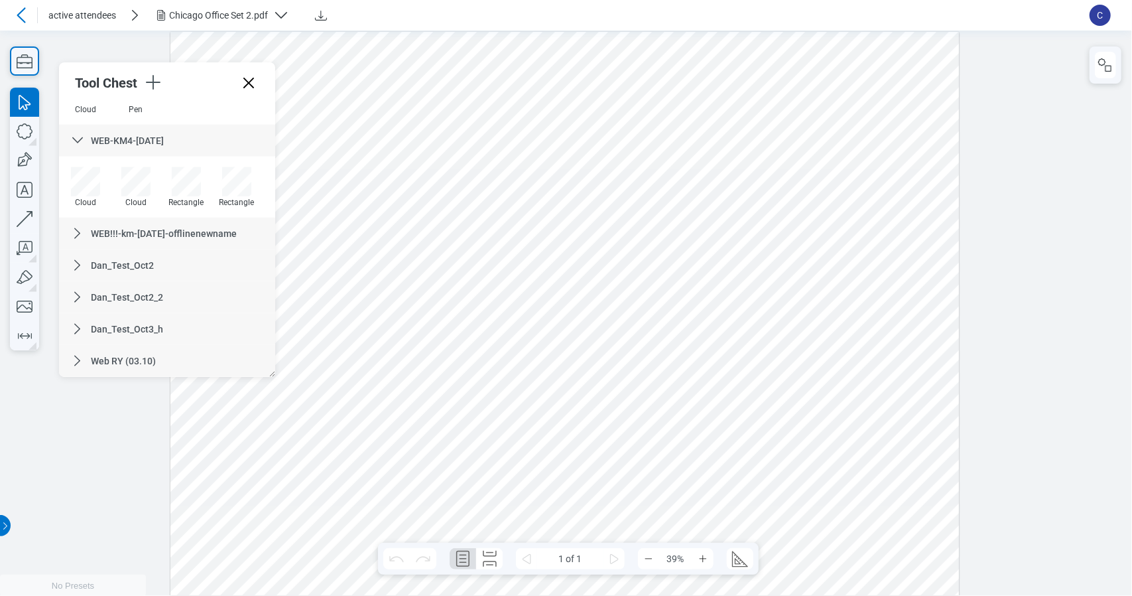
click at [74, 144] on icon at bounding box center [78, 141] width 16 height 16
click at [78, 112] on icon at bounding box center [78, 109] width 16 height 16
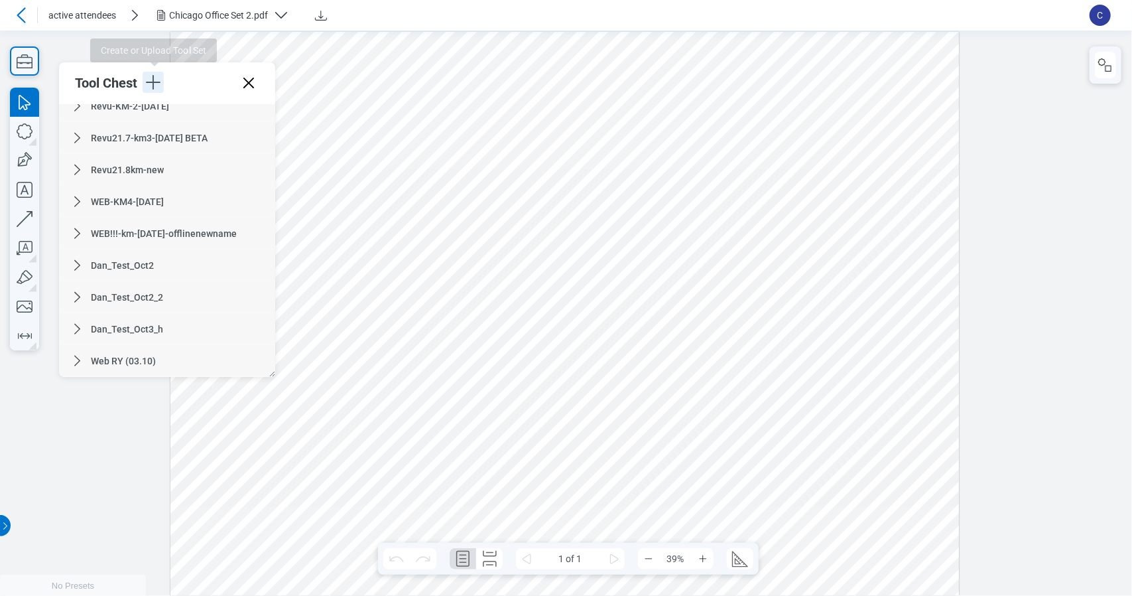
click at [155, 83] on icon "button" at bounding box center [153, 82] width 21 height 21
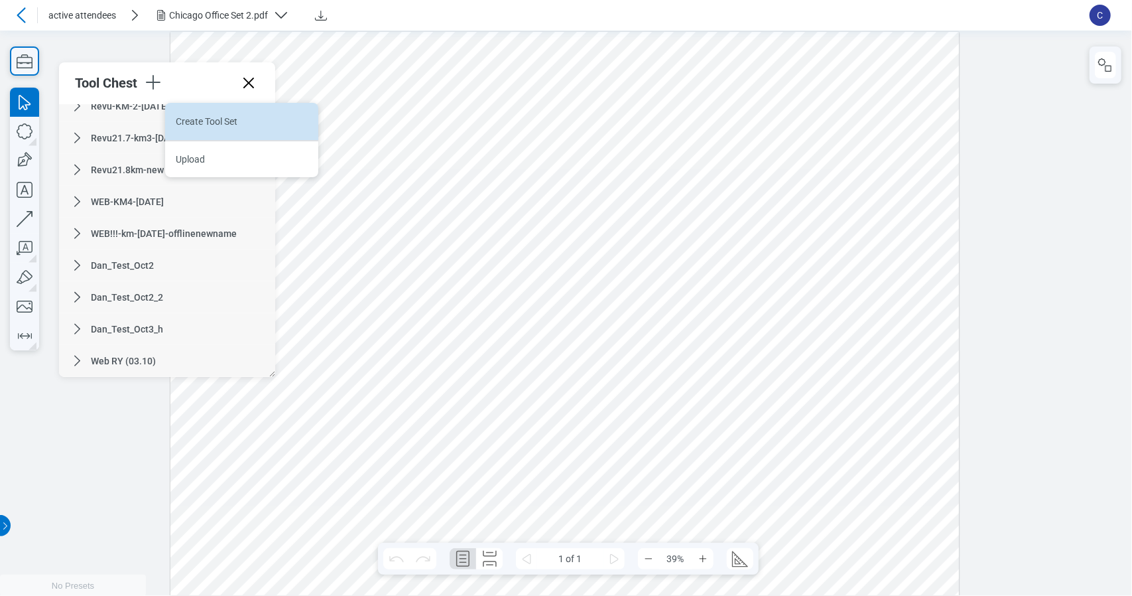
click at [179, 119] on li "Create Tool Set" at bounding box center [241, 121] width 153 height 37
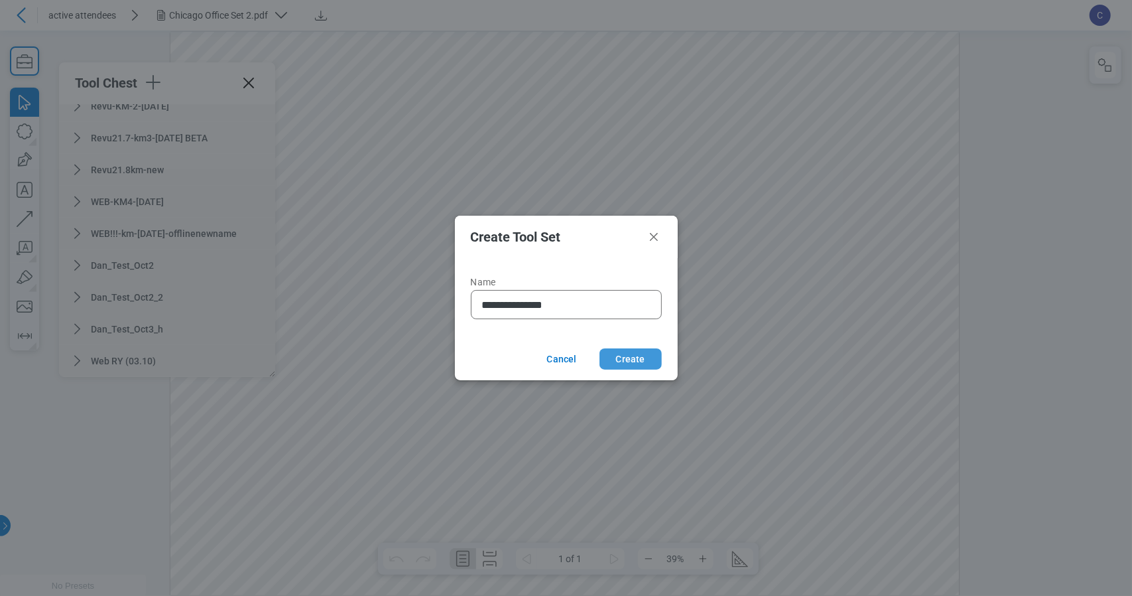
type input "**********"
click at [657, 353] on button "Create" at bounding box center [631, 358] width 62 height 21
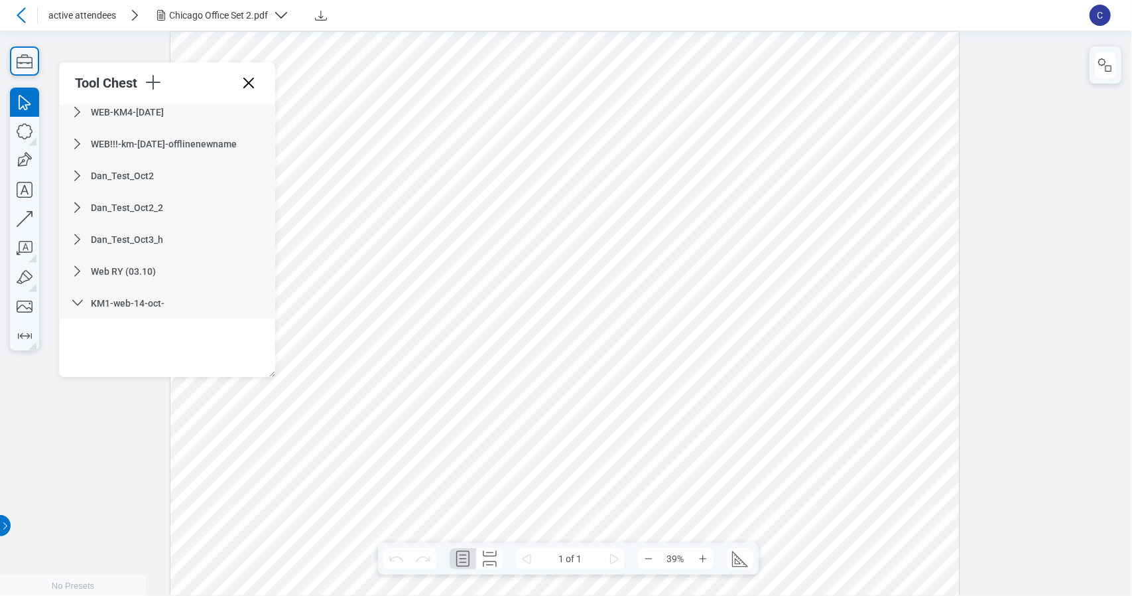
scroll to position [1139, 0]
click at [76, 270] on icon at bounding box center [78, 268] width 16 height 16
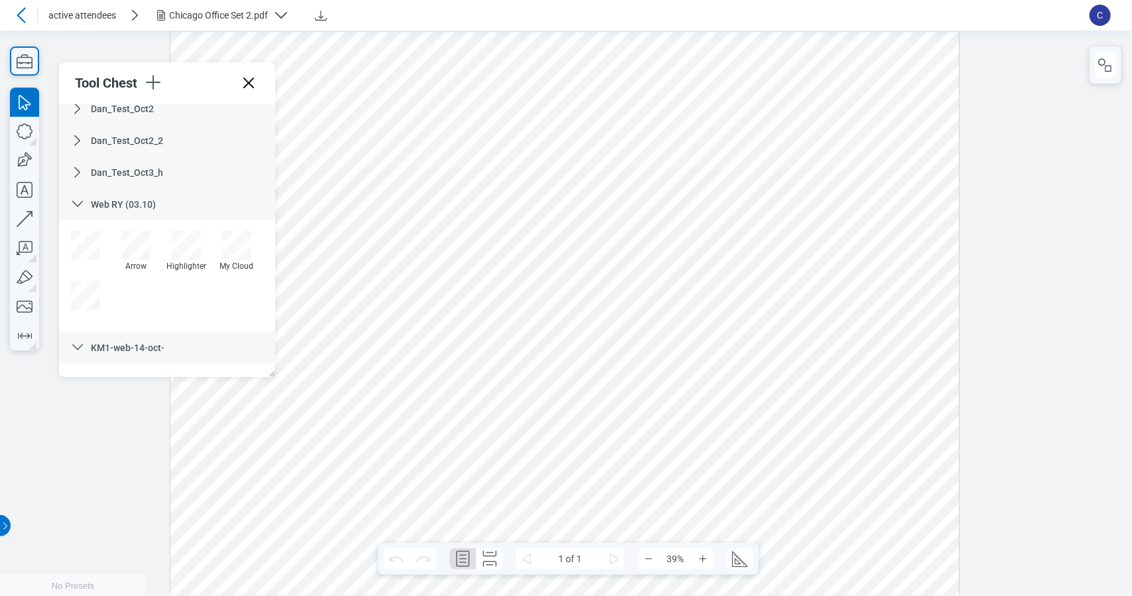
scroll to position [1251, 0]
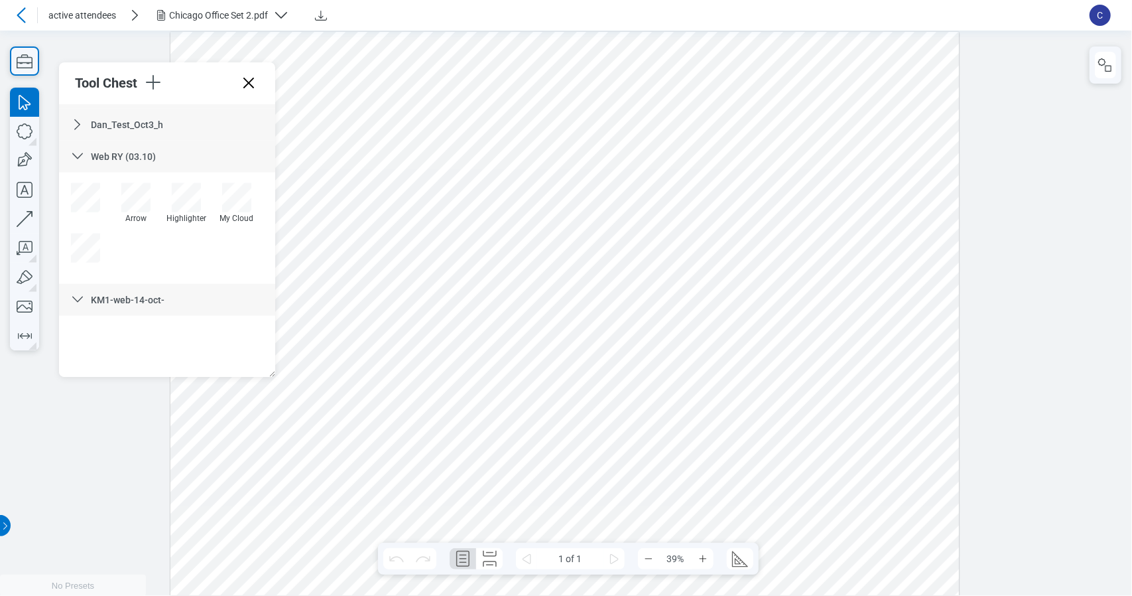
drag, startPoint x: 76, startPoint y: 245, endPoint x: 98, endPoint y: 300, distance: 59.9
click at [94, 331] on div "My Tools BETA Architect Review BETA Contractor Review BETA Engineer Review BETA…" at bounding box center [167, 241] width 216 height 272
click at [84, 251] on div at bounding box center [85, 247] width 29 height 29
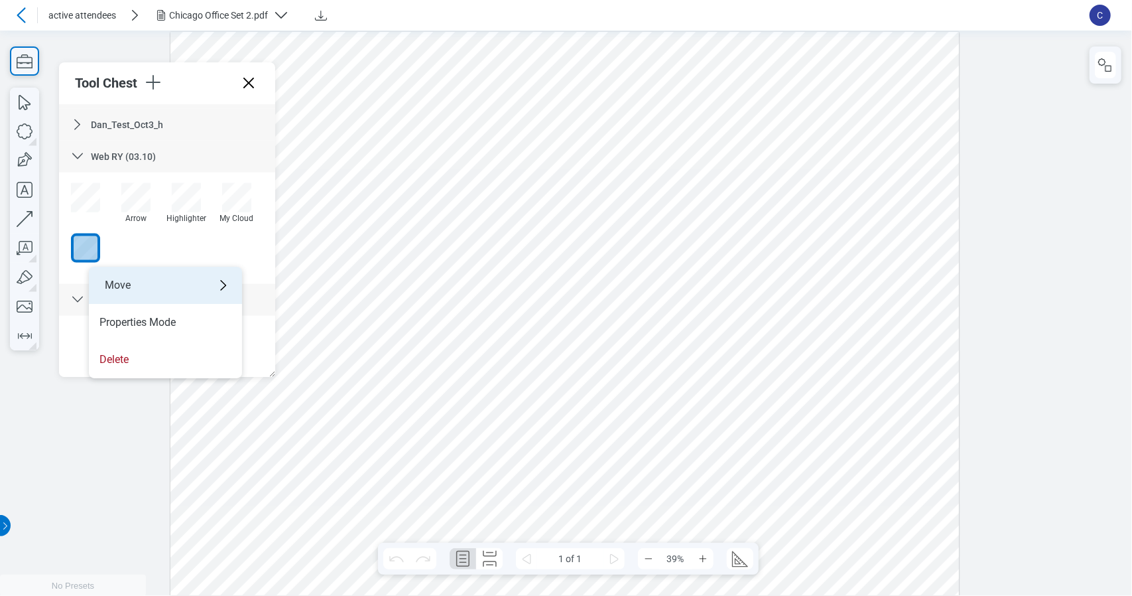
click at [149, 282] on div "Move" at bounding box center [165, 285] width 153 height 37
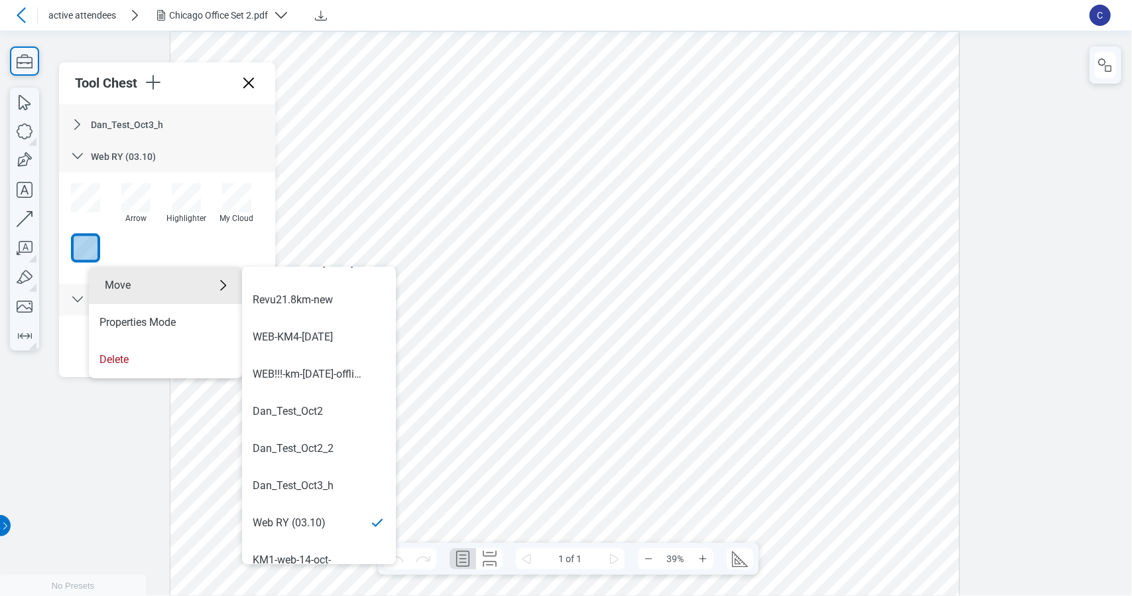
scroll to position [817, 0]
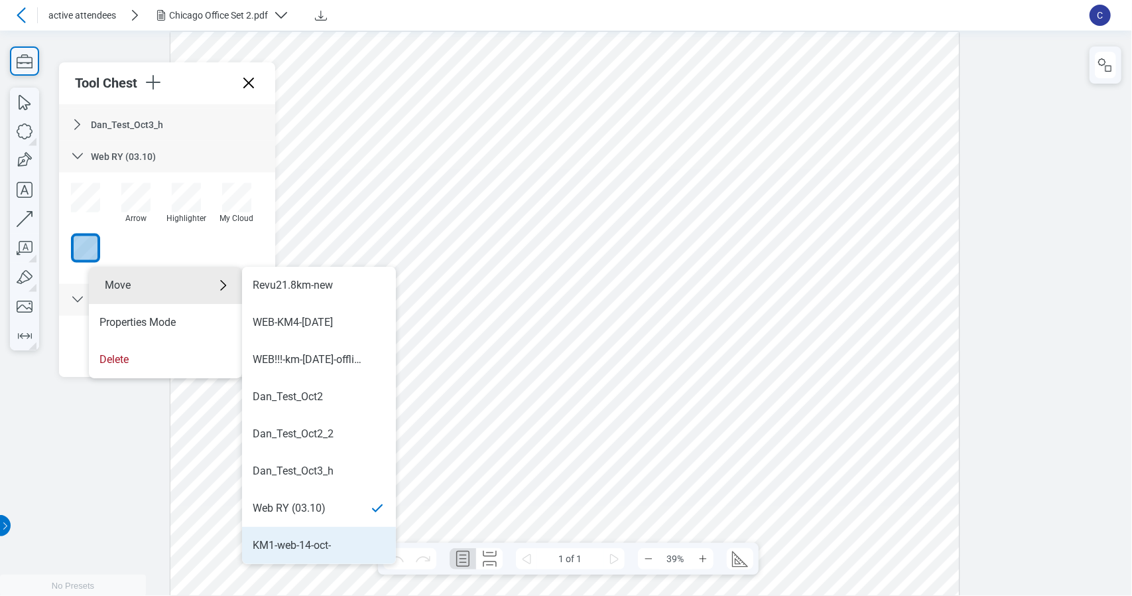
click at [310, 543] on div "KM1-web-14-oct-" at bounding box center [292, 545] width 78 height 15
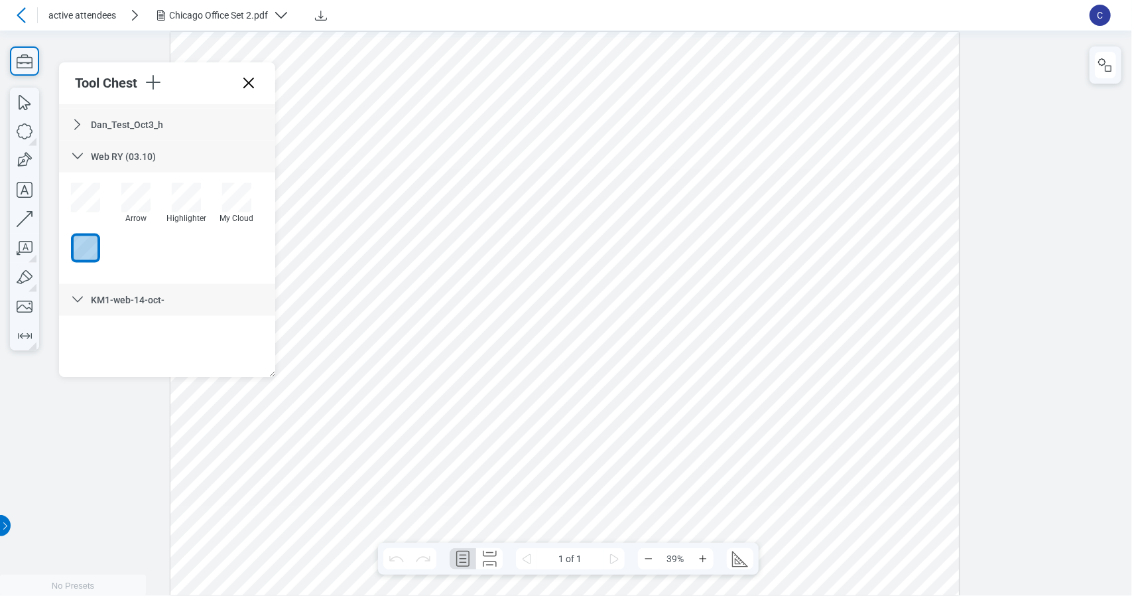
click at [175, 342] on div at bounding box center [167, 346] width 216 height 61
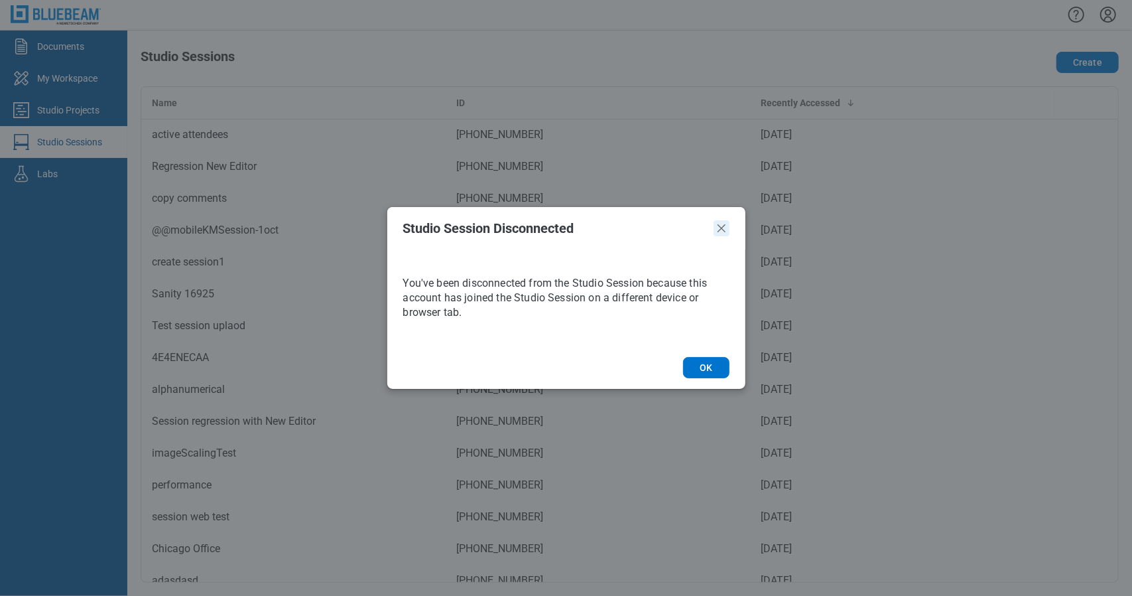
click at [714, 233] on icon "Close" at bounding box center [722, 228] width 16 height 16
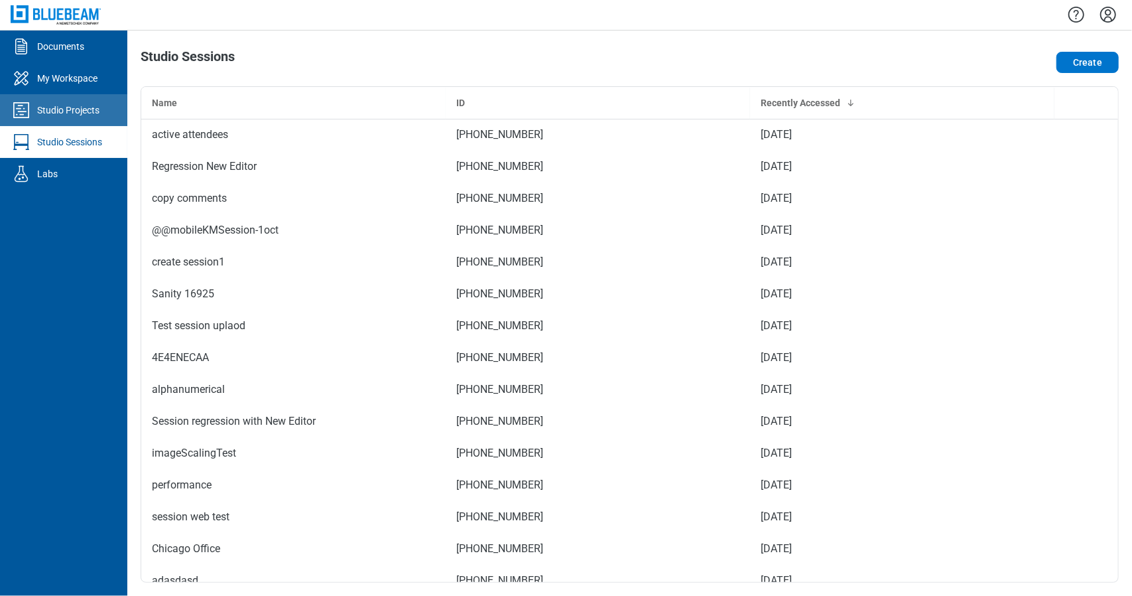
click at [44, 124] on link "Studio Projects" at bounding box center [63, 110] width 127 height 32
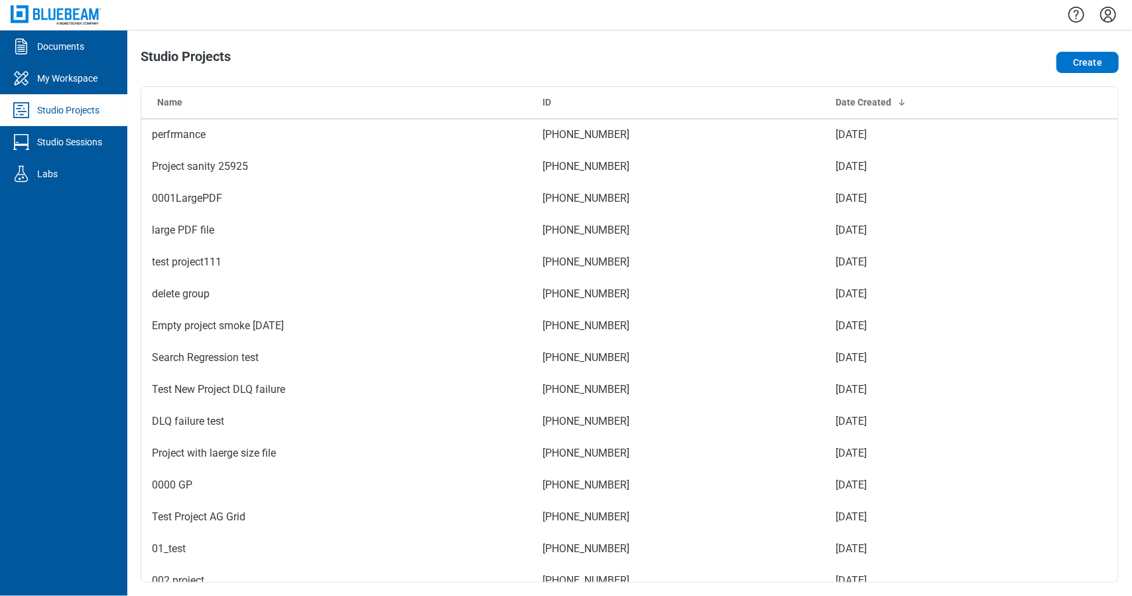
click at [58, 331] on ul "Documents My Workspace Studio Projects Studio Sessions Labs" at bounding box center [63, 313] width 127 height 565
click at [32, 216] on ul "Documents My Workspace Studio Projects Studio Sessions Labs" at bounding box center [63, 313] width 127 height 565
